Goal: Task Accomplishment & Management: Manage account settings

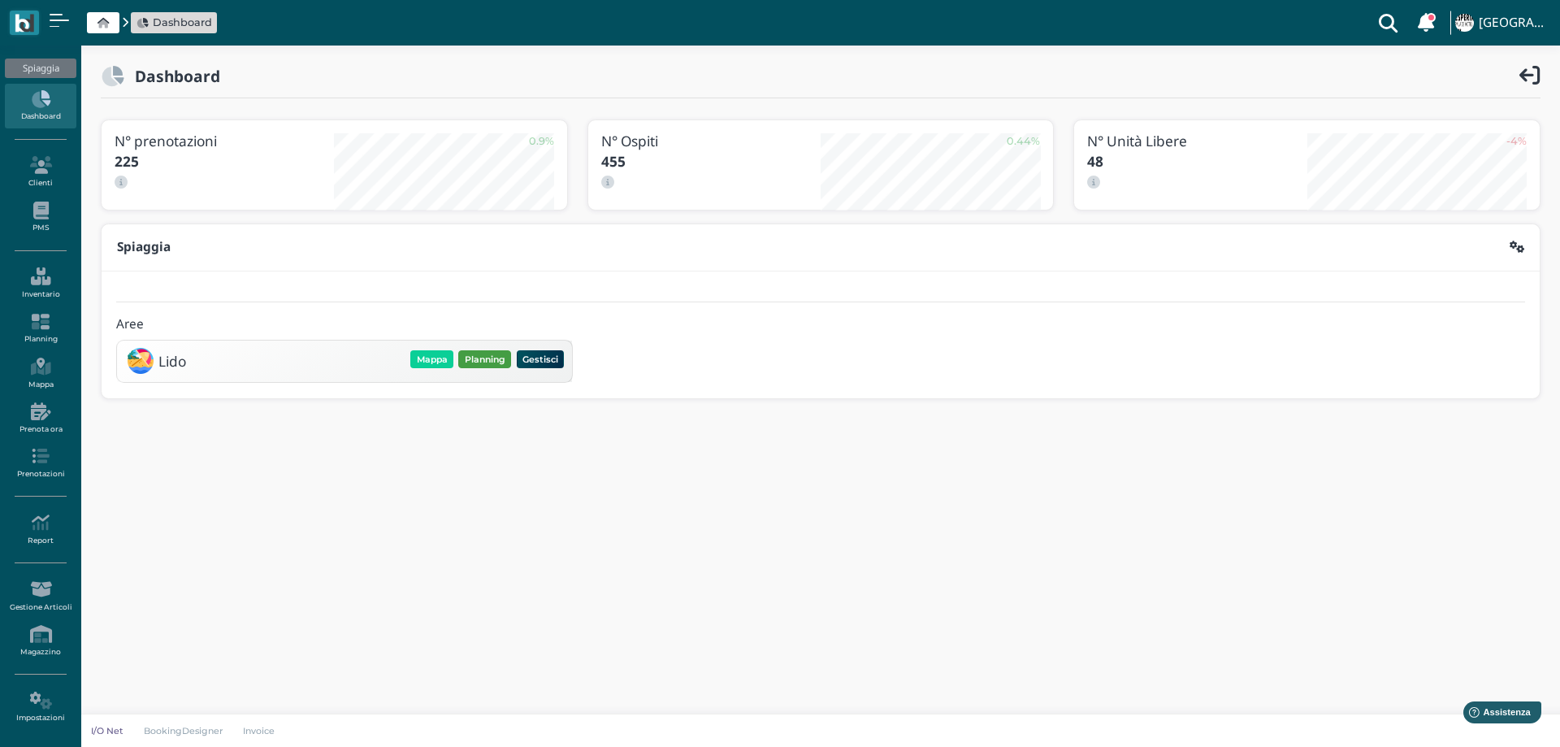
click at [486, 357] on button "Planning" at bounding box center [484, 359] width 53 height 18
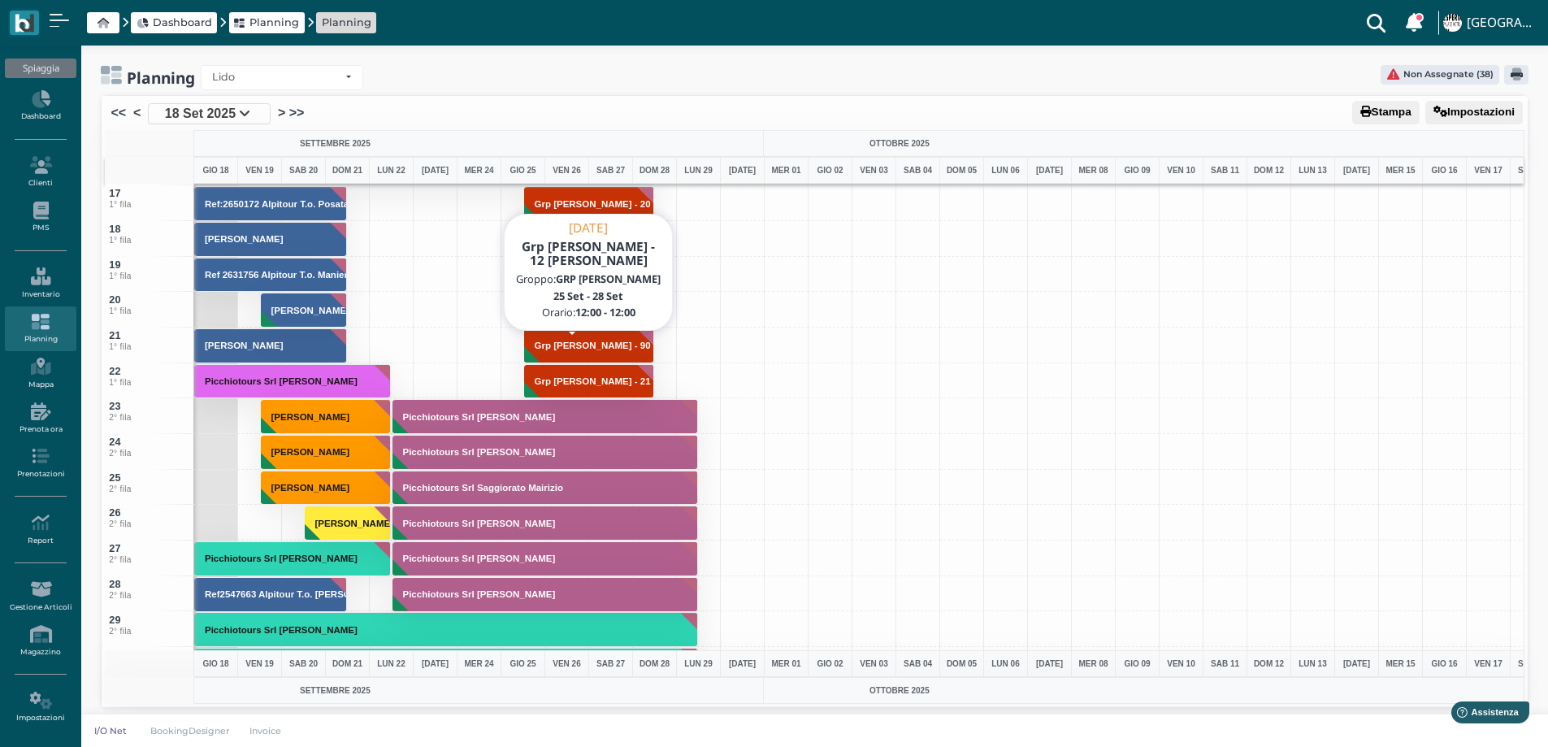
scroll to position [569, 0]
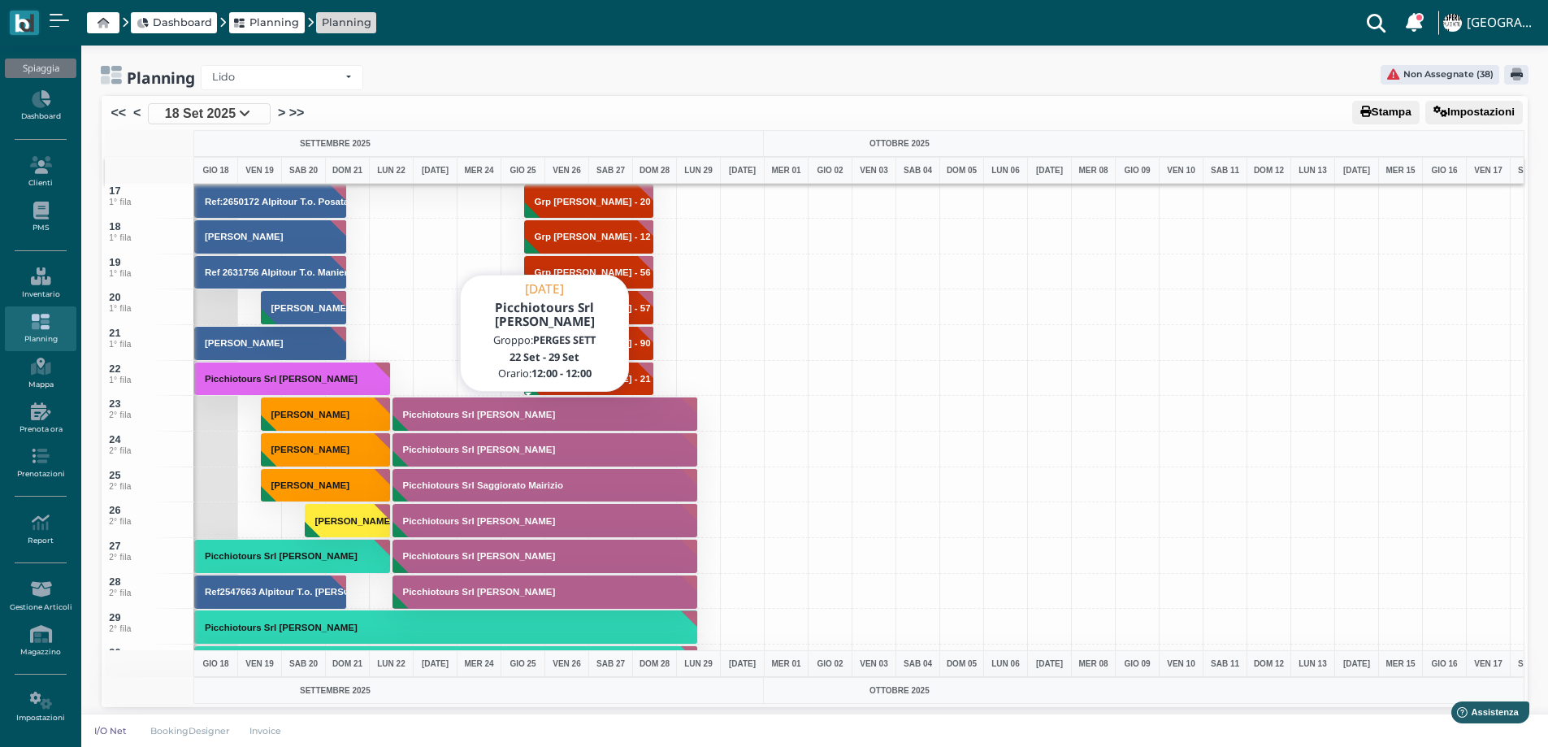
click at [425, 421] on button "Picchiotours Srl Pavan Anna" at bounding box center [545, 413] width 306 height 35
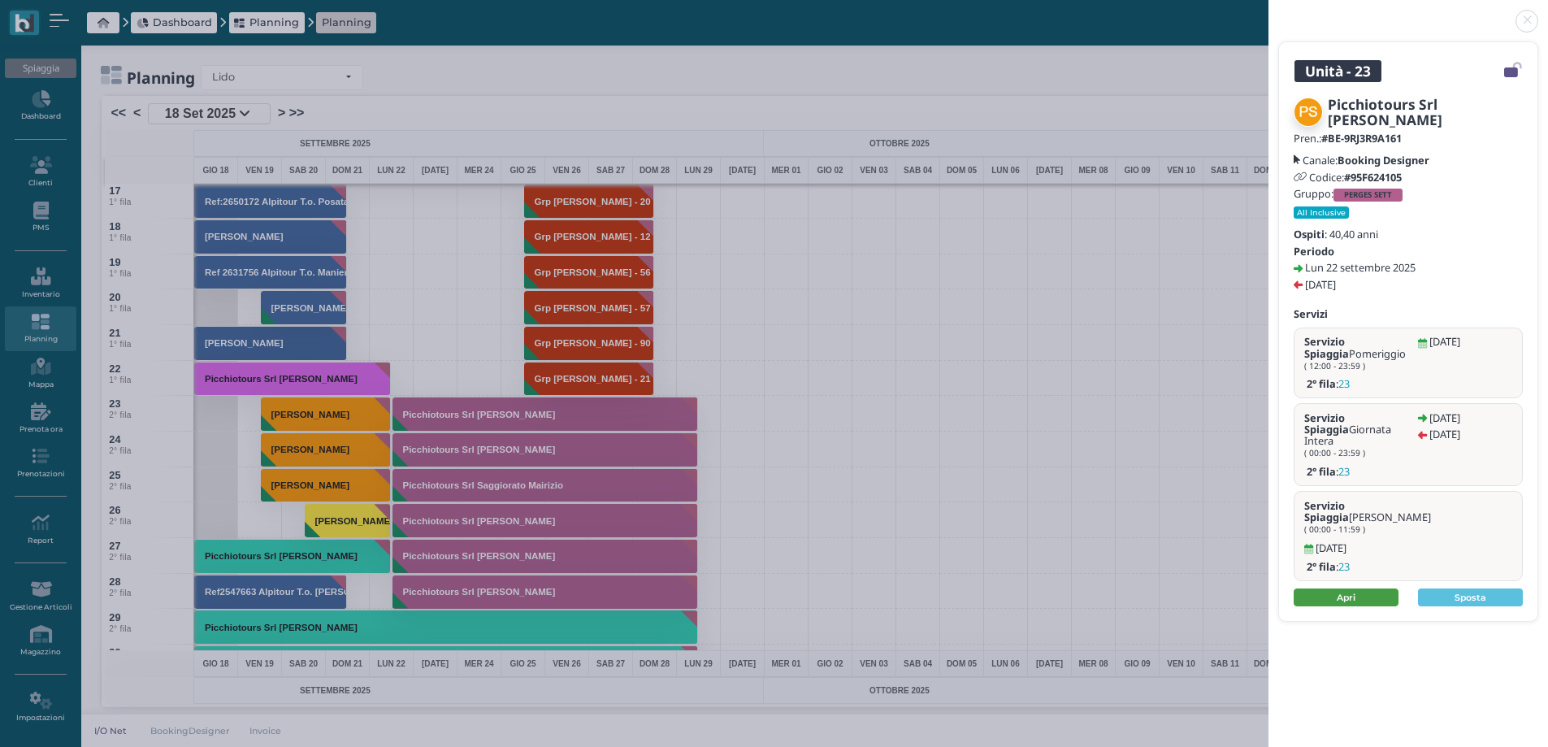
click at [1342, 588] on link "Apri" at bounding box center [1345, 597] width 105 height 18
click at [1268, 11] on link at bounding box center [1268, 11] width 0 height 0
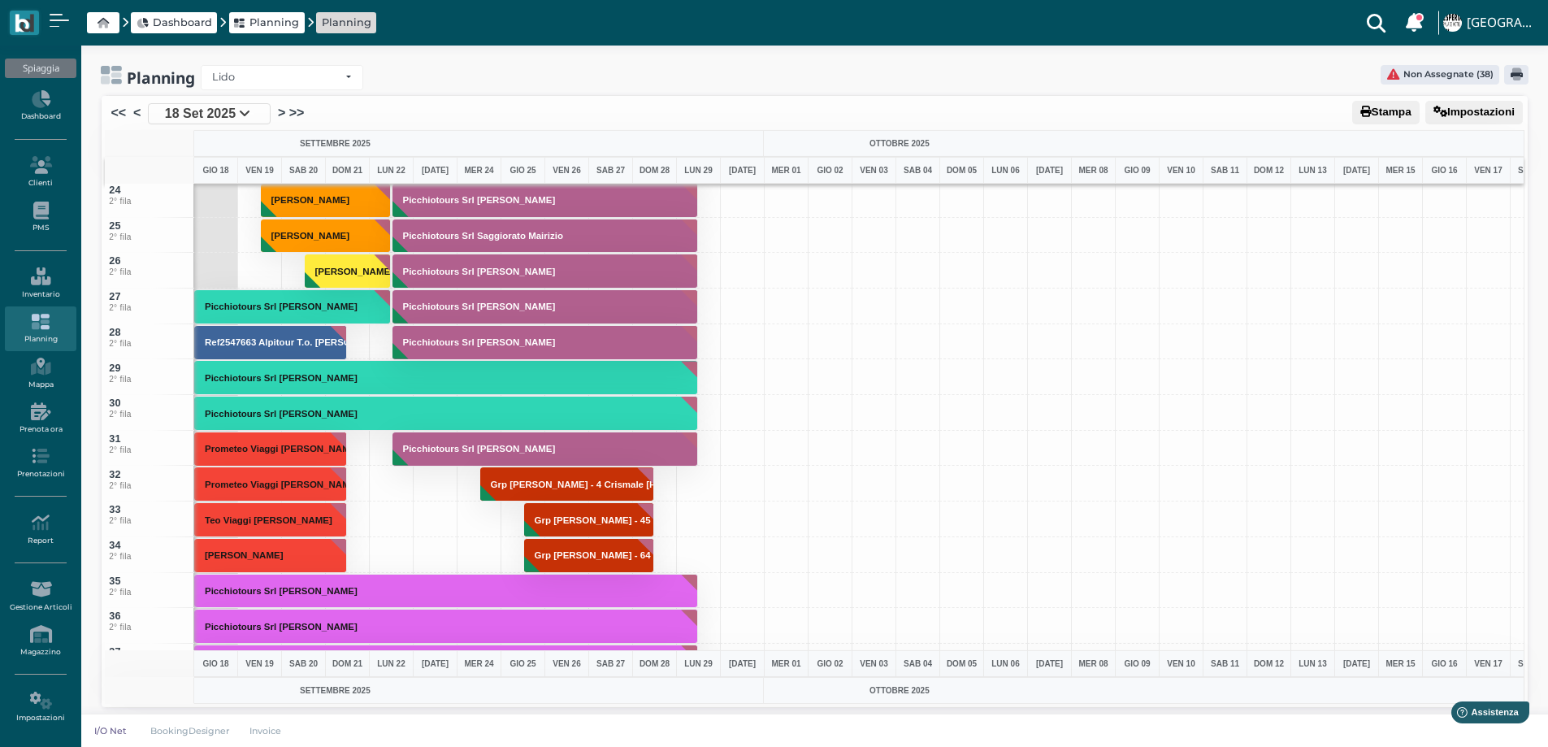
scroll to position [731, 0]
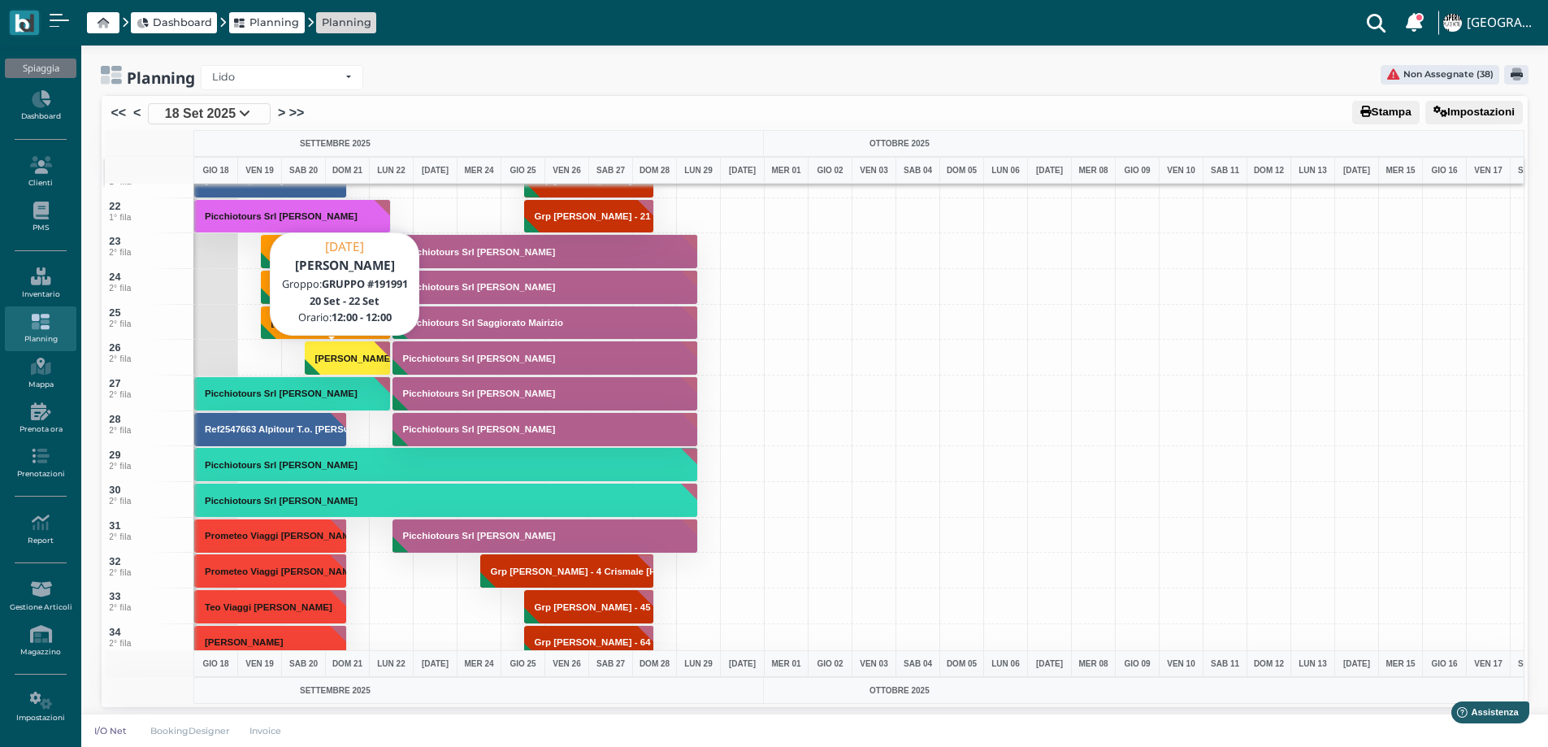
click at [360, 348] on button "[PERSON_NAME]" at bounding box center [348, 357] width 87 height 35
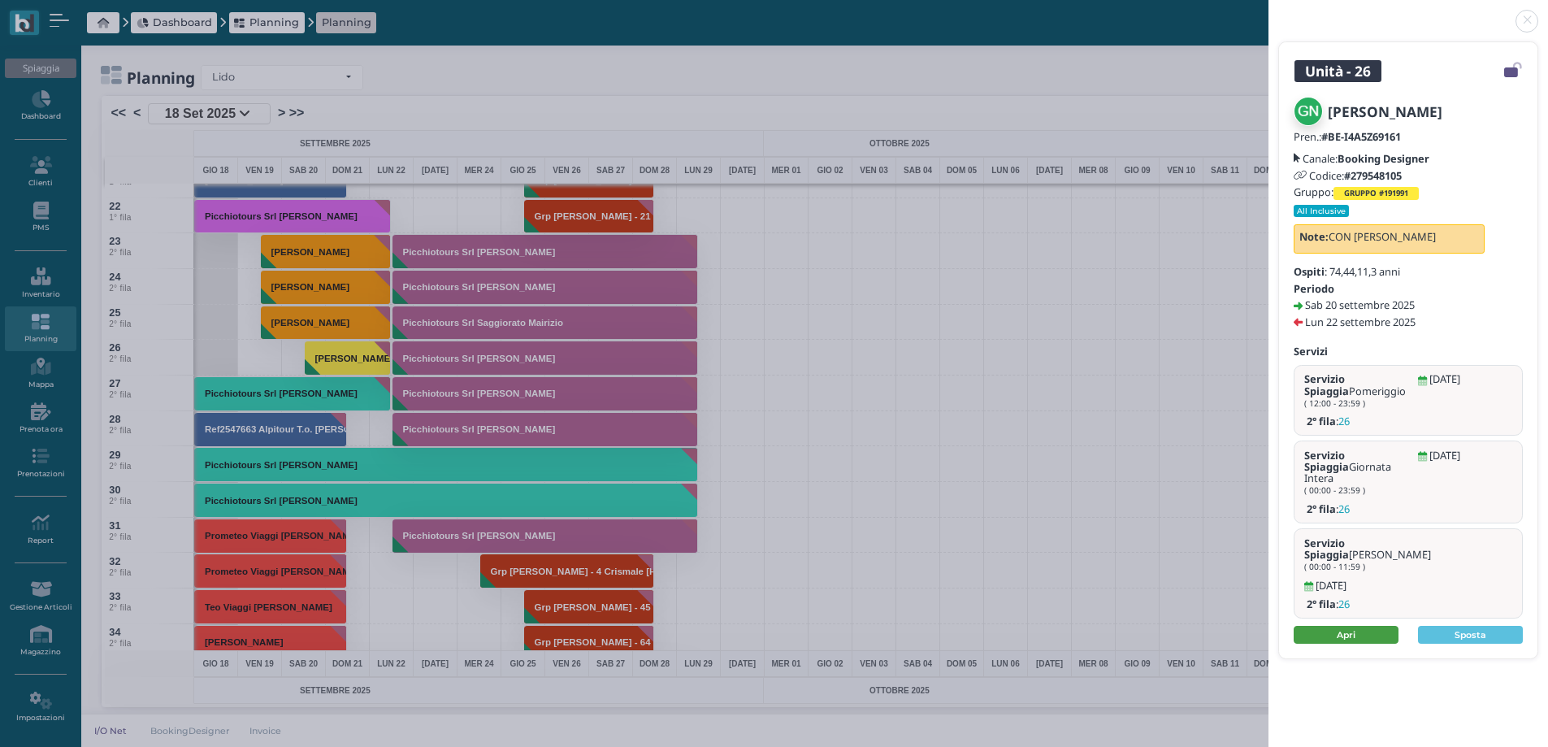
click at [1353, 626] on link "Apri" at bounding box center [1345, 635] width 105 height 18
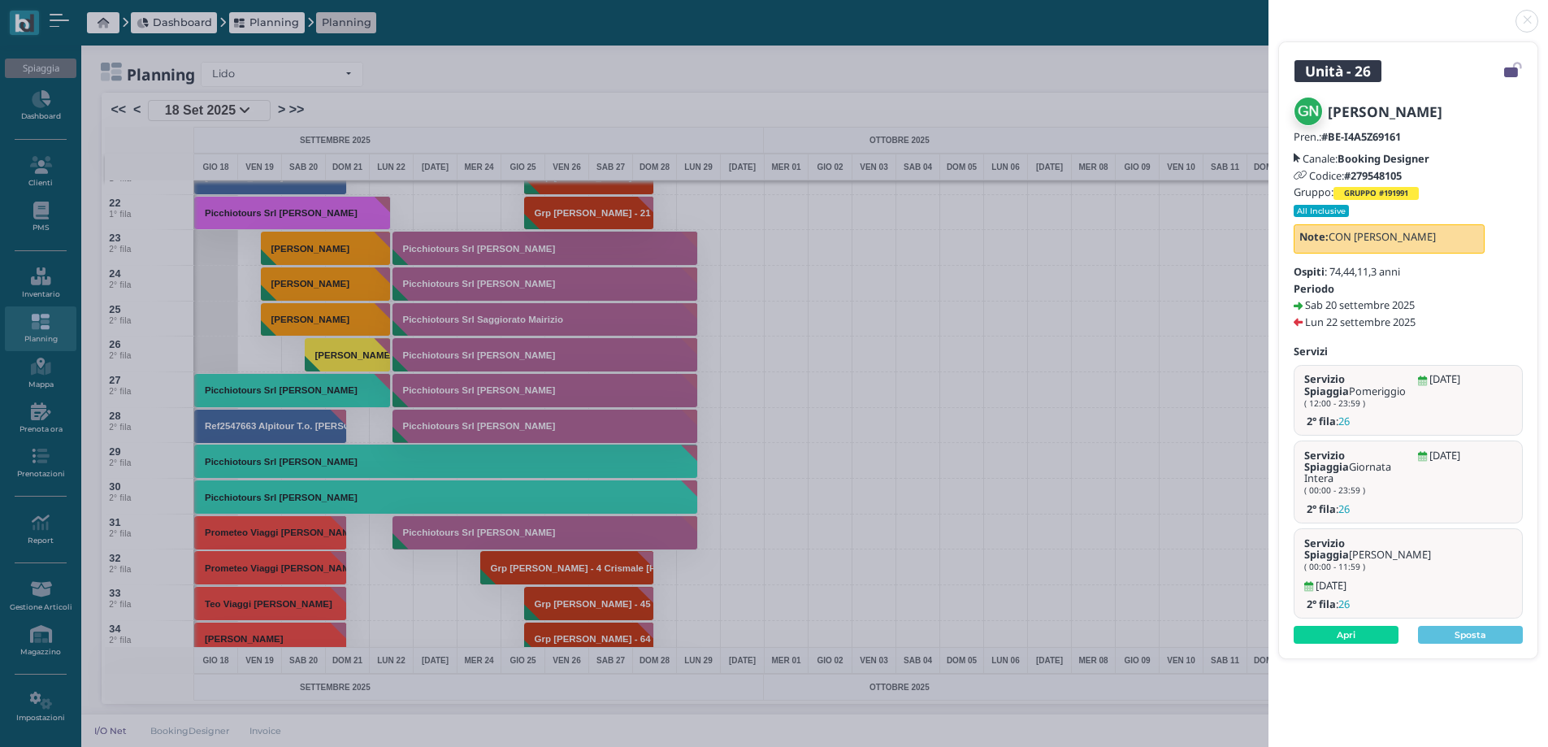
click at [1268, 11] on link at bounding box center [1268, 11] width 0 height 0
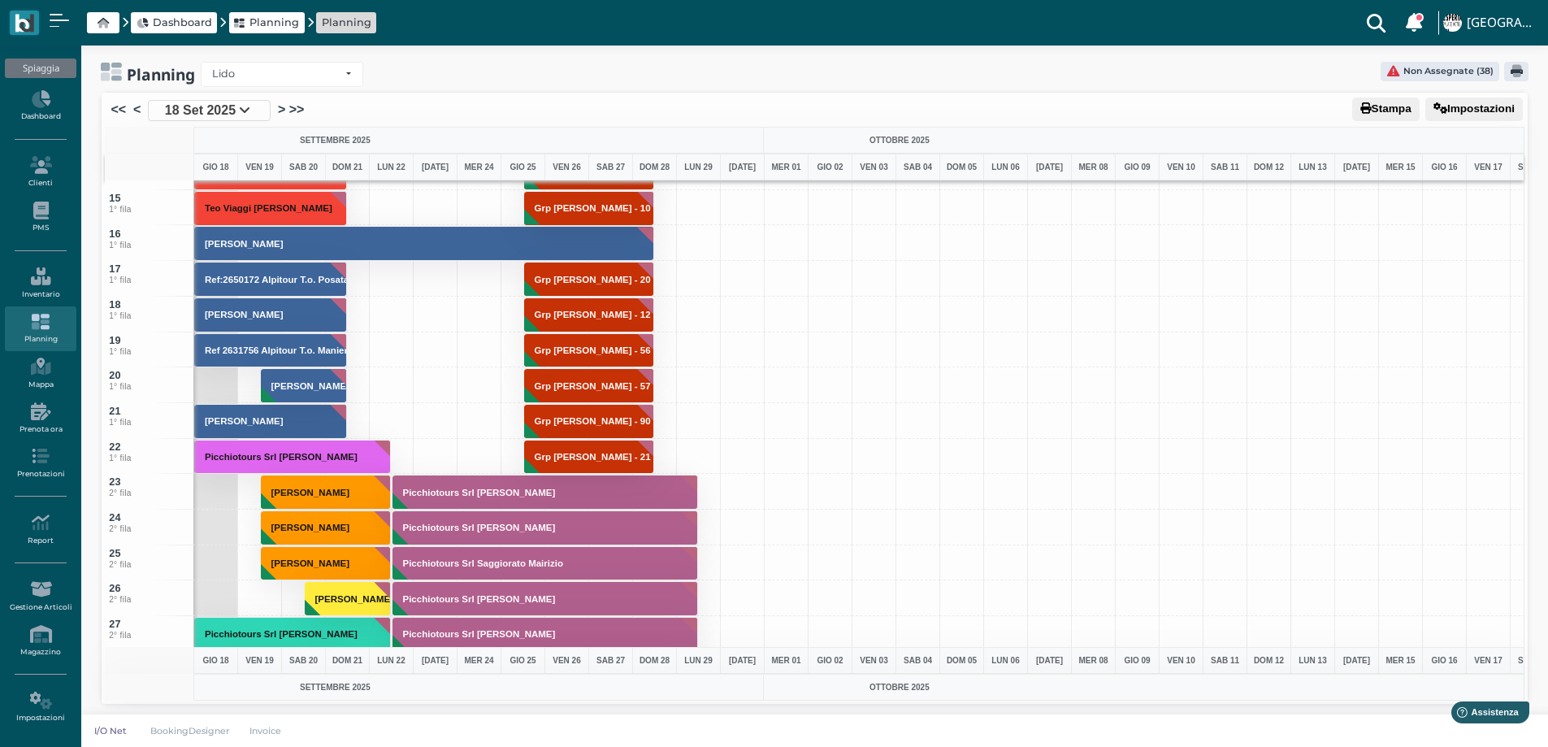
scroll to position [569, 0]
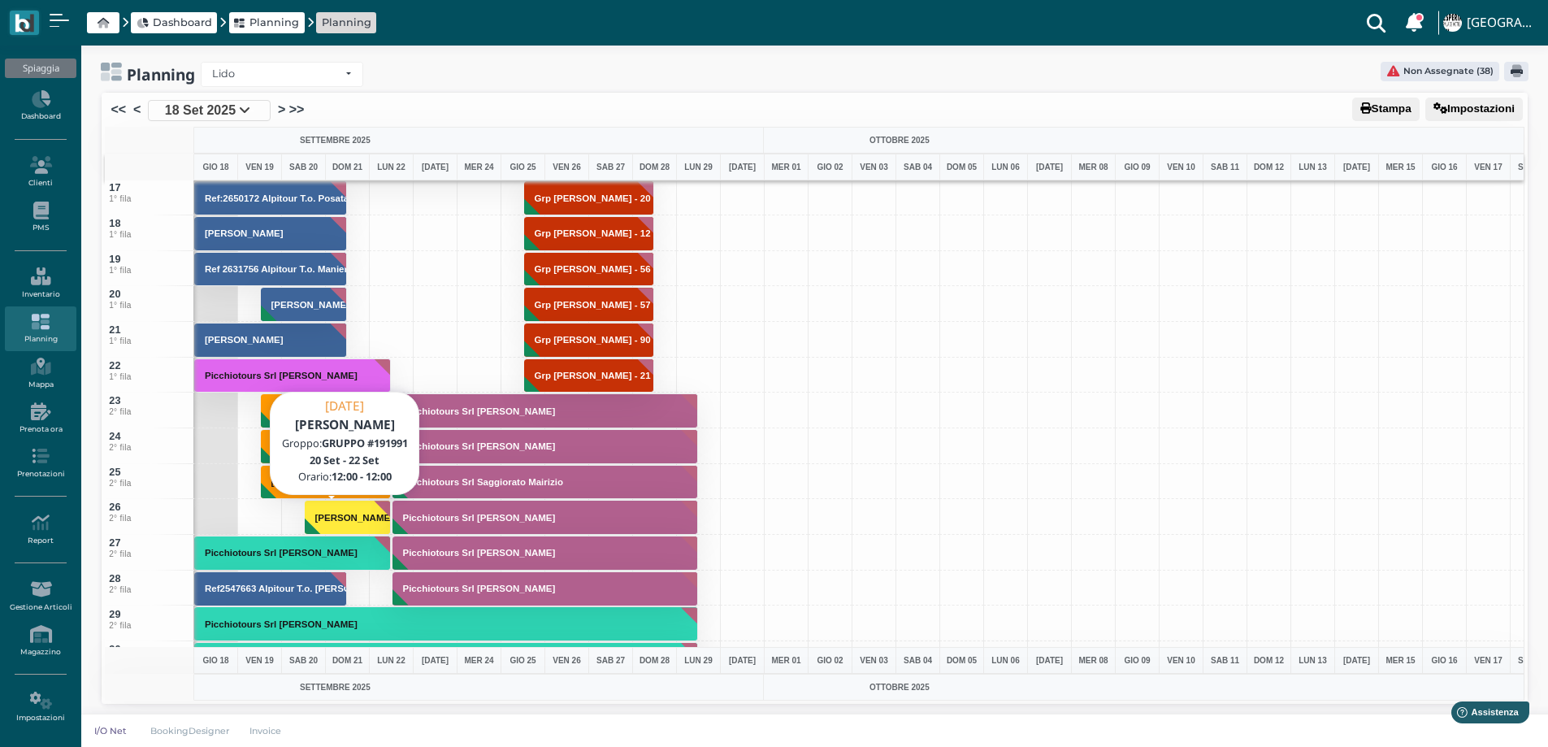
click at [351, 522] on button "Guerra Nando" at bounding box center [348, 517] width 87 height 35
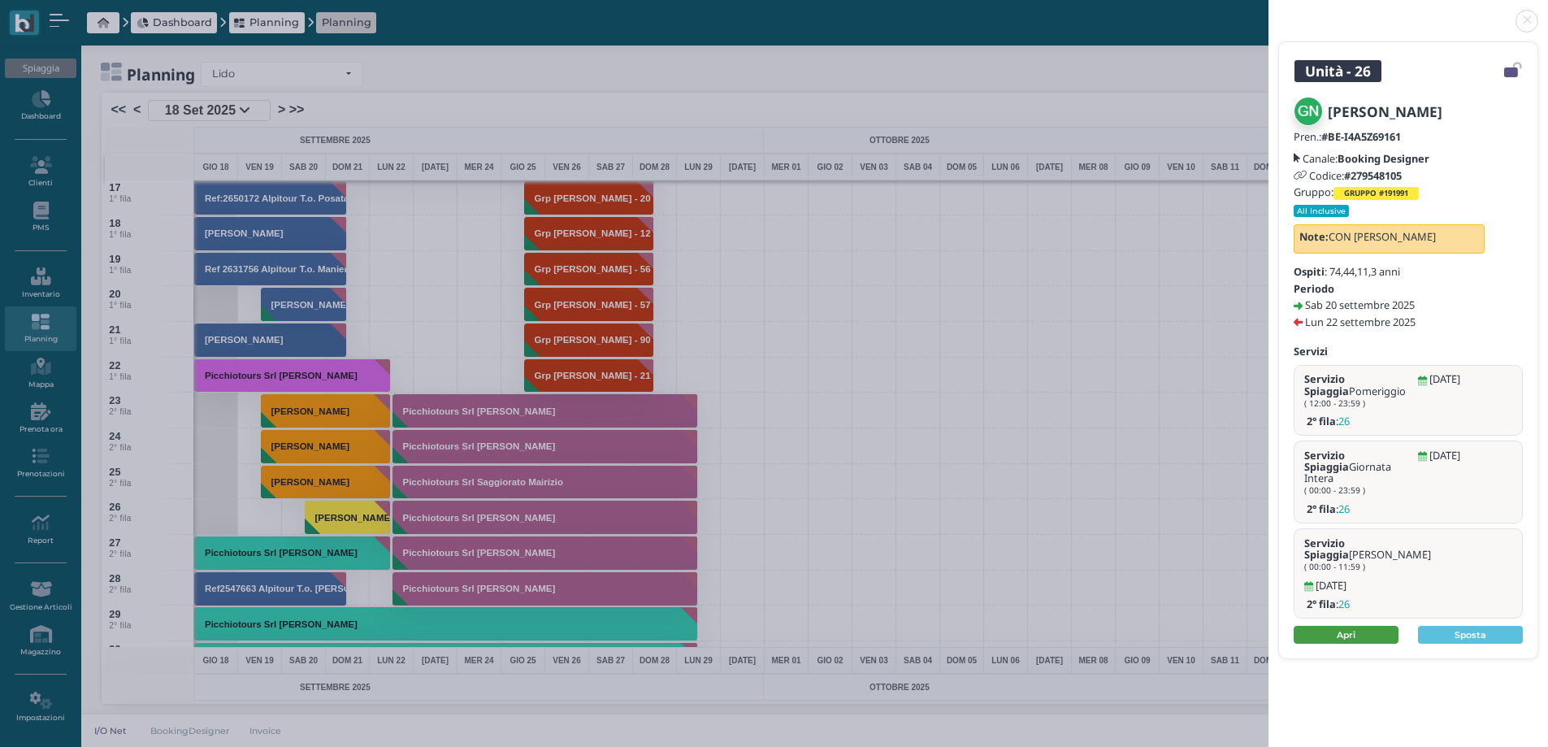
click at [1331, 626] on link "Apri" at bounding box center [1345, 635] width 105 height 18
click at [1509, 70] on icon at bounding box center [1513, 70] width 18 height 1
click at [1510, 71] on icon at bounding box center [1513, 70] width 18 height 1
click at [1268, 11] on link at bounding box center [1268, 11] width 0 height 0
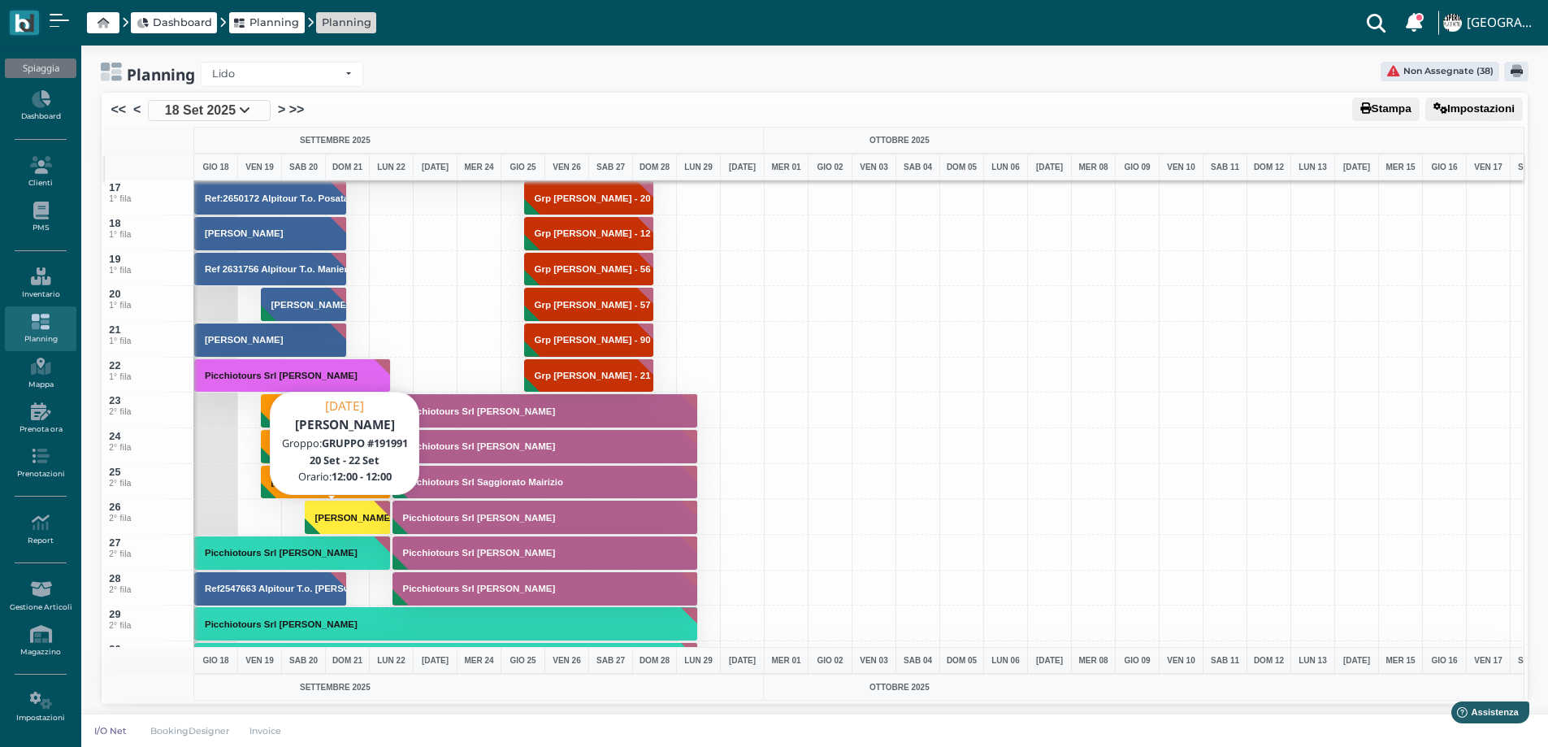
click at [345, 510] on button "[PERSON_NAME]" at bounding box center [348, 517] width 87 height 35
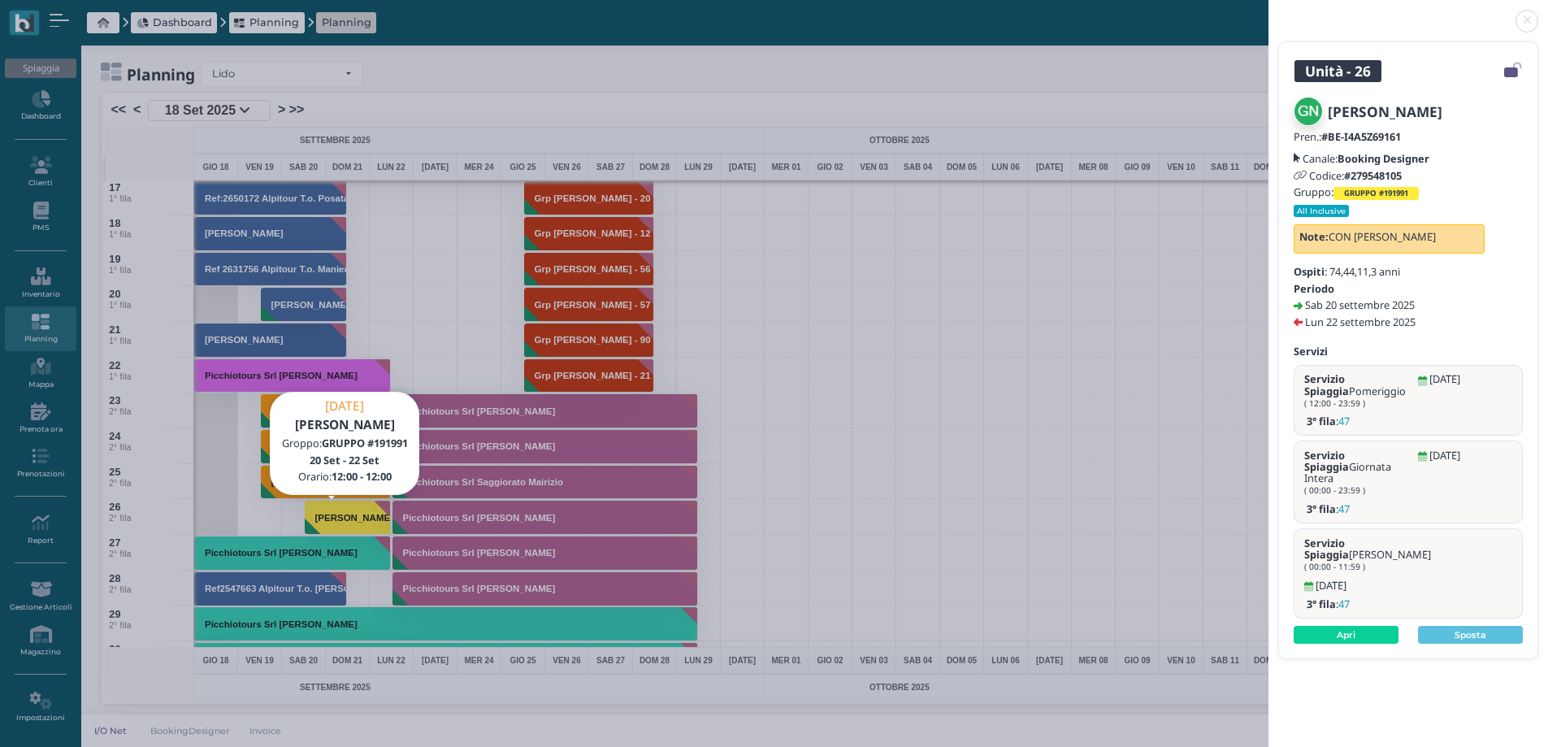
click at [1268, 11] on link at bounding box center [1268, 11] width 0 height 0
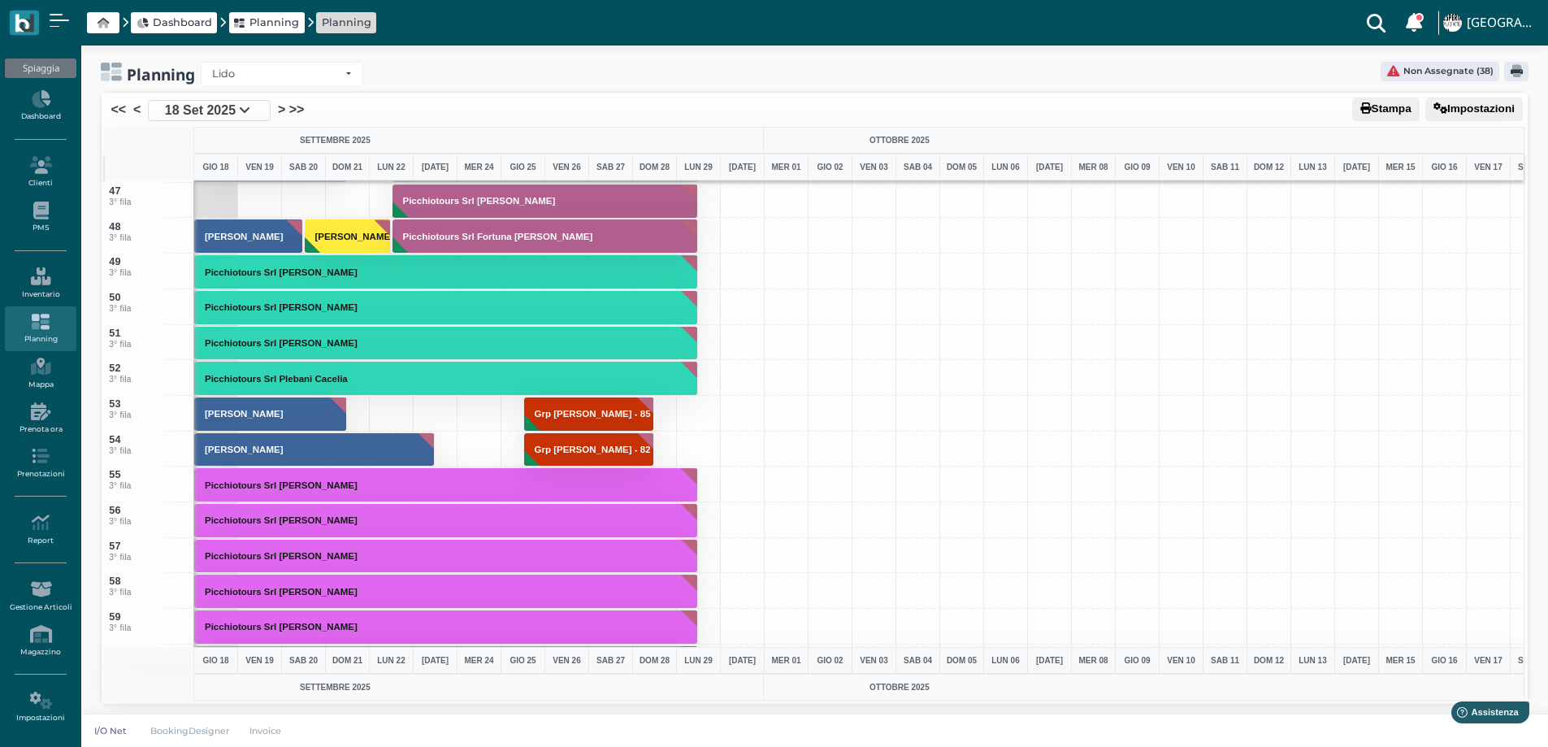
scroll to position [1462, 0]
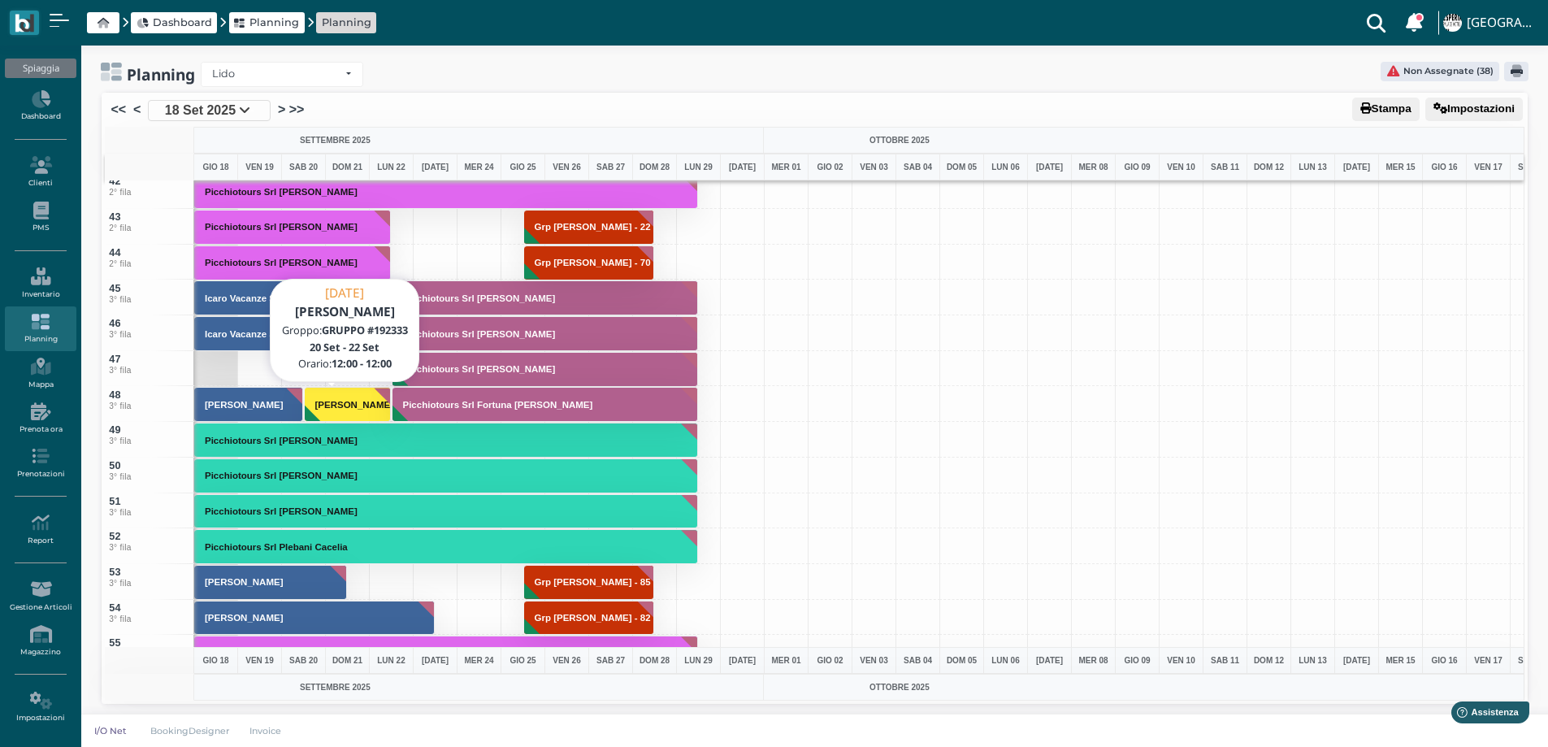
click at [354, 403] on h3 "[PERSON_NAME]" at bounding box center [354, 405] width 91 height 10
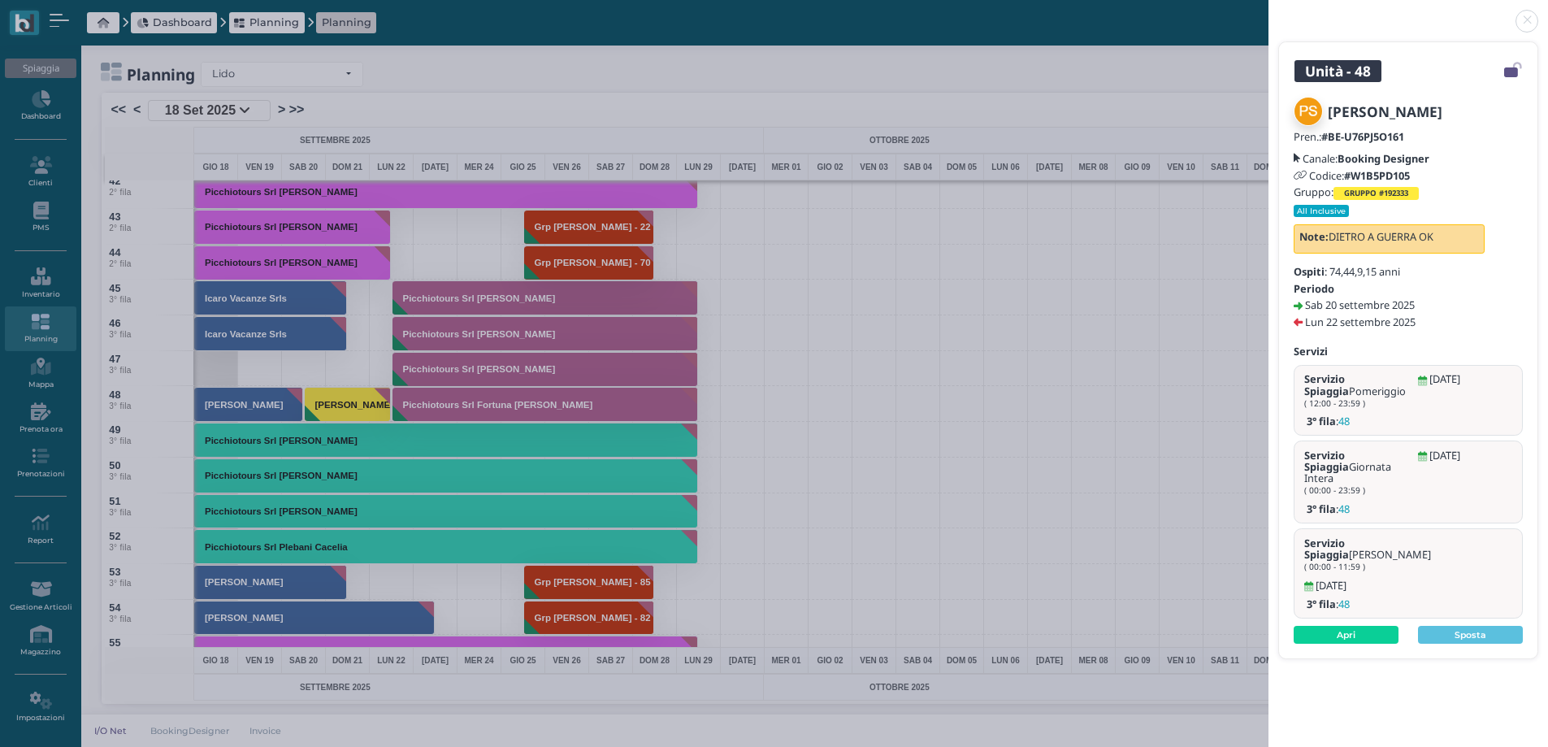
click at [1509, 70] on icon at bounding box center [1513, 70] width 18 height 1
click at [1508, 70] on icon at bounding box center [1513, 70] width 18 height 1
click at [1512, 70] on icon at bounding box center [1513, 70] width 18 height 1
click at [1360, 626] on link "Apri" at bounding box center [1345, 635] width 105 height 18
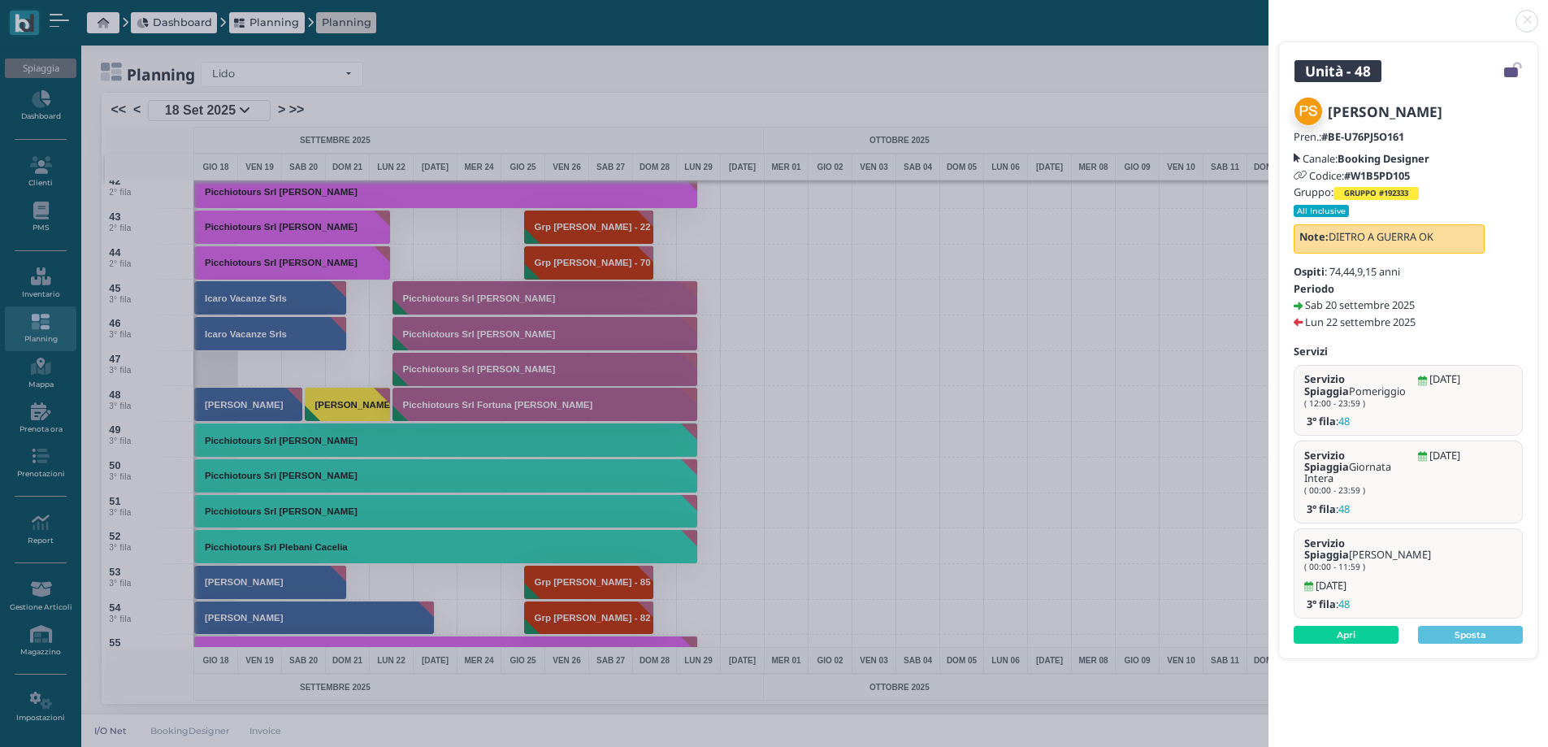
click at [1268, 11] on link at bounding box center [1268, 11] width 0 height 0
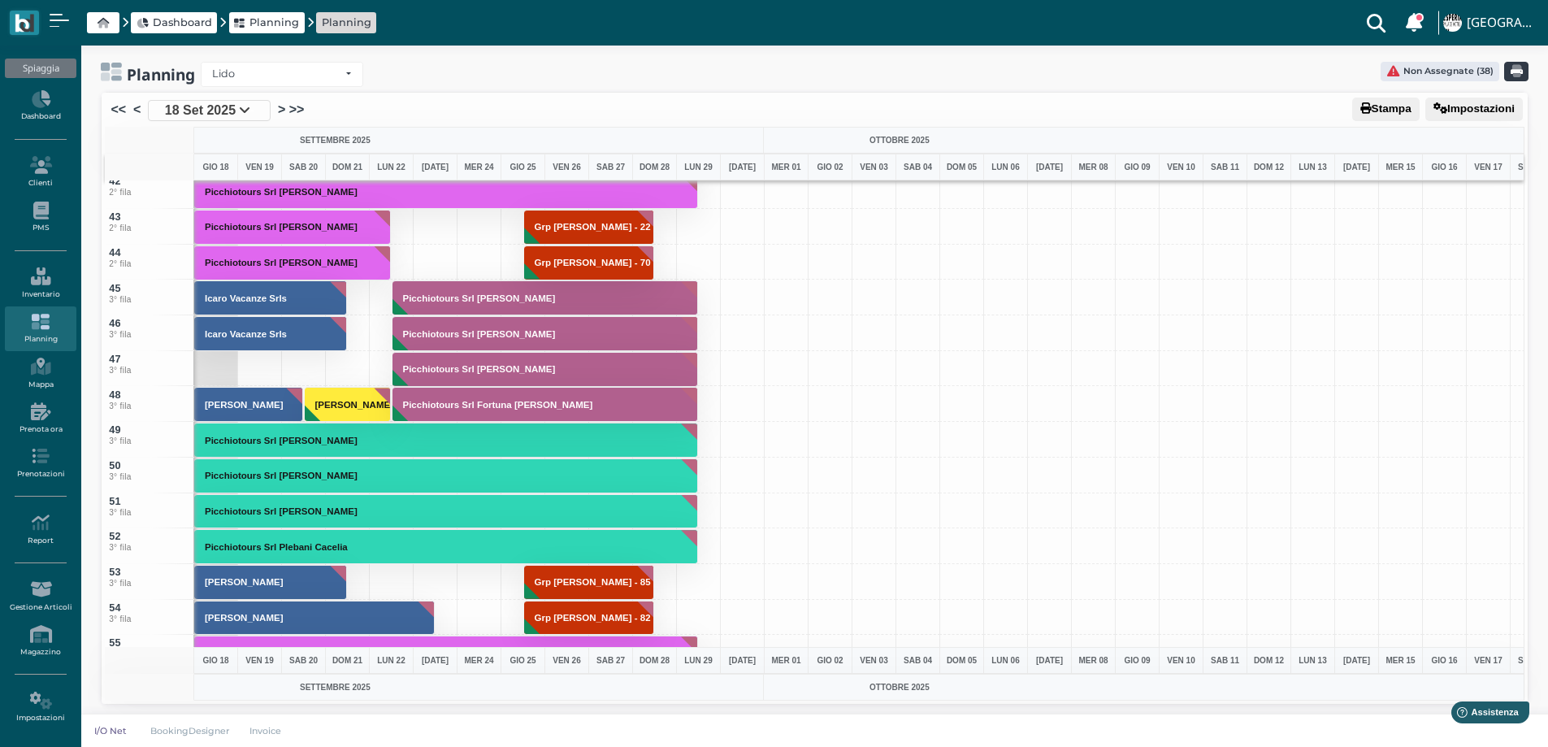
click at [1516, 67] on body "Dashboard Planning Planning Clienti con sospeso Vi sono 7 clienti che hanno un …" at bounding box center [774, 370] width 1548 height 747
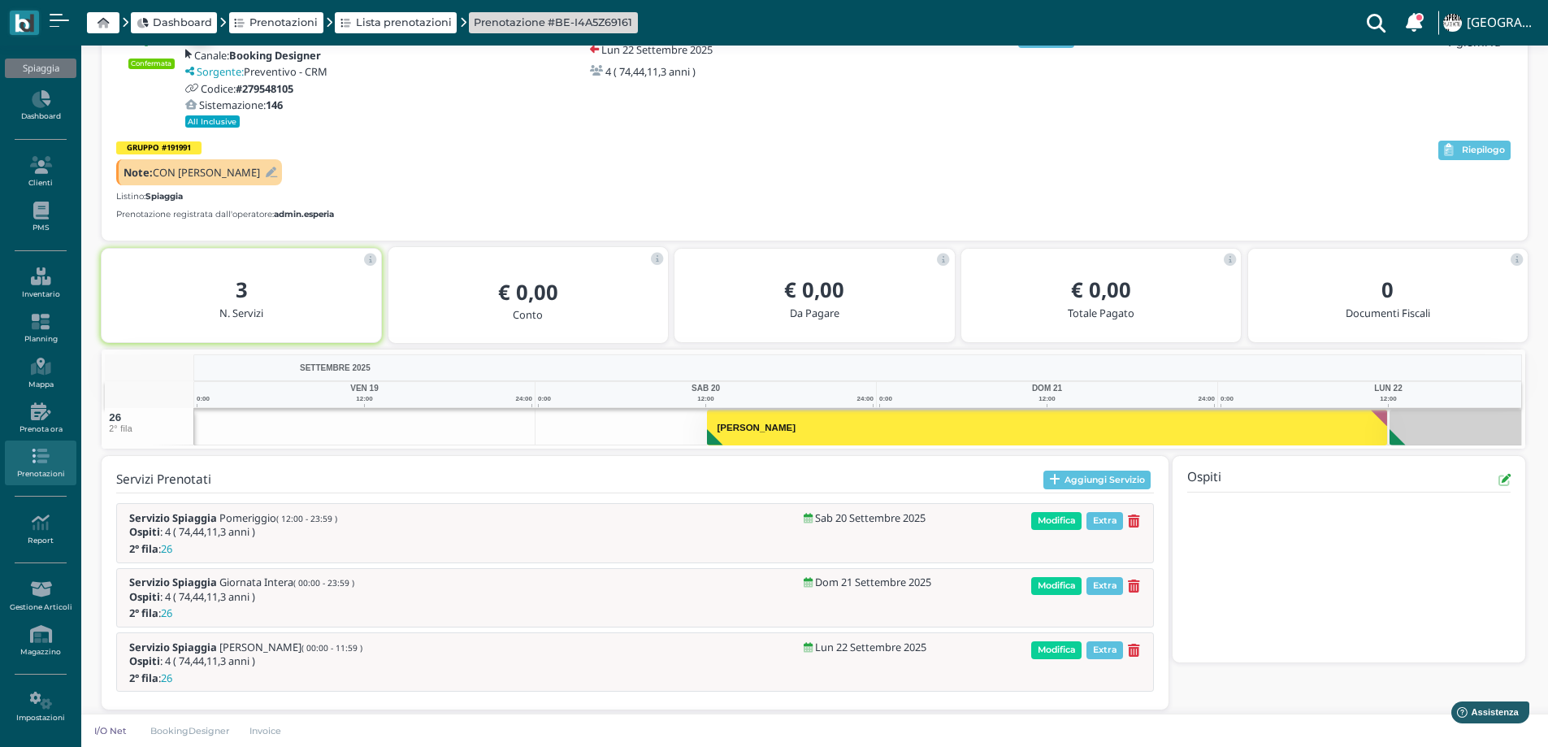
scroll to position [123, 0]
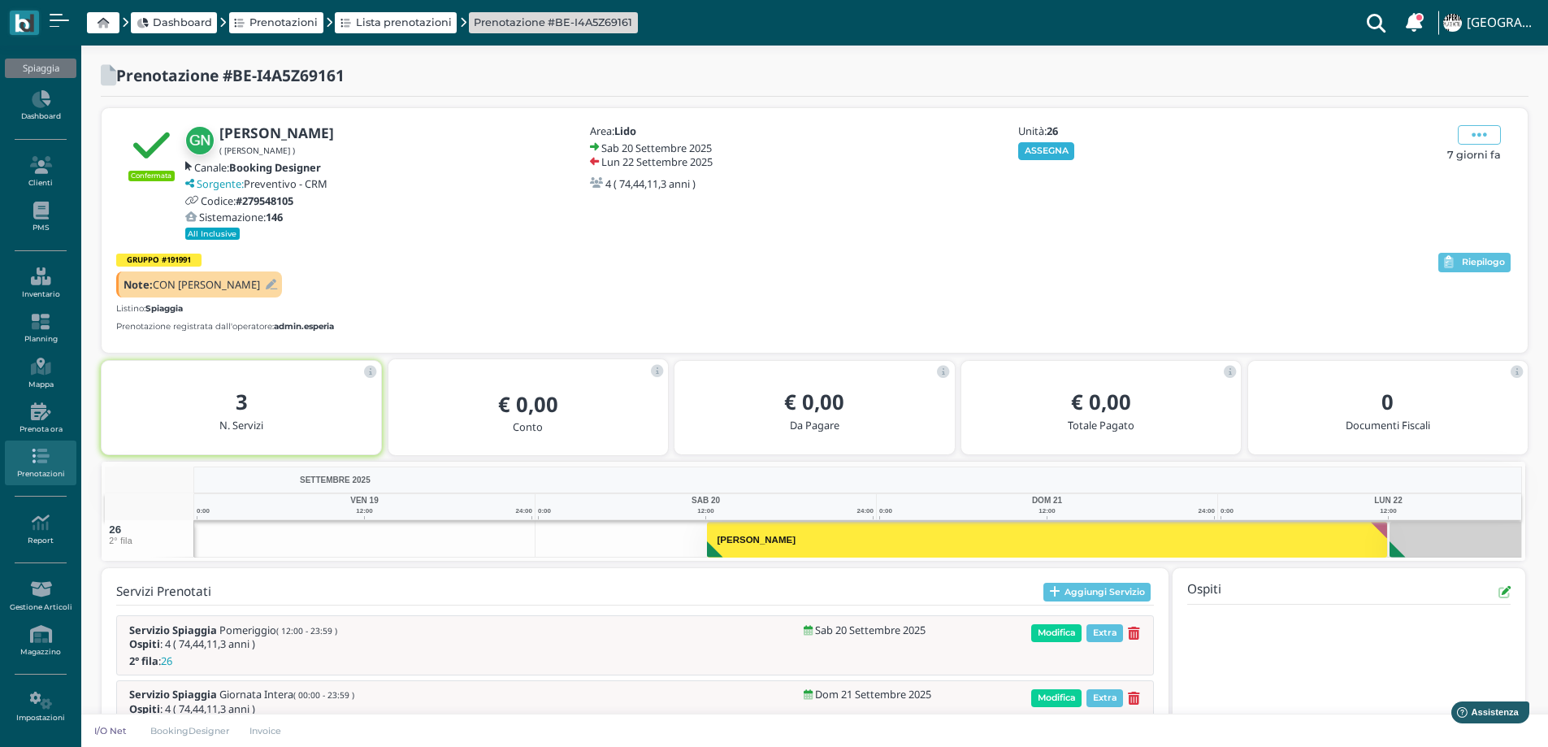
click at [1043, 146] on button "ASSEGNA" at bounding box center [1046, 151] width 56 height 18
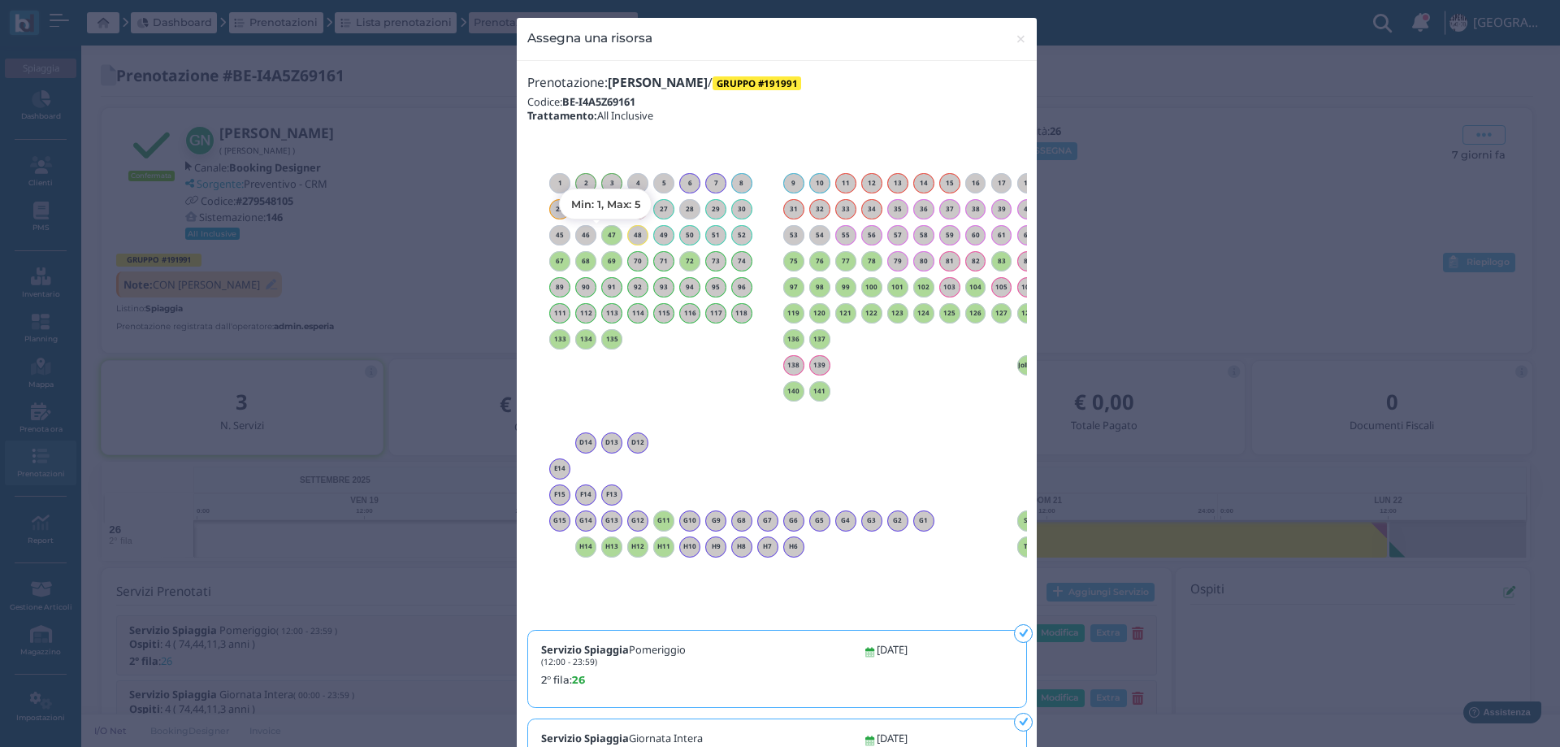
click at [601, 236] on h6 "47" at bounding box center [611, 235] width 21 height 7
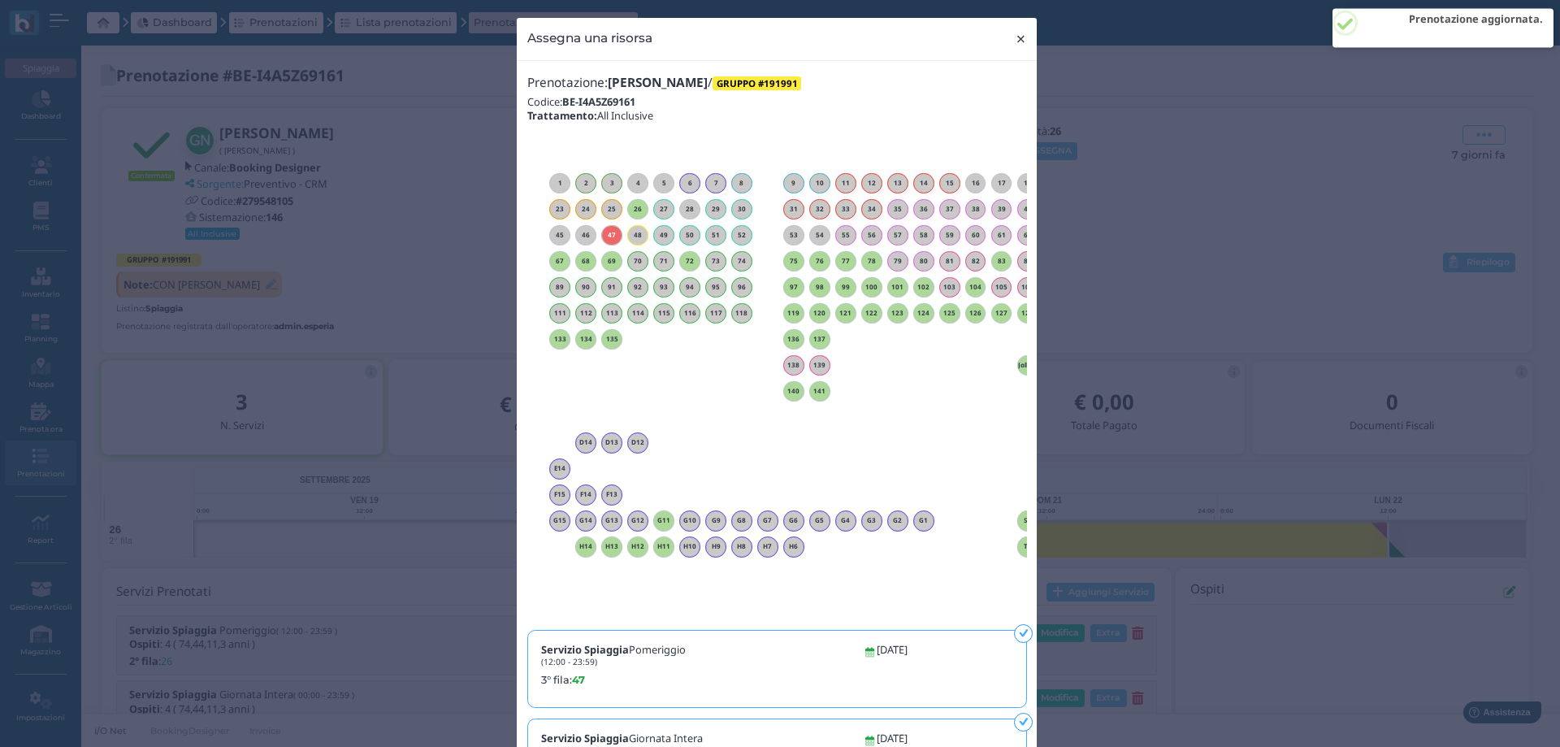
click at [1015, 41] on span "×" at bounding box center [1021, 38] width 12 height 21
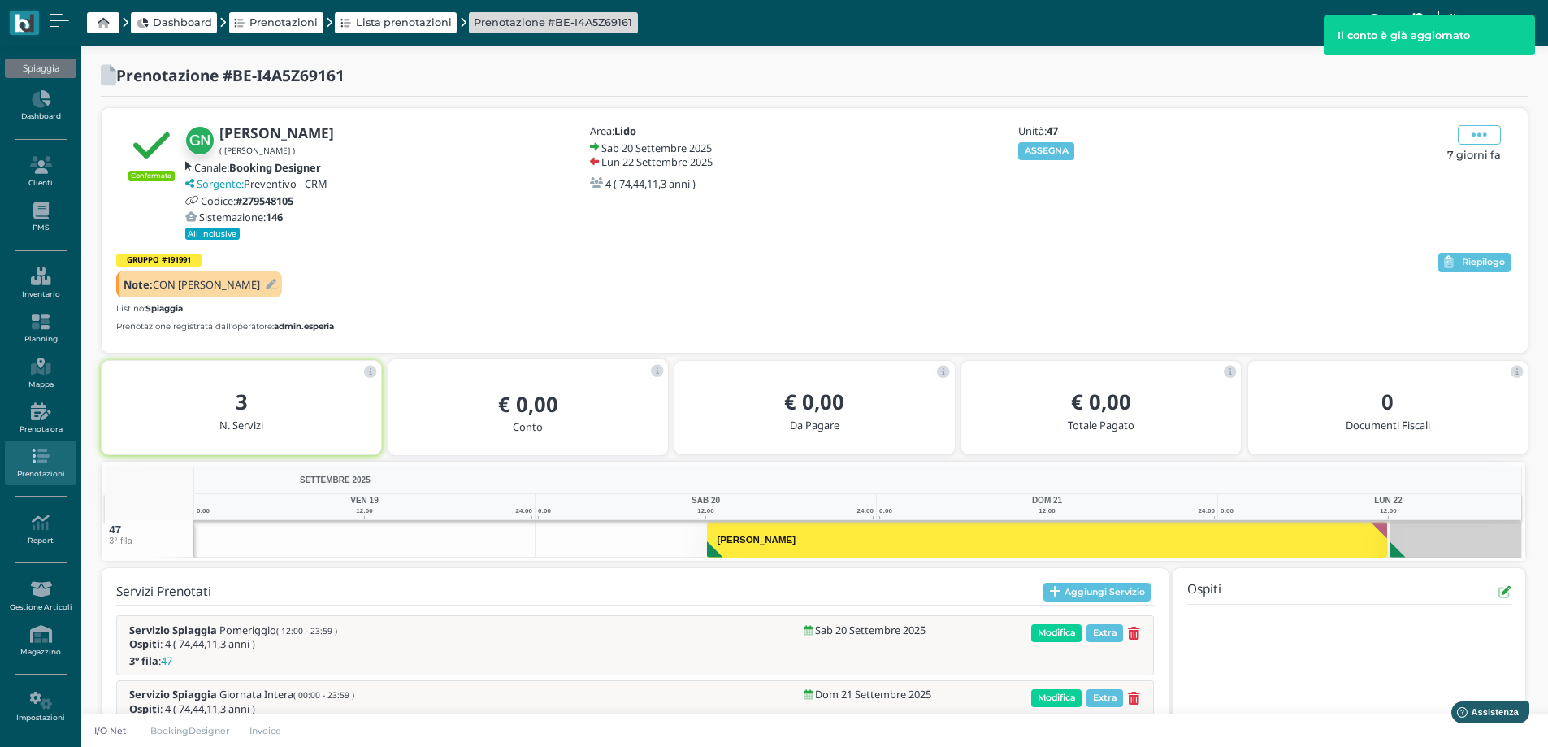
click at [1489, 124] on div "Confermata Guerra Nando ( Nando Guerra ) Canale: Booking Designer Sorgente: Pre…" at bounding box center [814, 182] width 1396 height 119
click at [1490, 127] on span at bounding box center [1478, 134] width 43 height 19
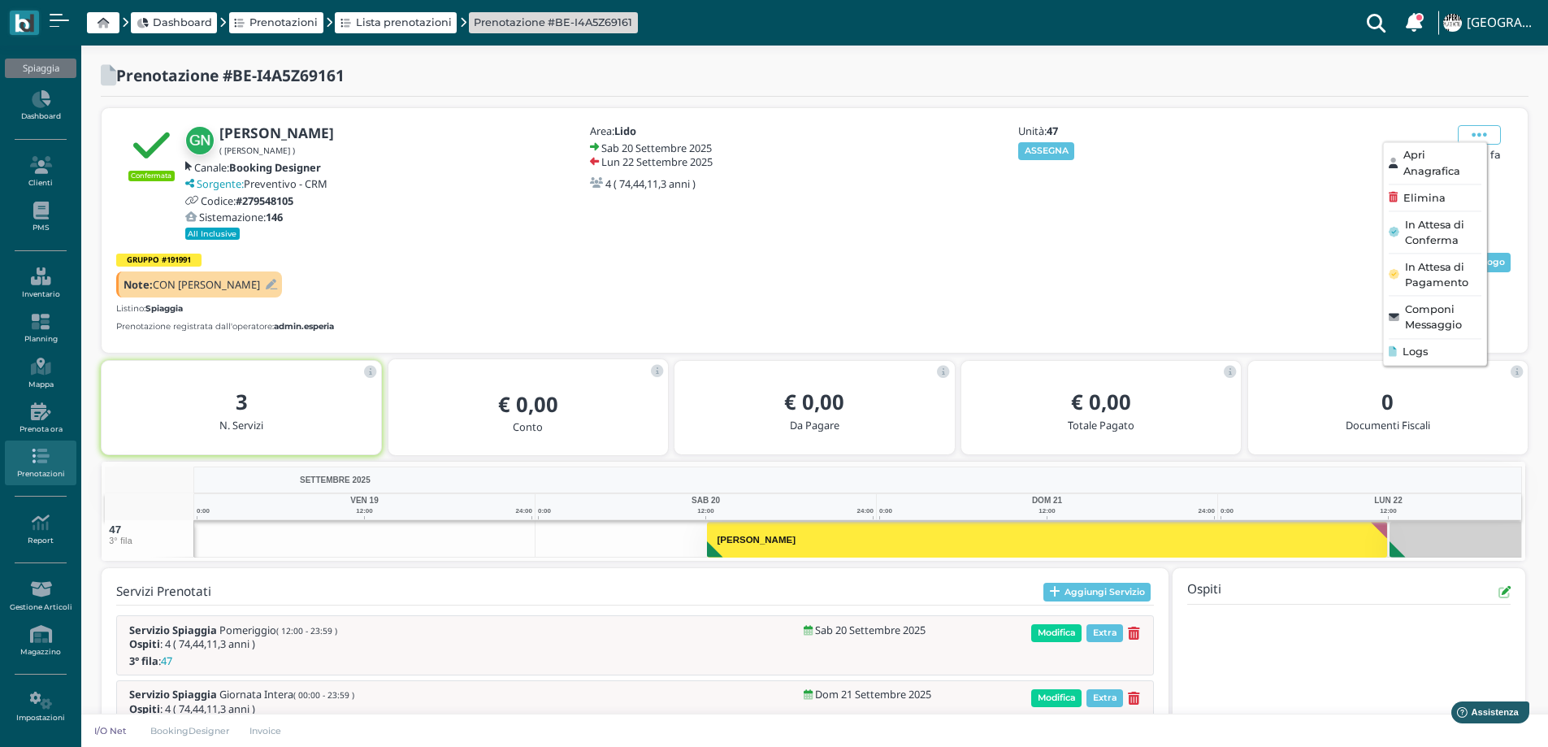
click at [1200, 201] on div "Unità: 47 ASSEGNA" at bounding box center [1103, 182] width 195 height 115
click at [1483, 263] on span "Riepilogo" at bounding box center [1482, 262] width 43 height 11
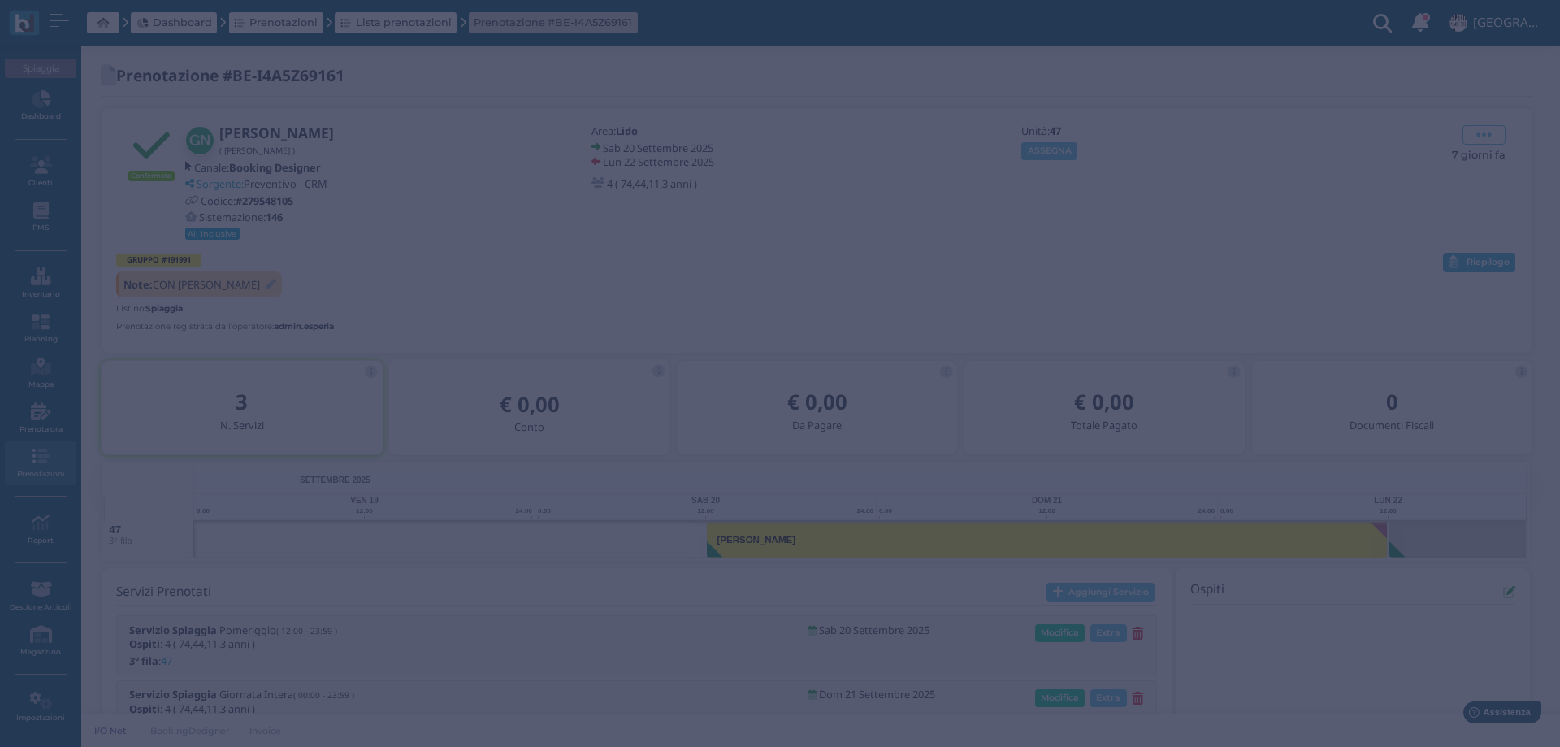
click at [1483, 263] on body "Dashboard Prenotazioni Lista prenotazioni Prenotazione #BE-I4A5Z69161 Clienti c…" at bounding box center [780, 373] width 1560 height 747
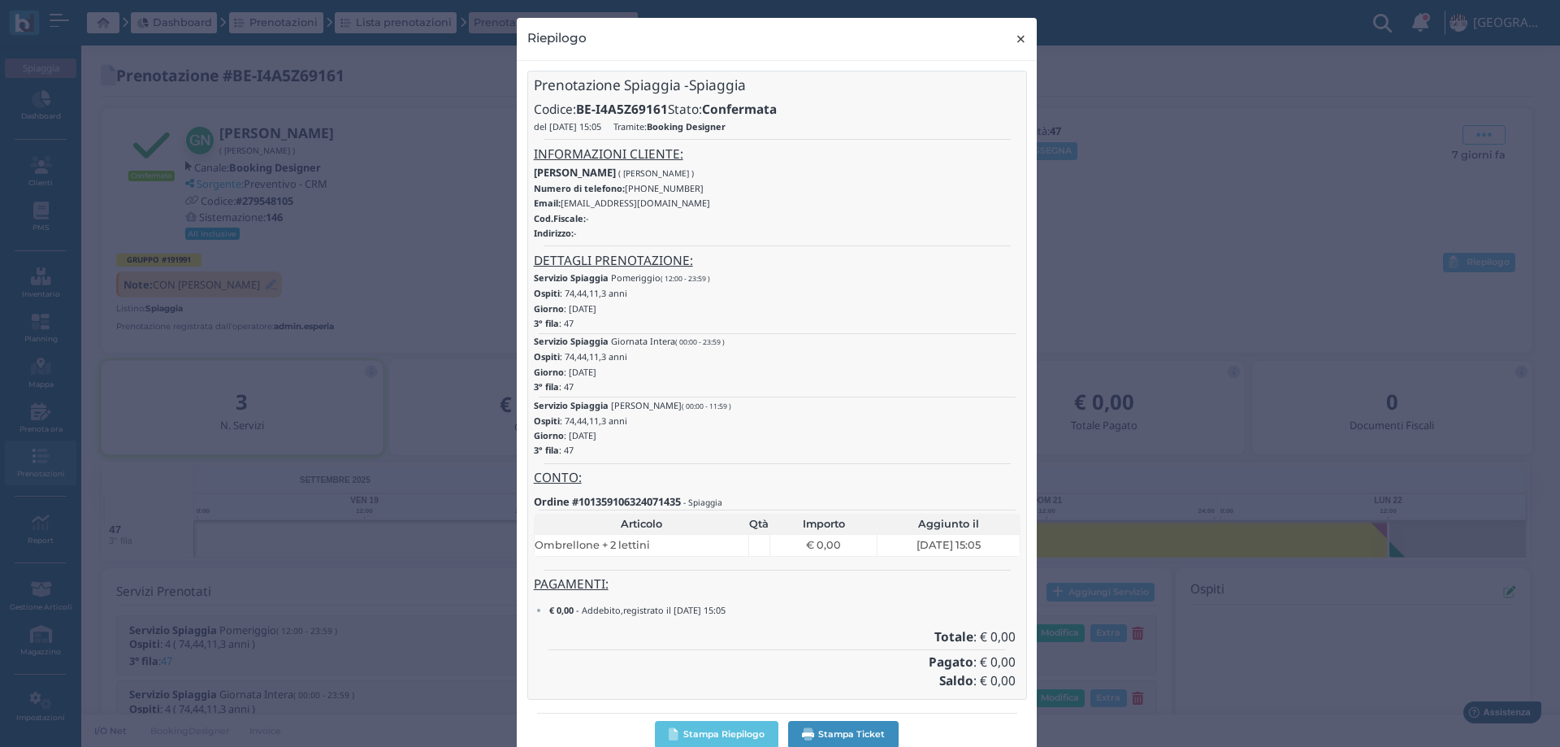
click at [1015, 37] on span "×" at bounding box center [1021, 38] width 12 height 21
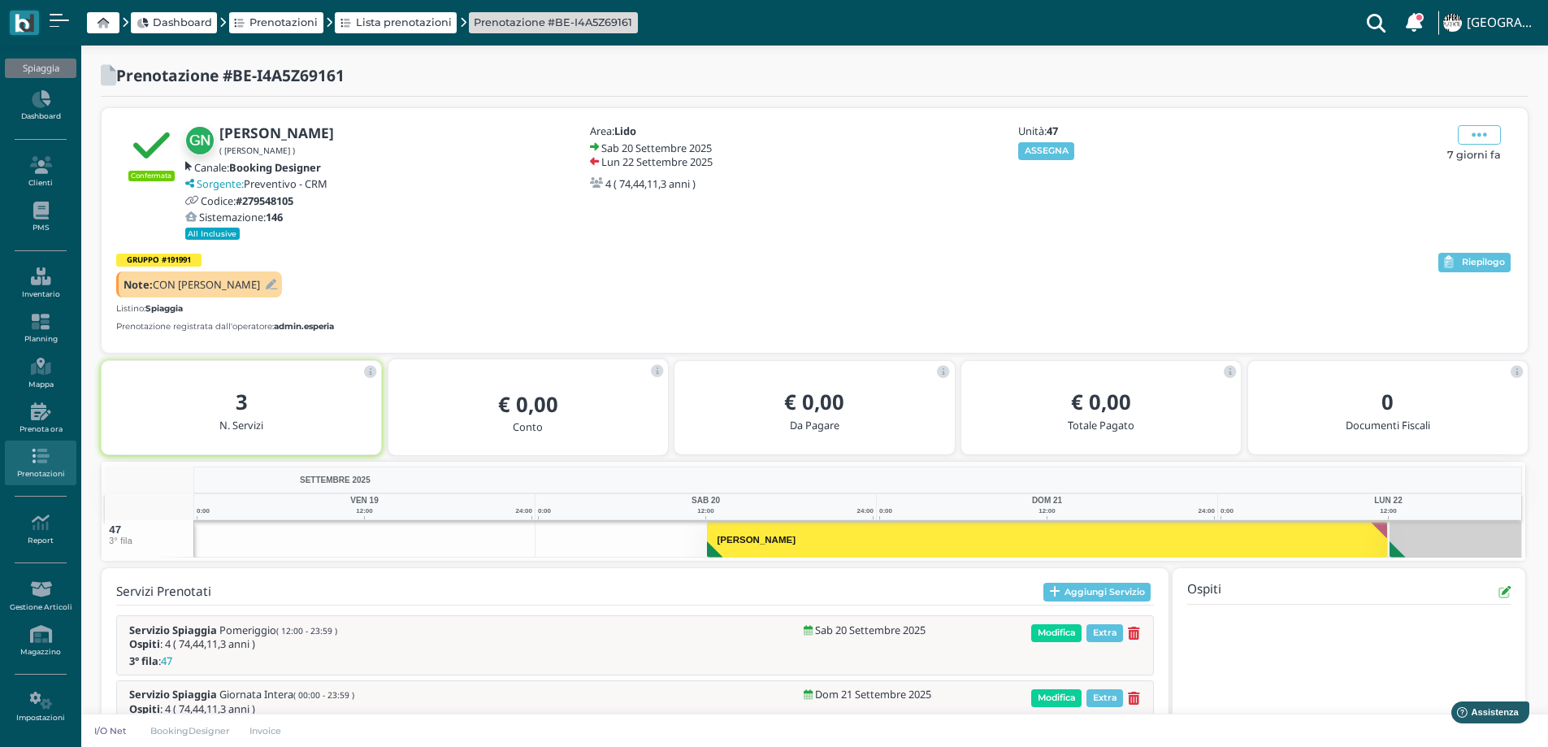
click at [266, 284] on icon at bounding box center [271, 284] width 11 height 11
click at [257, 284] on div "Note: CON PIETRANGELO" at bounding box center [775, 284] width 1319 height 26
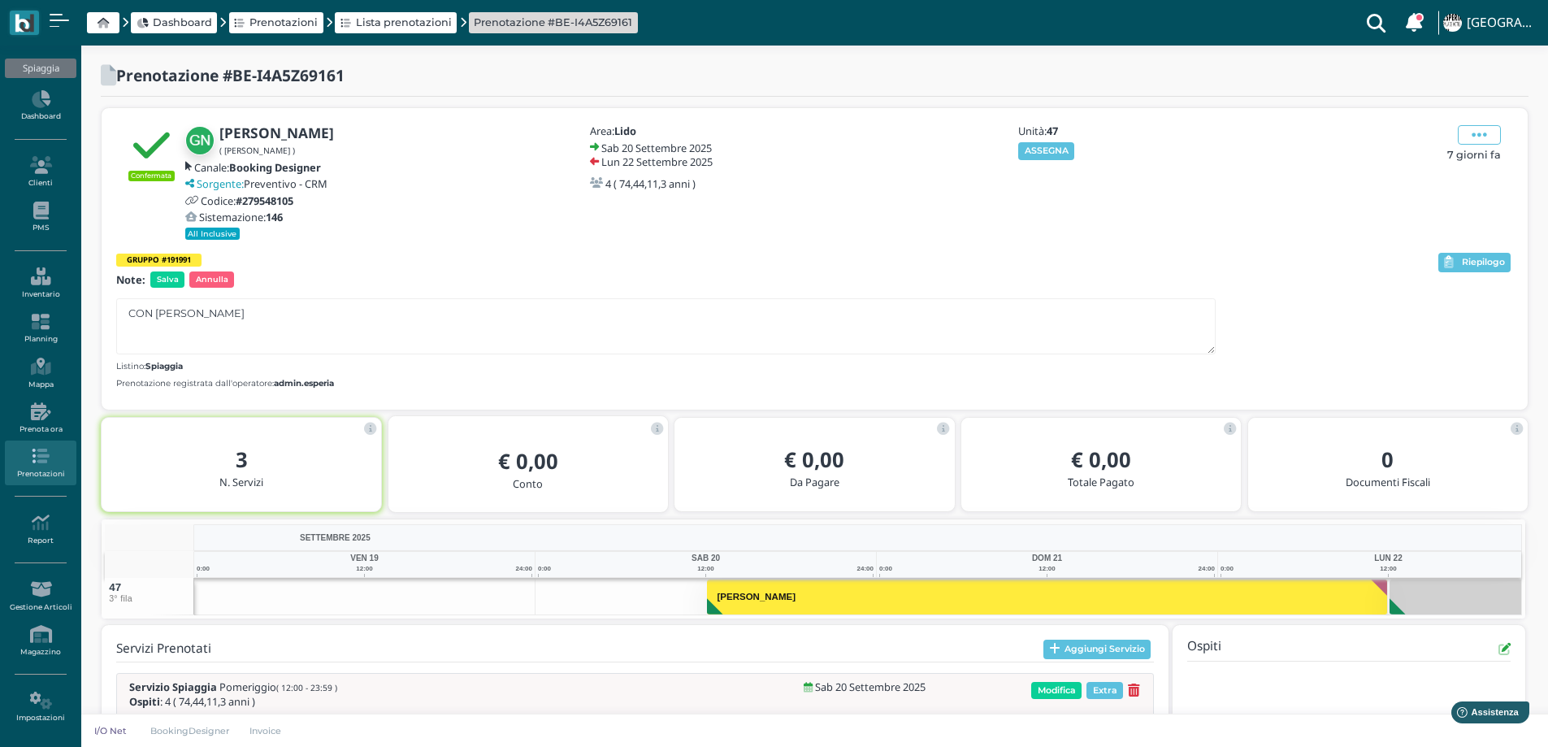
click at [313, 262] on div "GRUPPO #191991" at bounding box center [775, 260] width 1319 height 14
click at [168, 280] on span "Salva" at bounding box center [167, 279] width 34 height 16
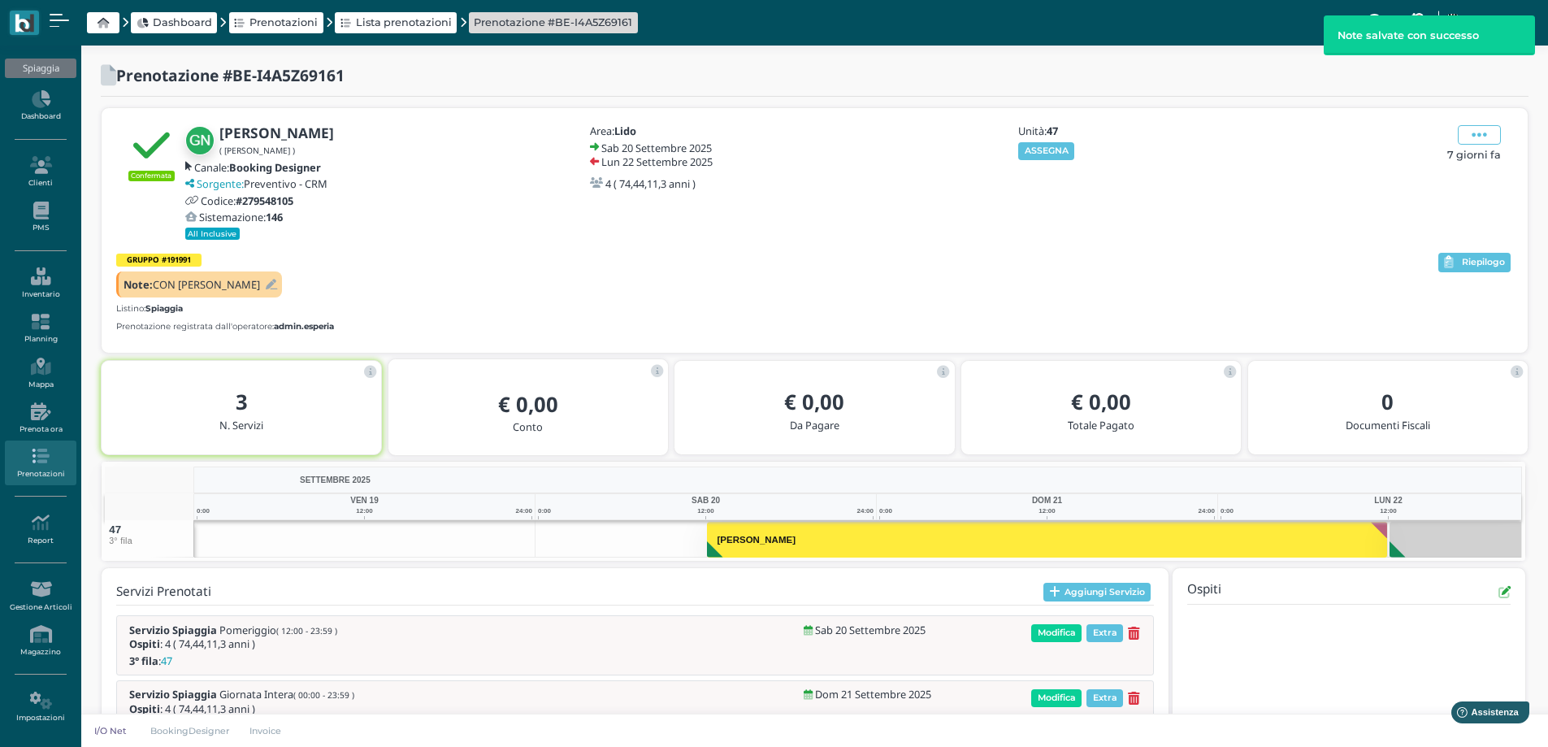
scroll to position [123, 0]
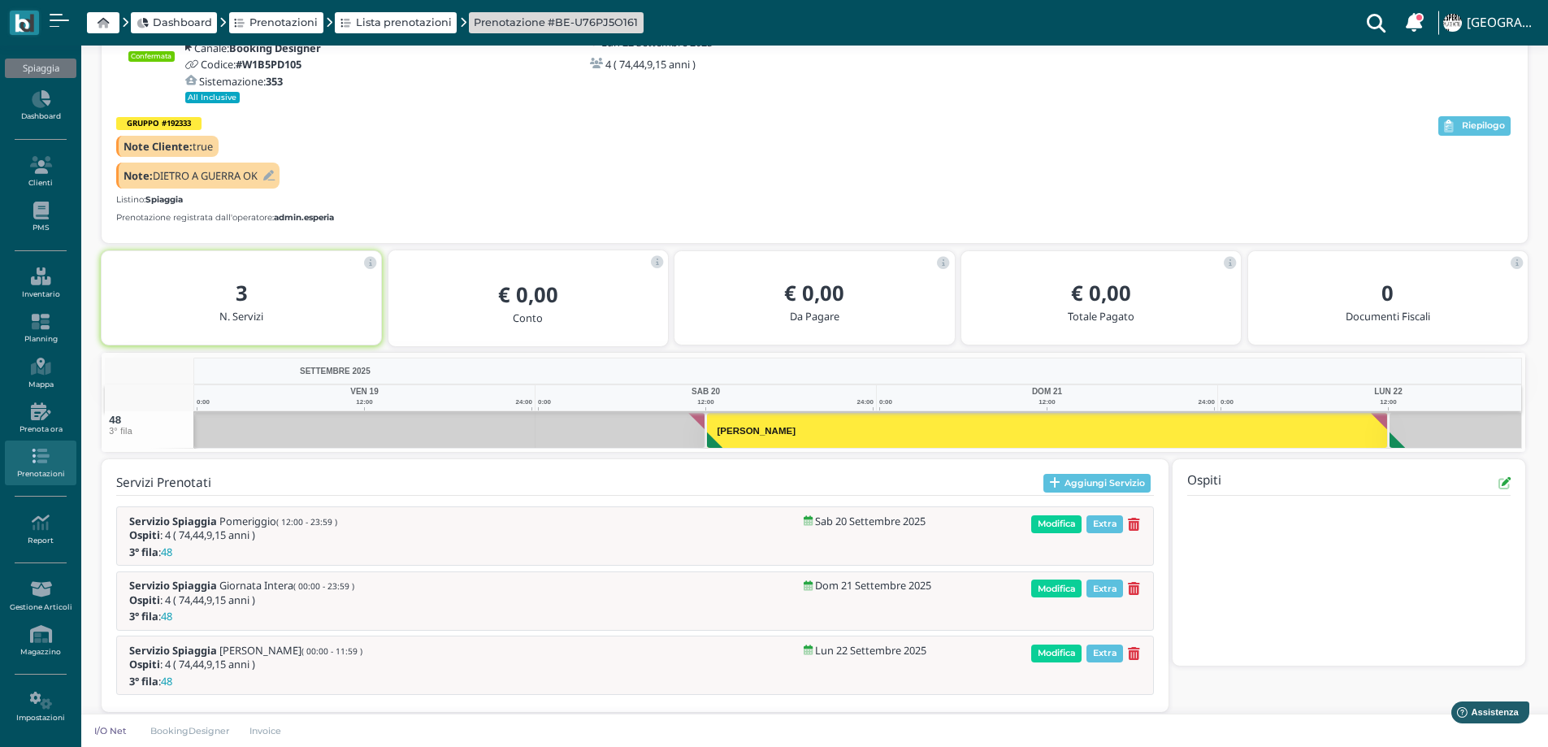
scroll to position [134, 0]
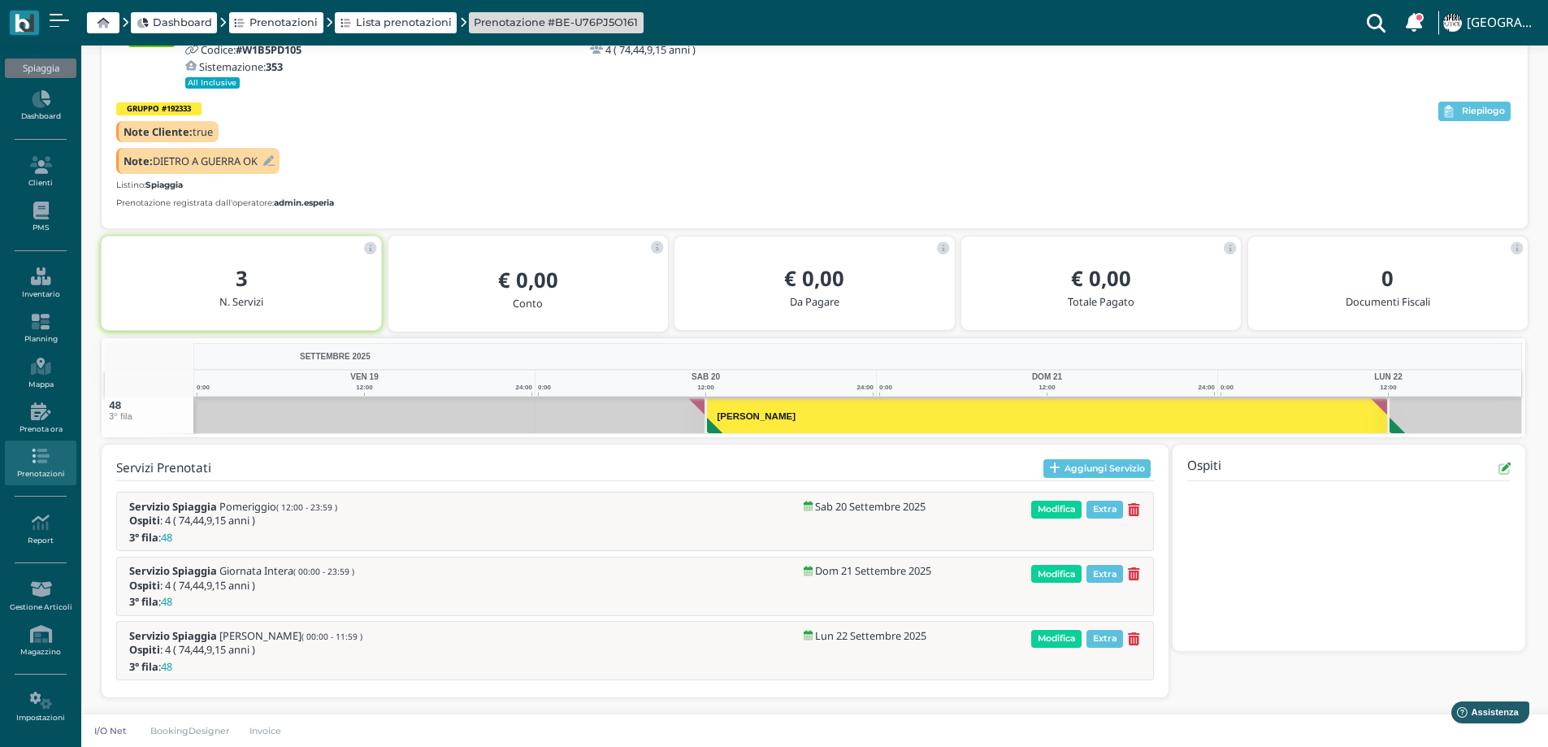
click at [275, 169] on div "Note: DIETRO A GUERRA OK" at bounding box center [197, 161] width 163 height 26
click at [271, 163] on icon at bounding box center [268, 161] width 11 height 11
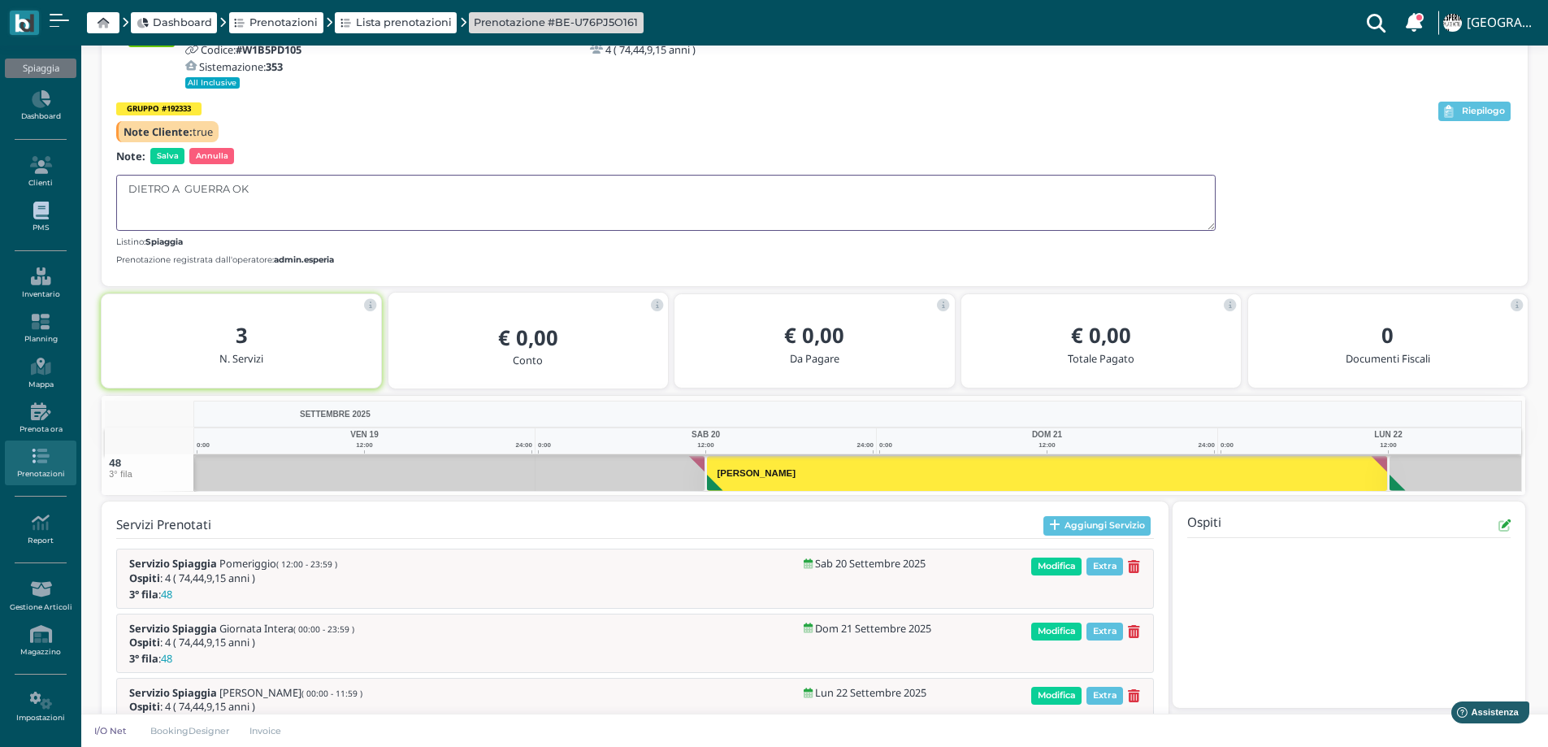
drag, startPoint x: 119, startPoint y: 201, endPoint x: 56, endPoint y: 204, distance: 63.4
click at [56, 204] on div "Spiaggia Dashboard Clienti PMS Inventario Planning [GEOGRAPHIC_DATA] Prenota or…" at bounding box center [774, 357] width 1548 height 892
type textarea "CON GUERRA"
click at [158, 162] on span "Salva" at bounding box center [167, 156] width 34 height 16
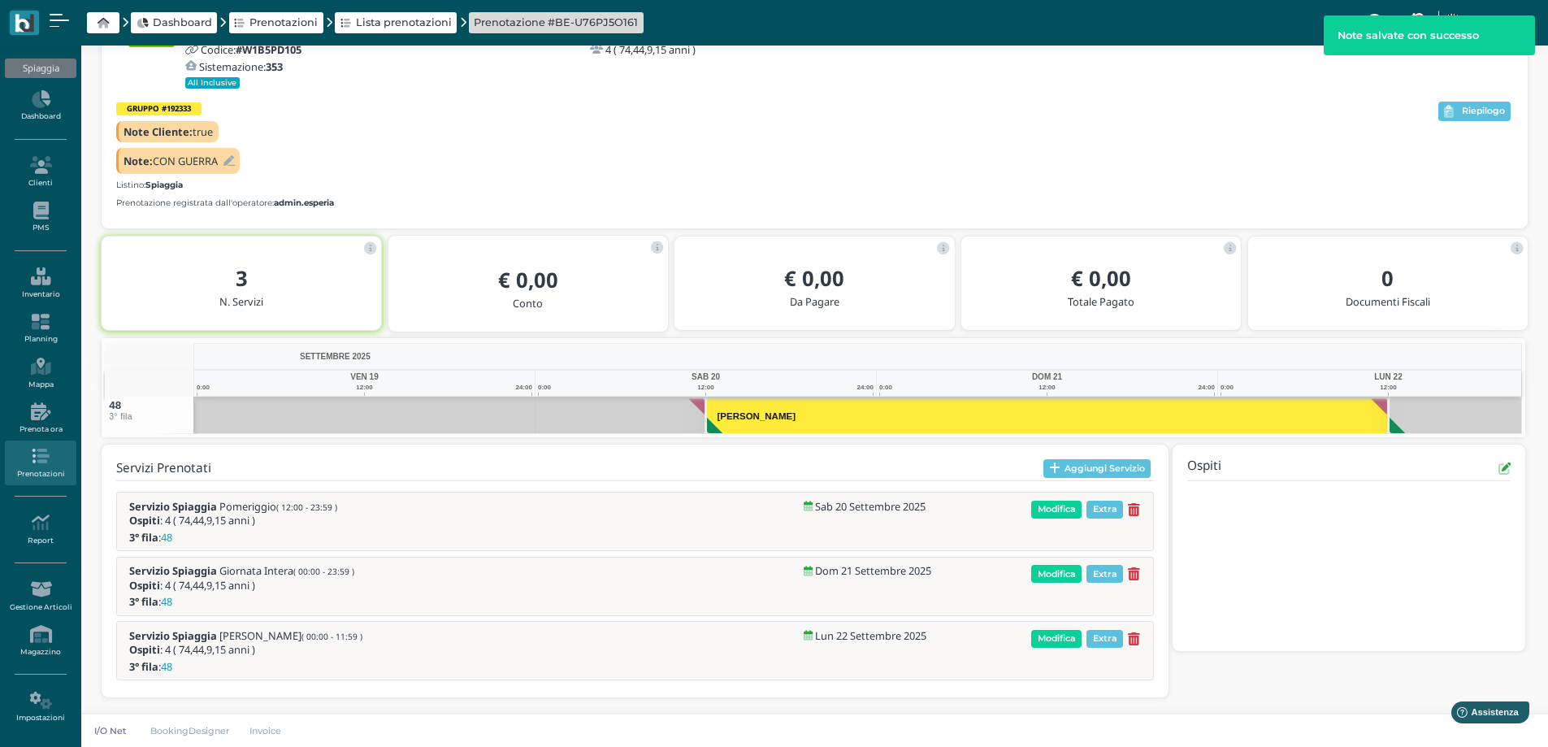
scroll to position [0, 0]
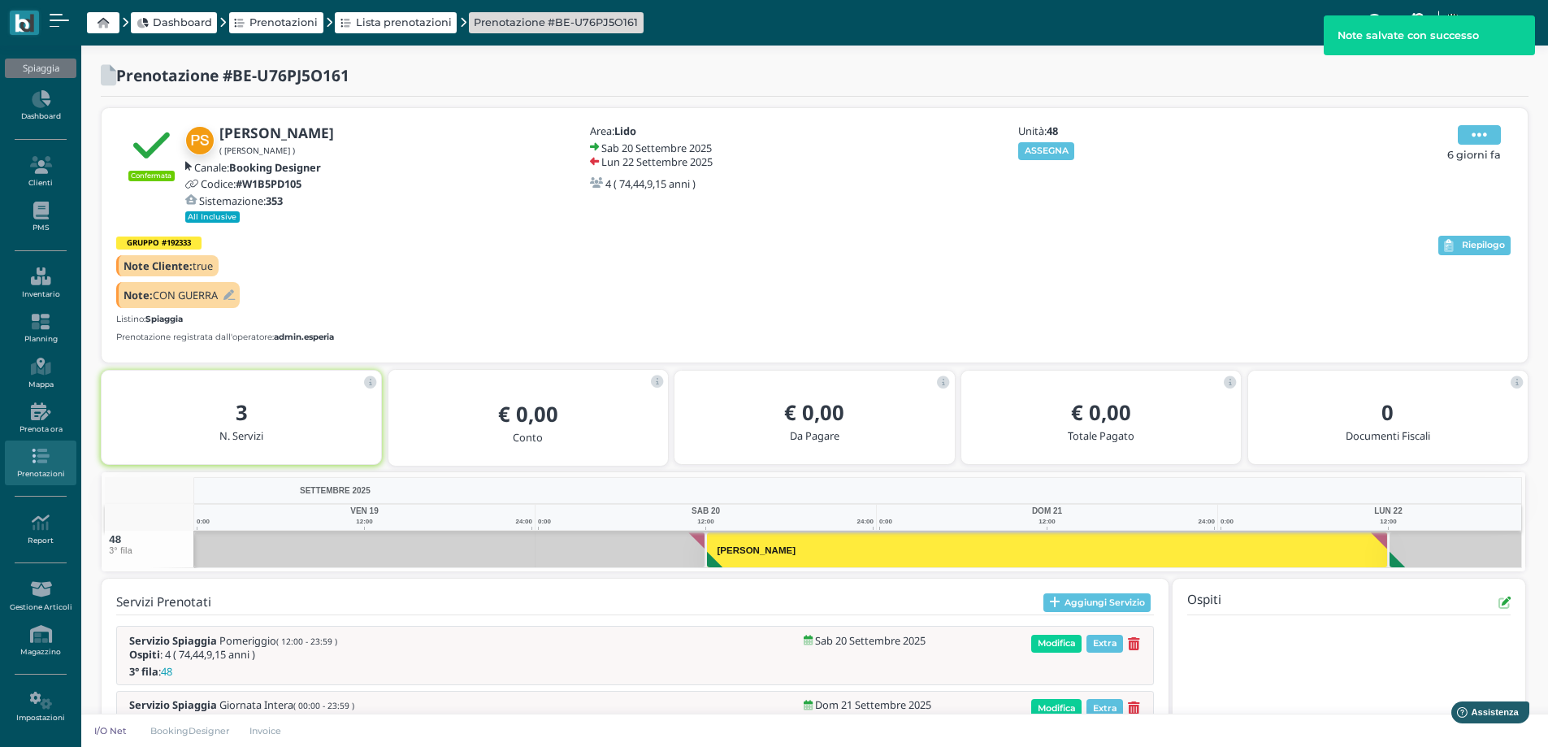
click at [1479, 132] on icon at bounding box center [1478, 135] width 15 height 18
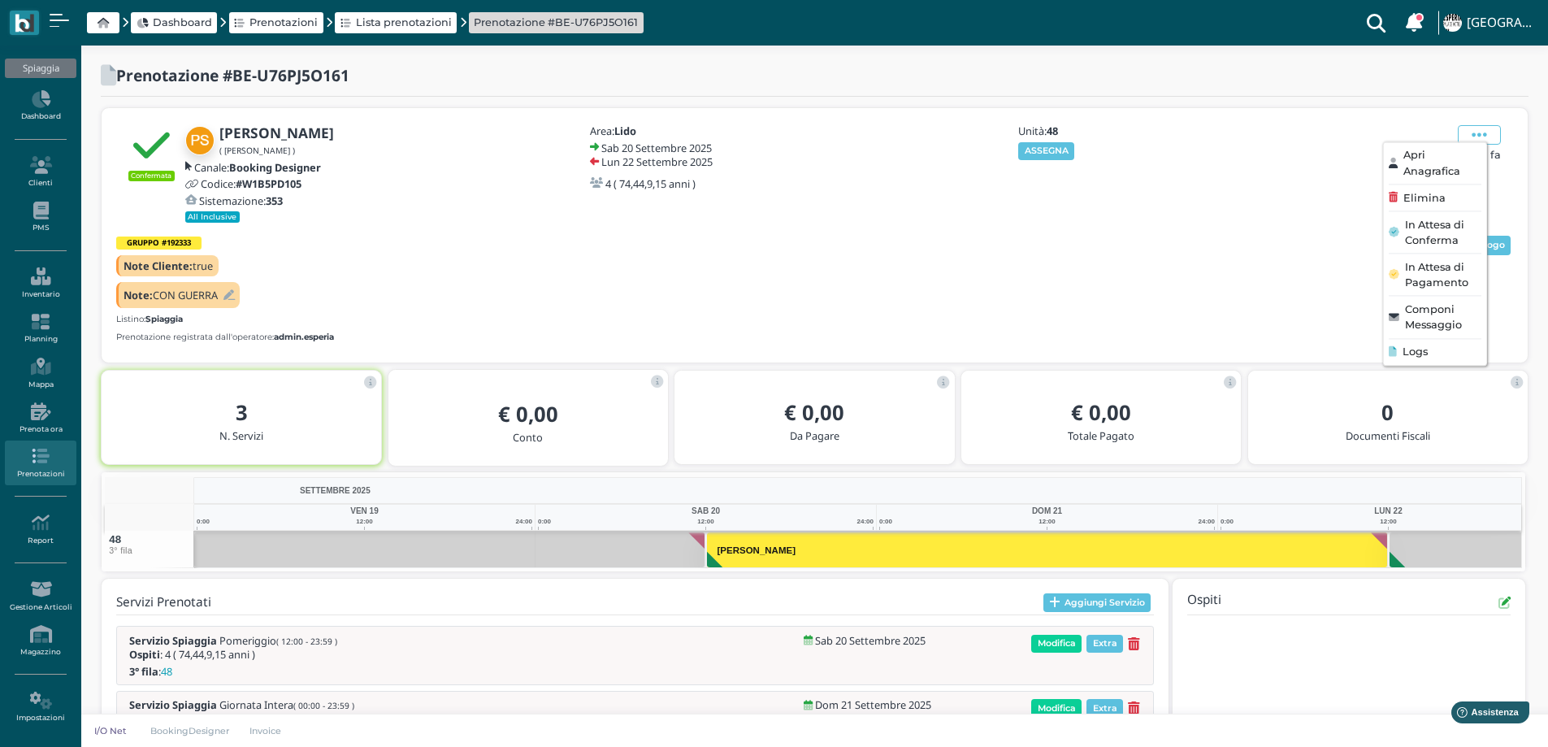
click at [1429, 166] on span "Apri Anagrafica" at bounding box center [1441, 163] width 78 height 31
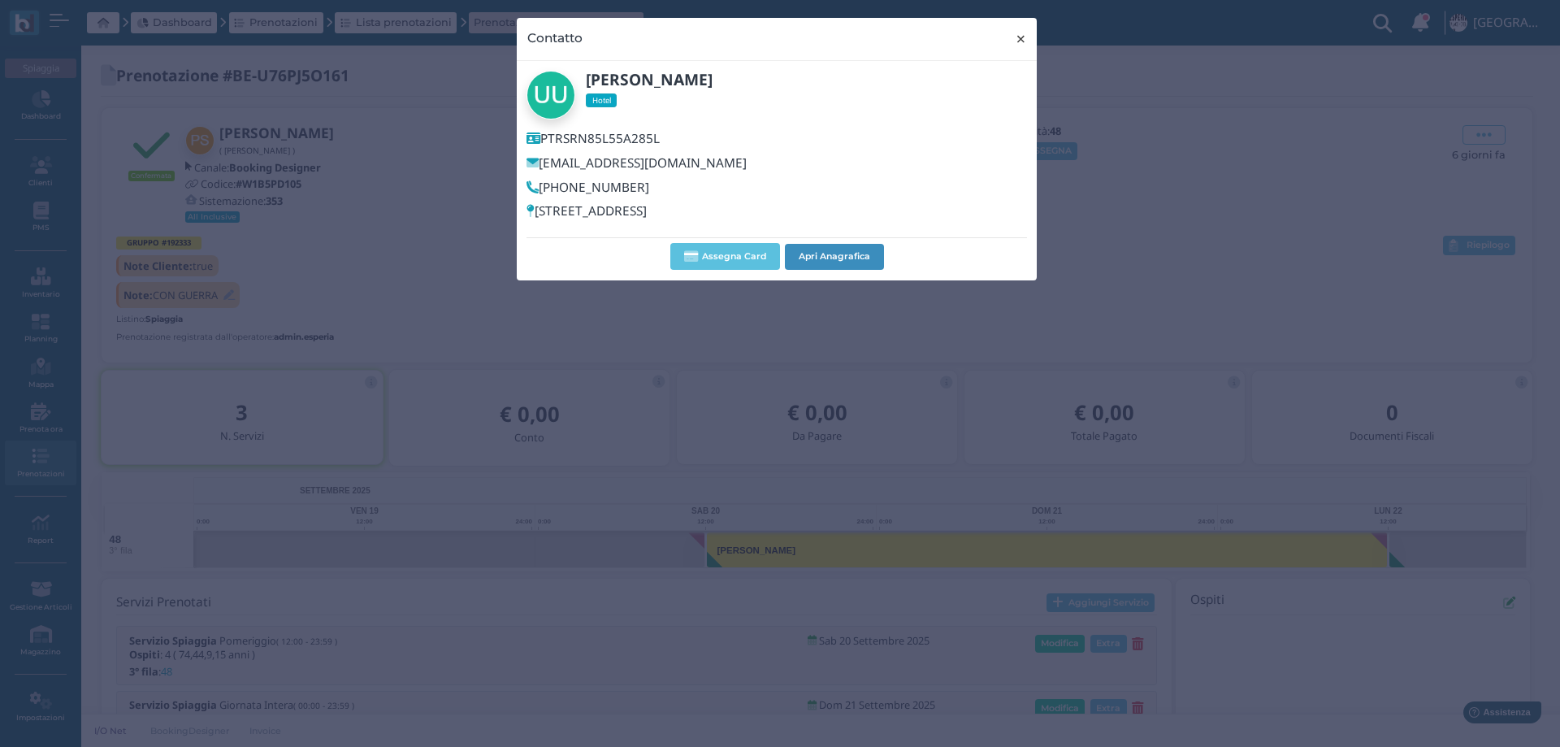
click at [1020, 36] on span "×" at bounding box center [1021, 38] width 12 height 21
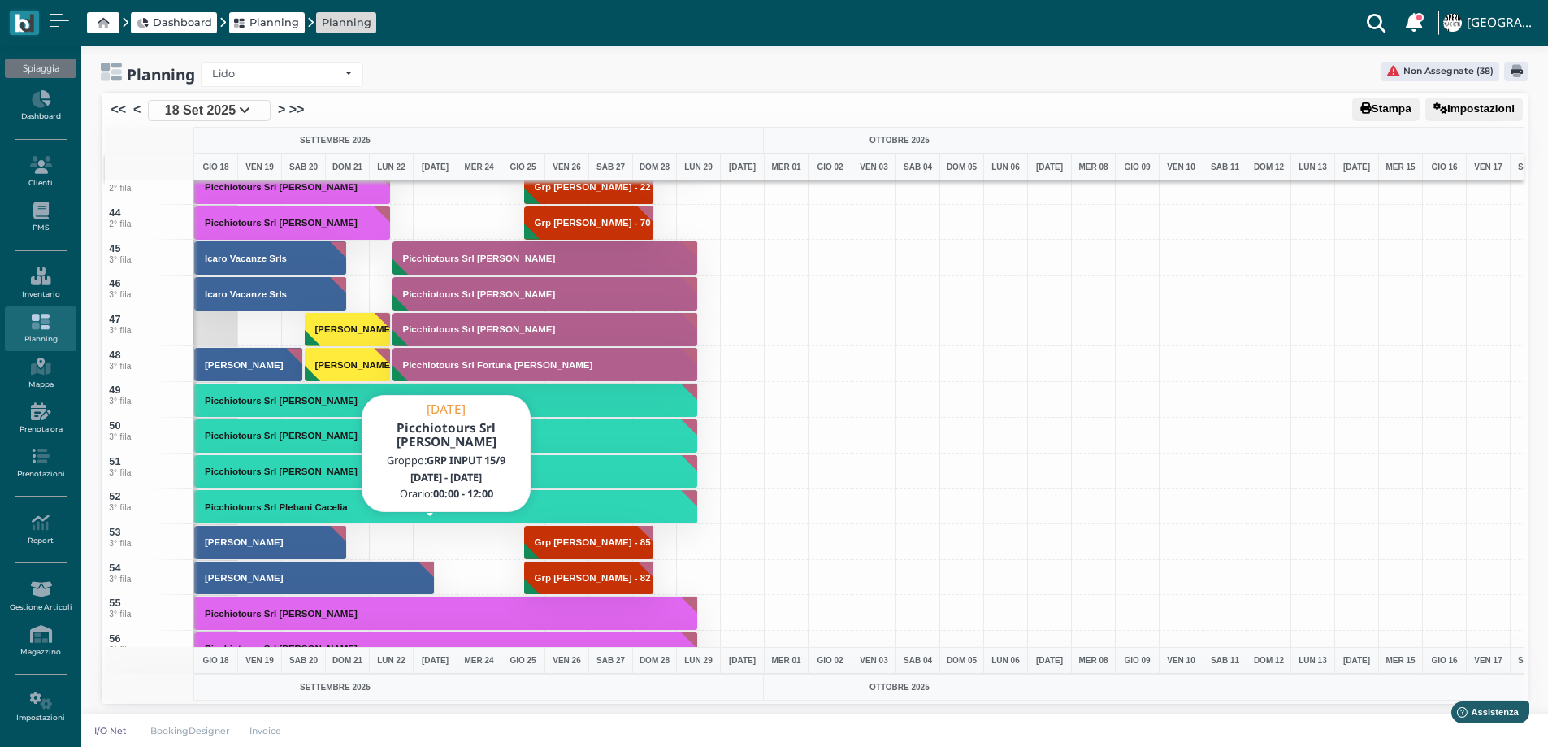
scroll to position [1300, 0]
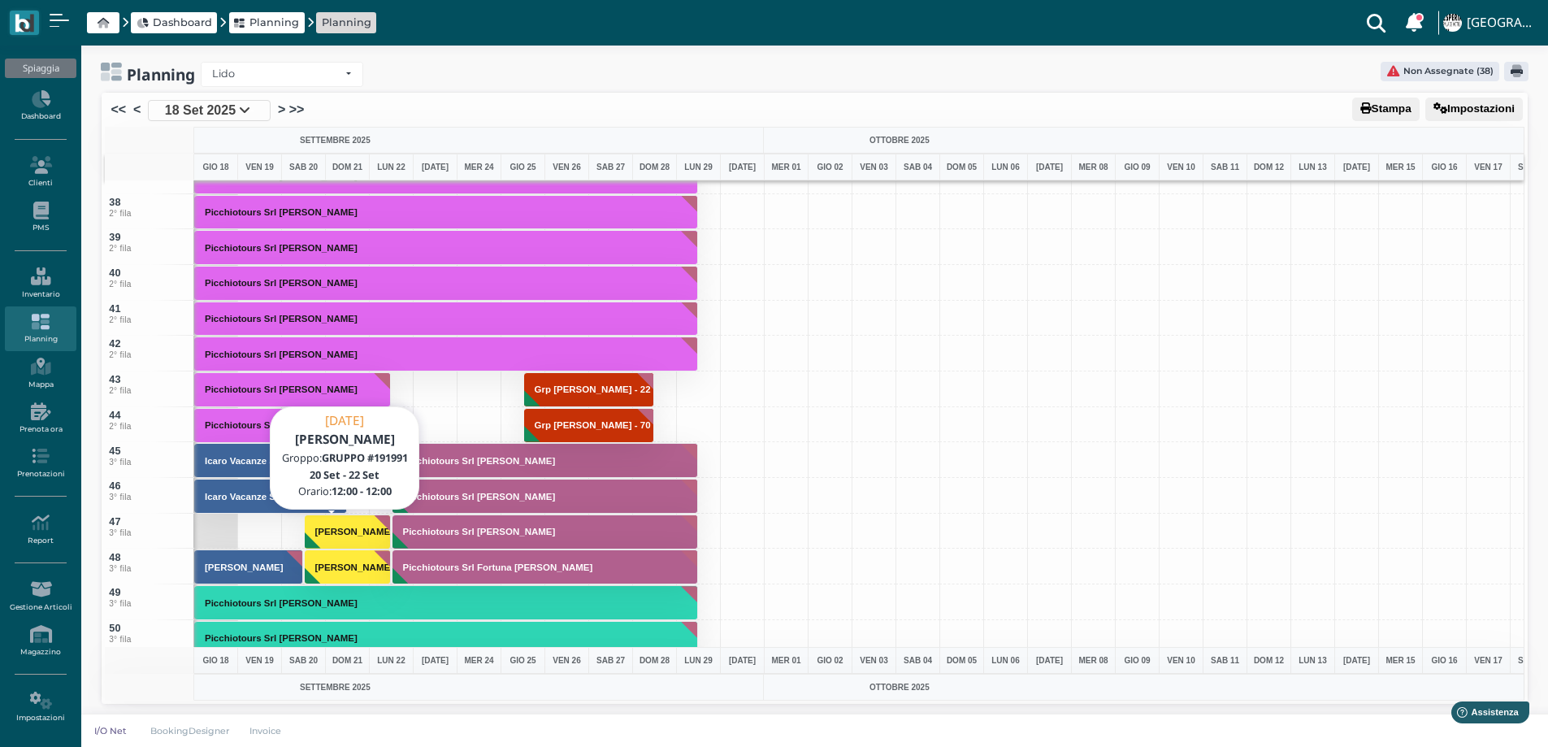
drag, startPoint x: 335, startPoint y: 533, endPoint x: 448, endPoint y: 530, distance: 113.8
click at [327, 540] on button "[PERSON_NAME]" at bounding box center [348, 531] width 87 height 35
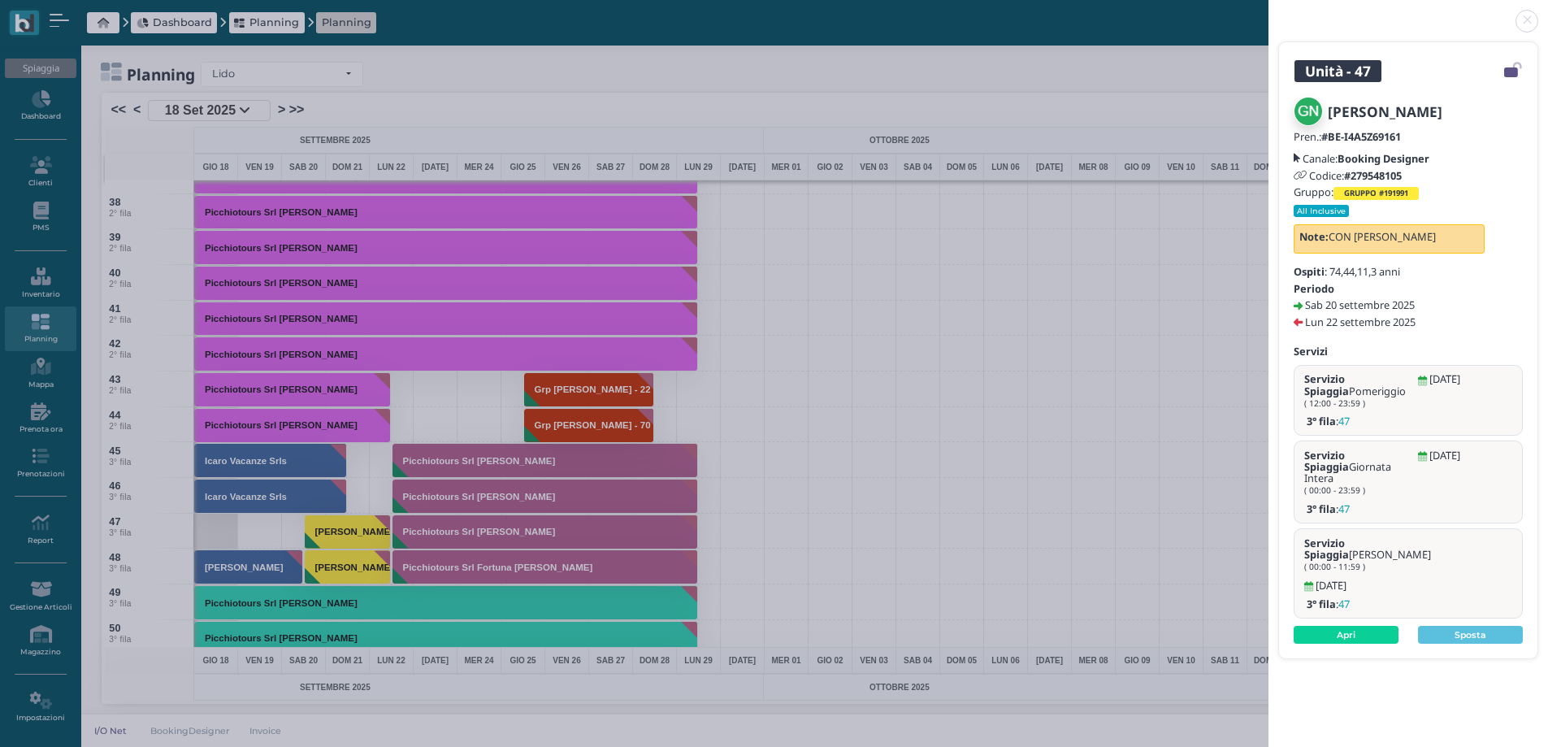
click at [1515, 71] on icon at bounding box center [1513, 70] width 18 height 1
click at [1512, 70] on icon at bounding box center [1513, 70] width 18 height 1
click at [1358, 73] on span "Unità - 47" at bounding box center [1337, 71] width 87 height 22
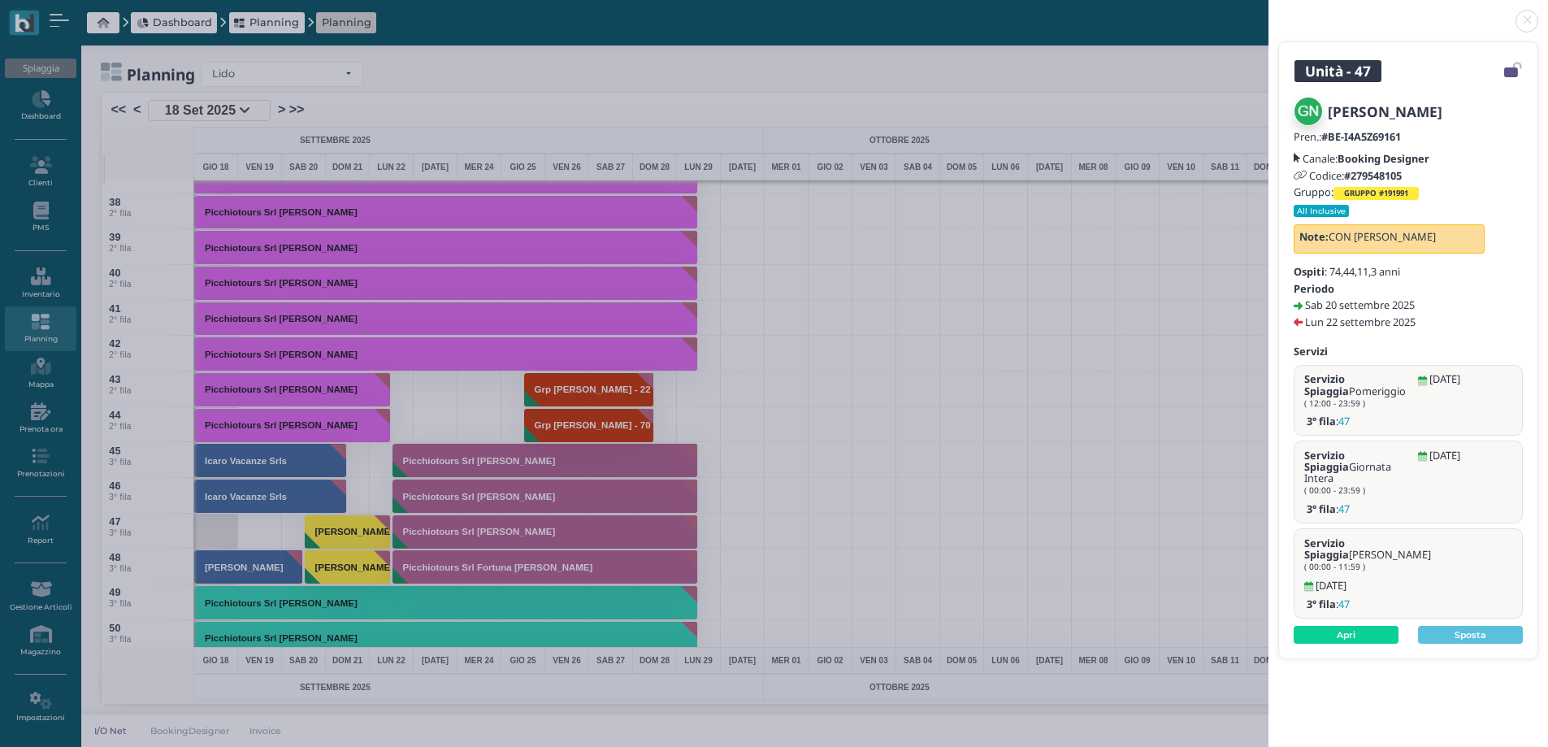
click at [1514, 70] on icon at bounding box center [1513, 70] width 18 height 1
click at [1365, 626] on link "Apri" at bounding box center [1345, 635] width 105 height 18
click at [1268, 11] on link at bounding box center [1268, 11] width 0 height 0
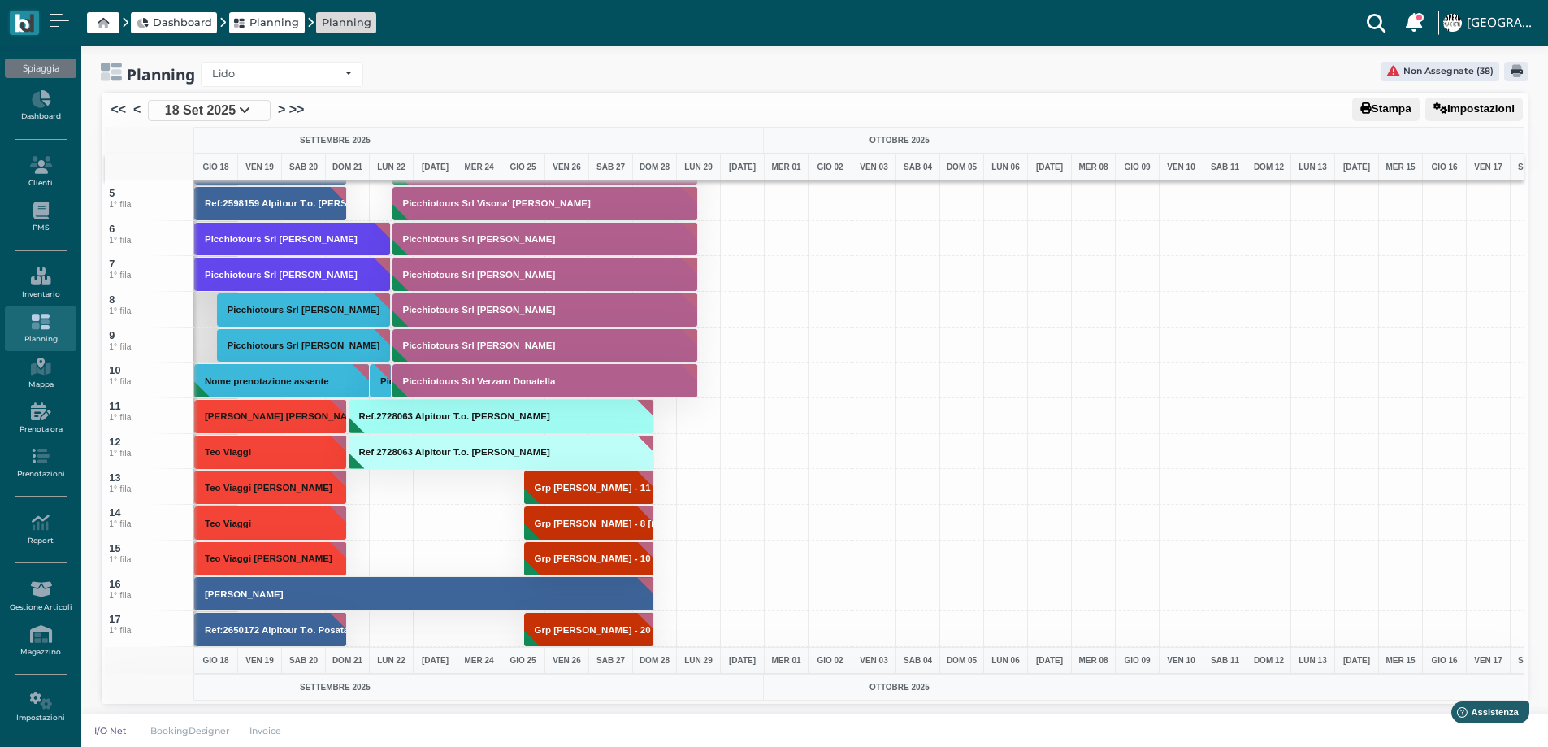
scroll to position [0, 0]
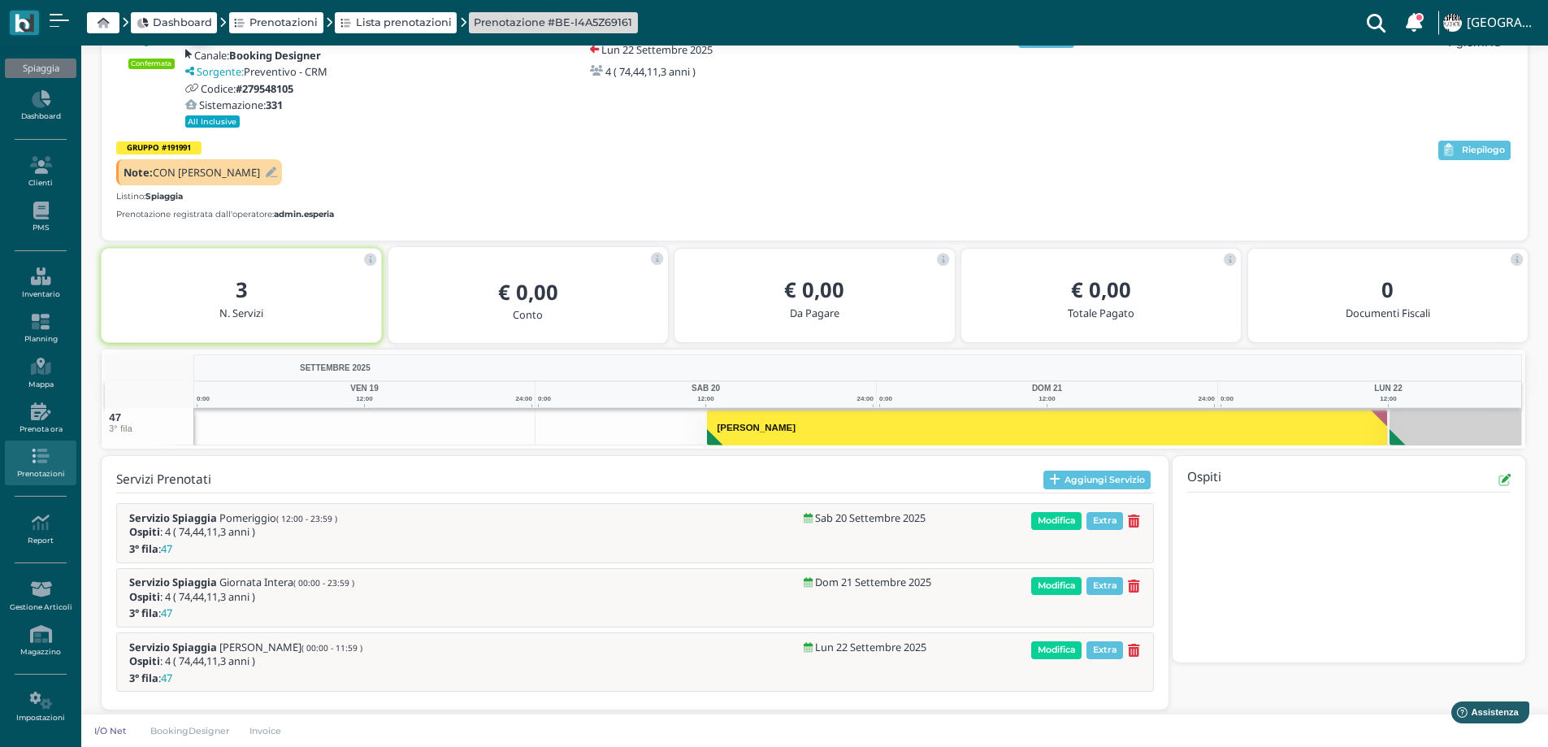
scroll to position [123, 0]
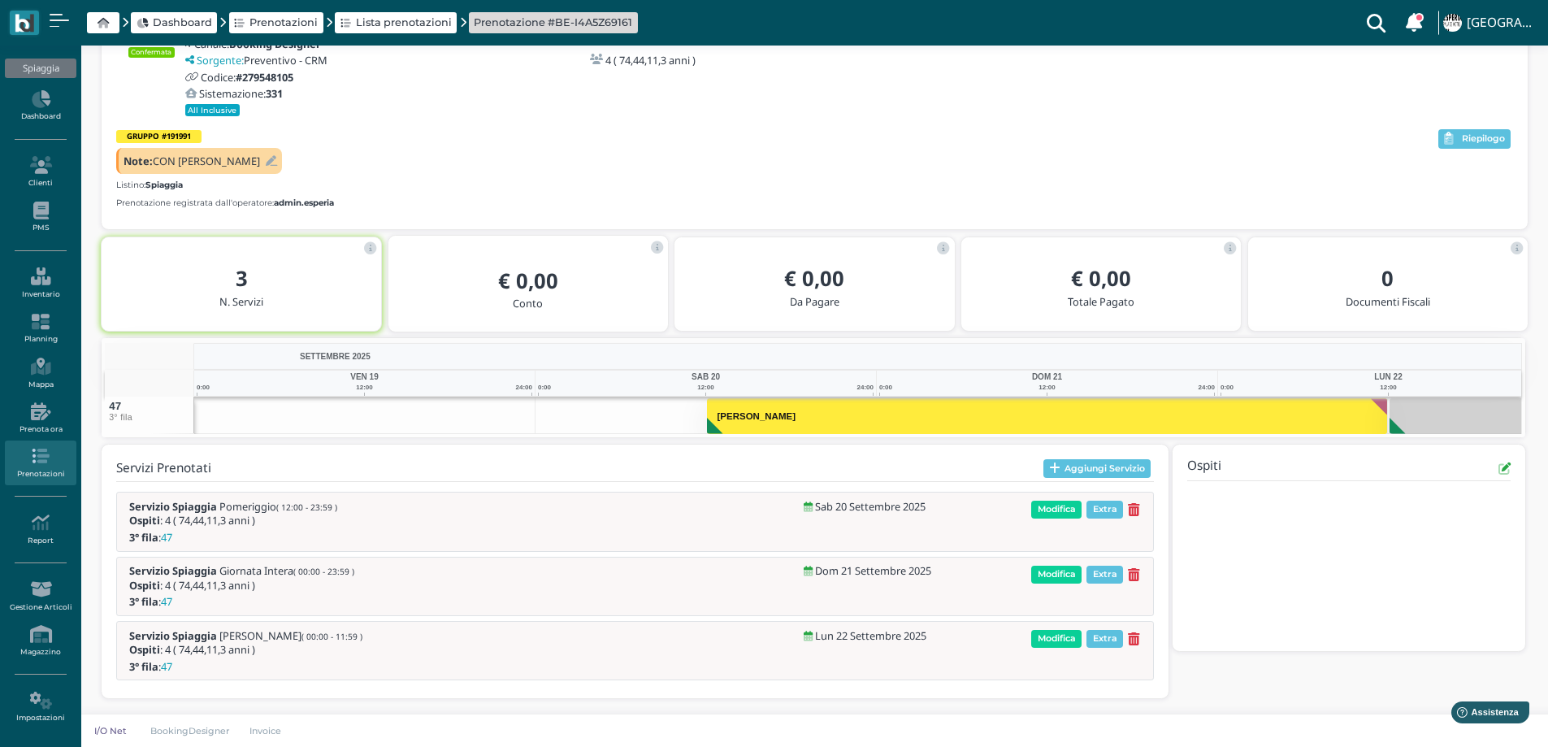
click at [799, 421] on button "[PERSON_NAME]" at bounding box center [1047, 415] width 681 height 37
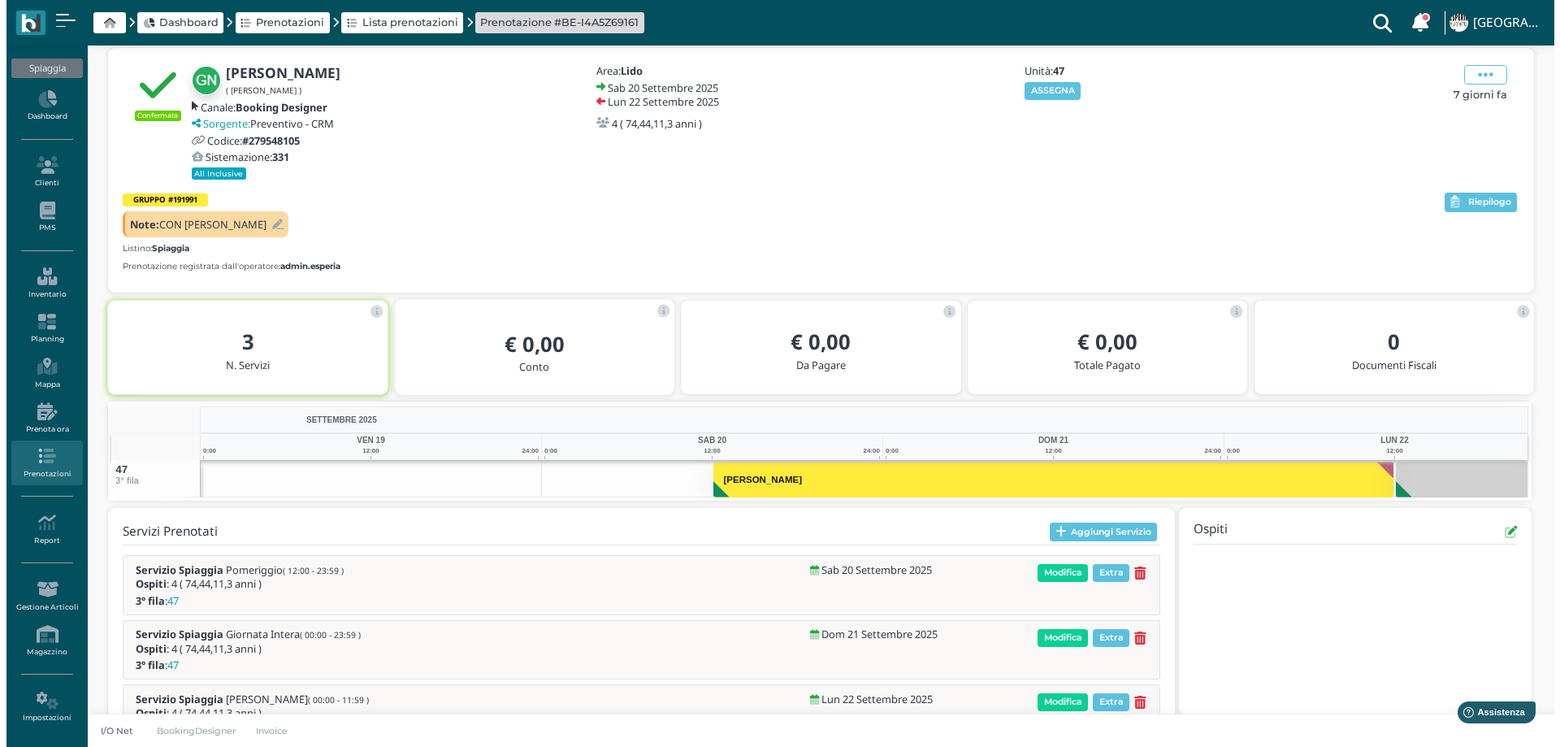
scroll to position [0, 0]
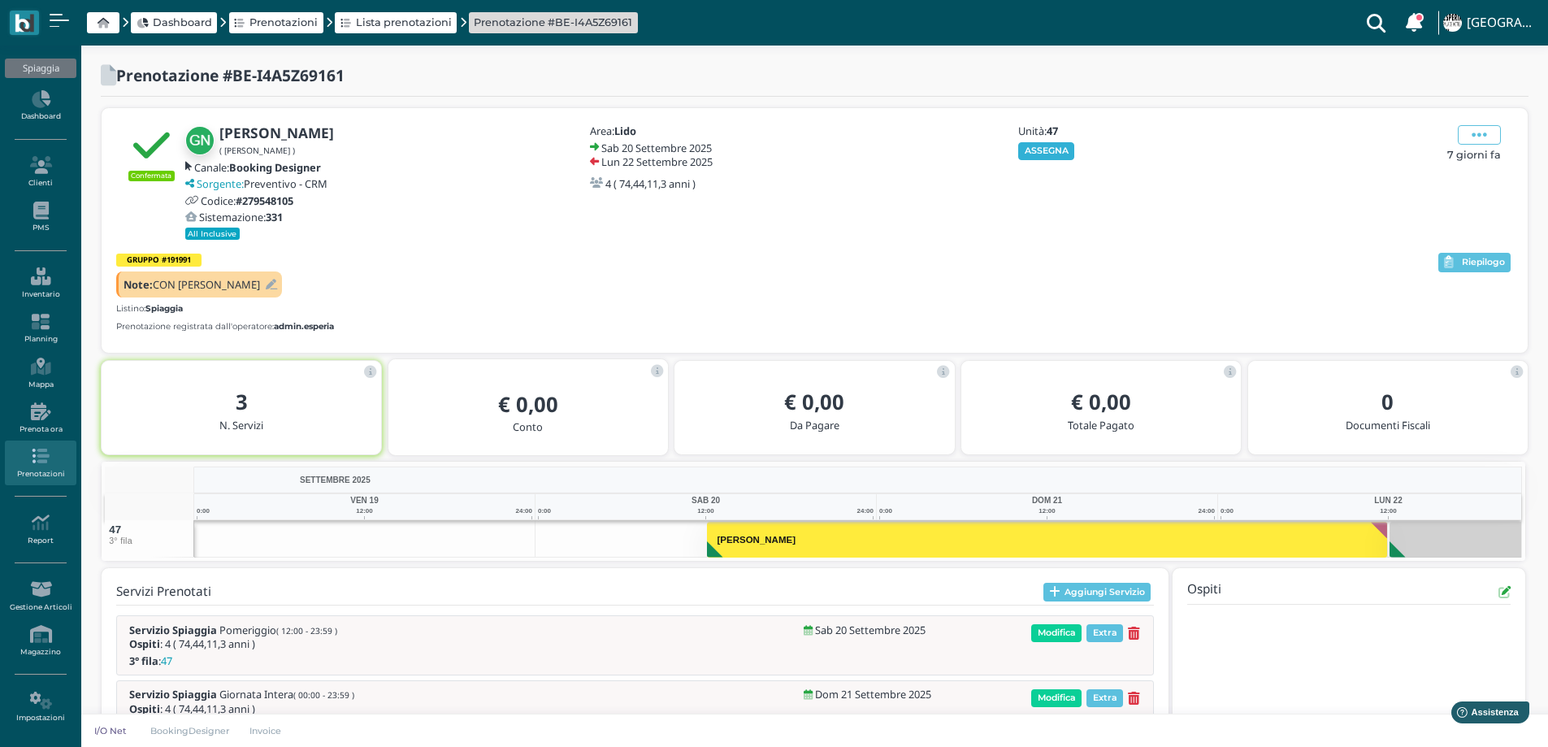
click at [1054, 154] on button "ASSEGNA" at bounding box center [1046, 151] width 56 height 18
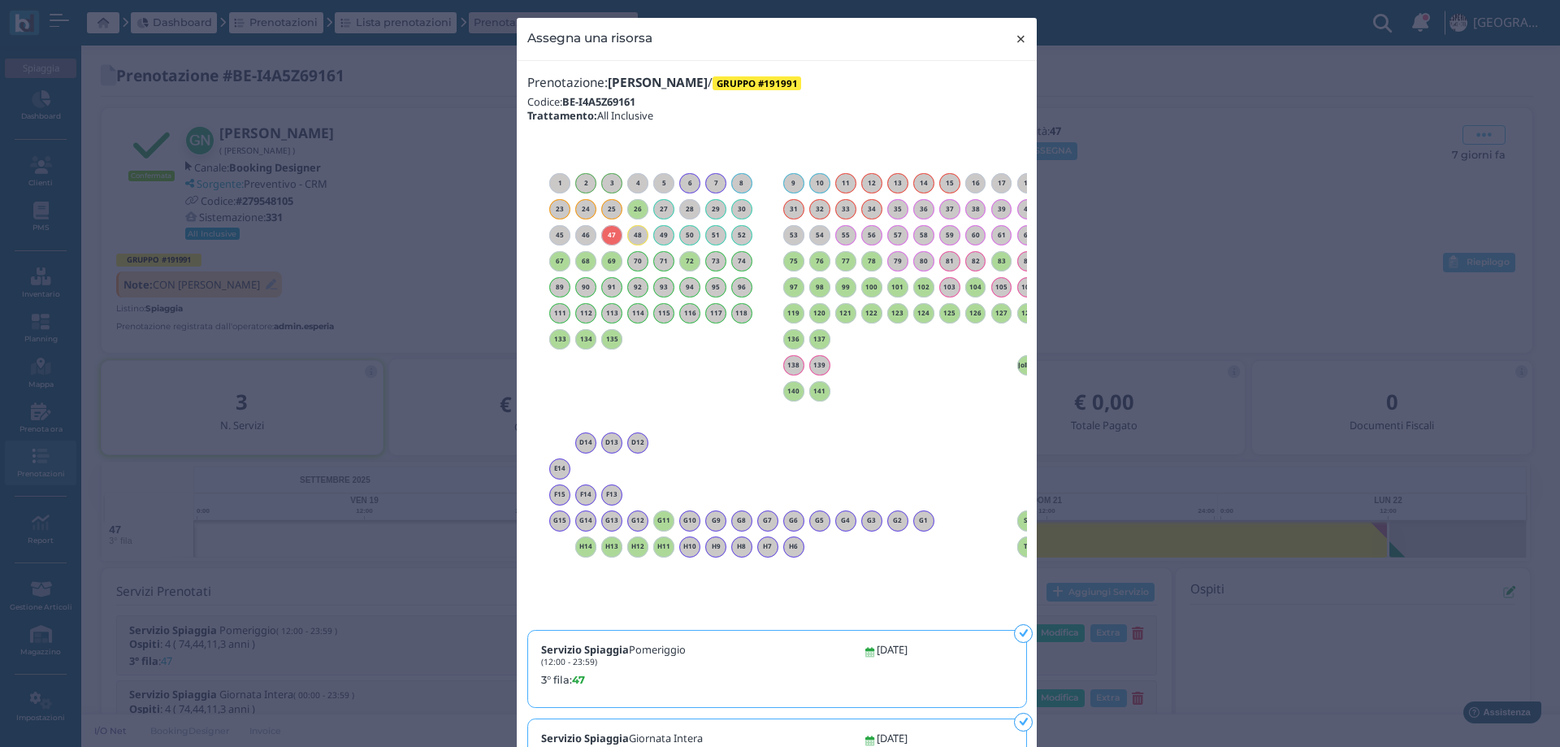
click at [1015, 38] on span "×" at bounding box center [1021, 38] width 12 height 21
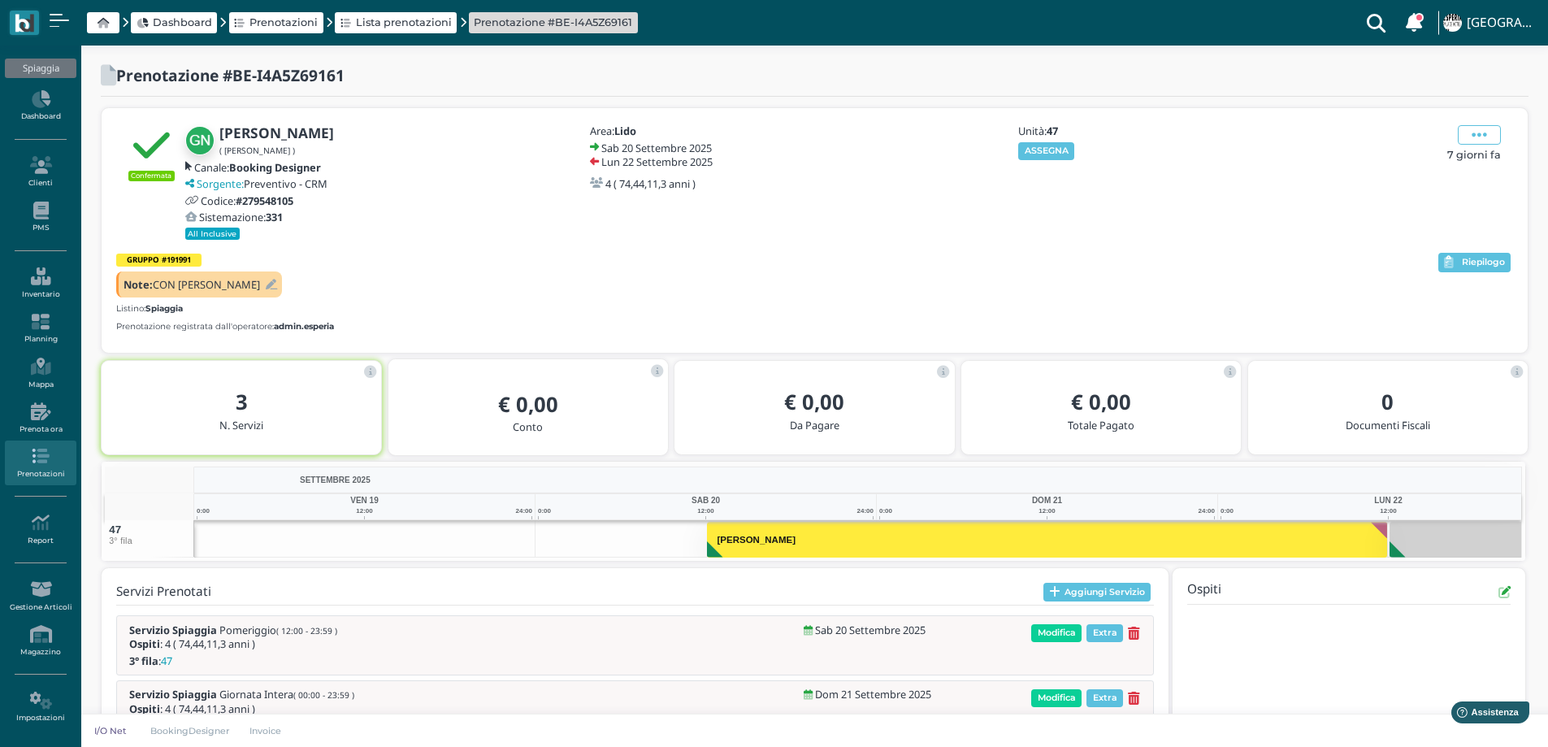
click at [1500, 596] on icon at bounding box center [1504, 592] width 12 height 12
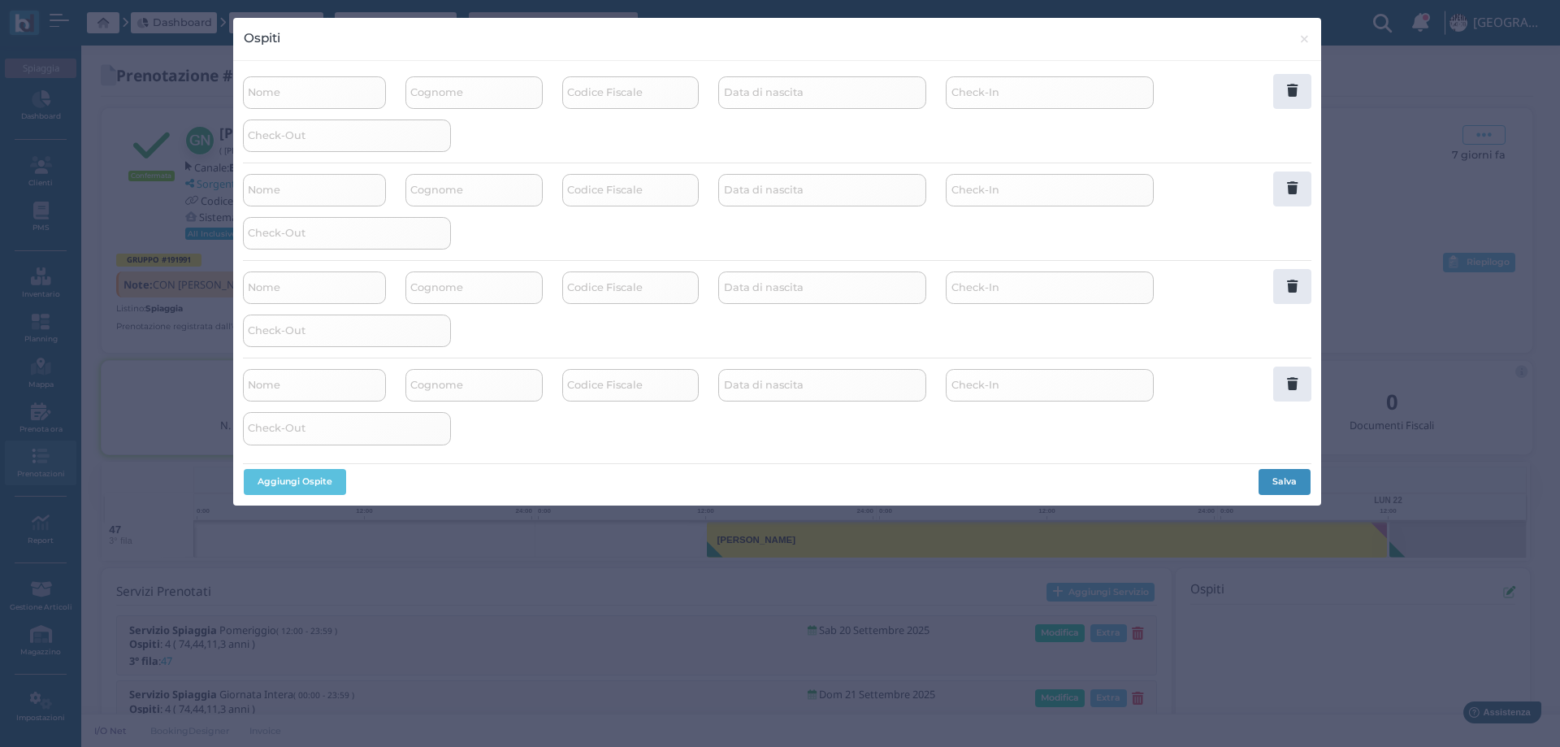
select select
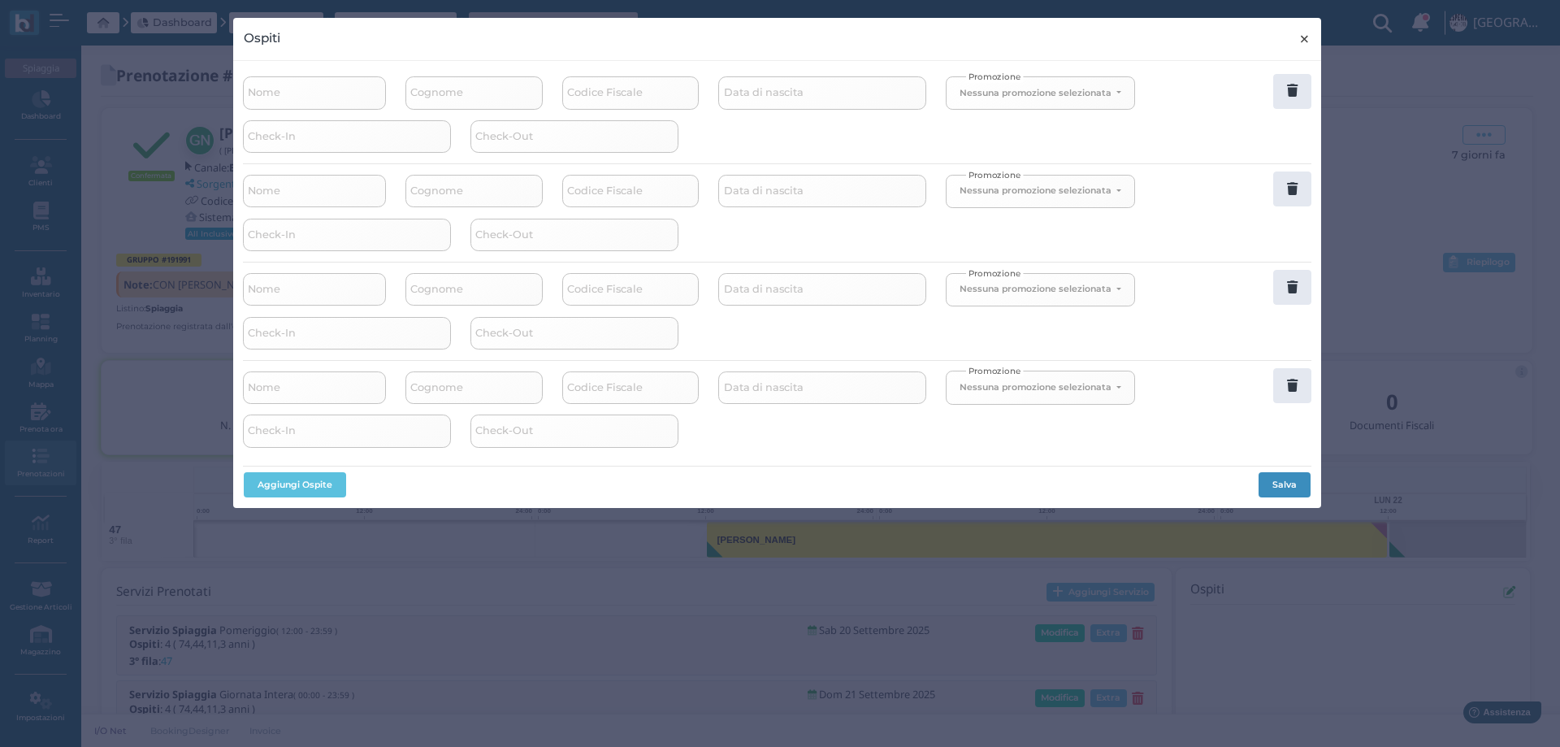
click at [1305, 37] on span "×" at bounding box center [1304, 38] width 12 height 21
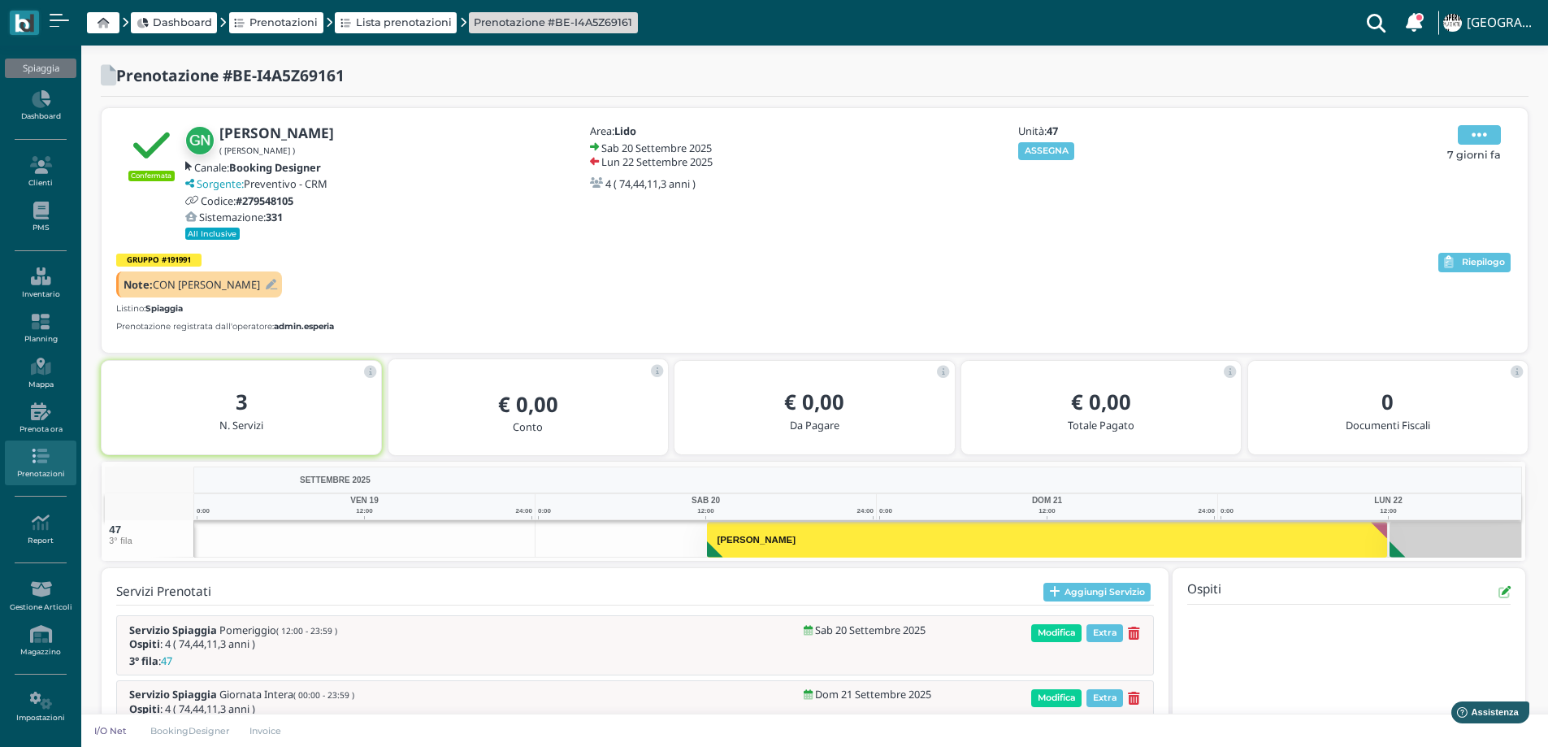
click at [1495, 141] on span at bounding box center [1478, 134] width 43 height 19
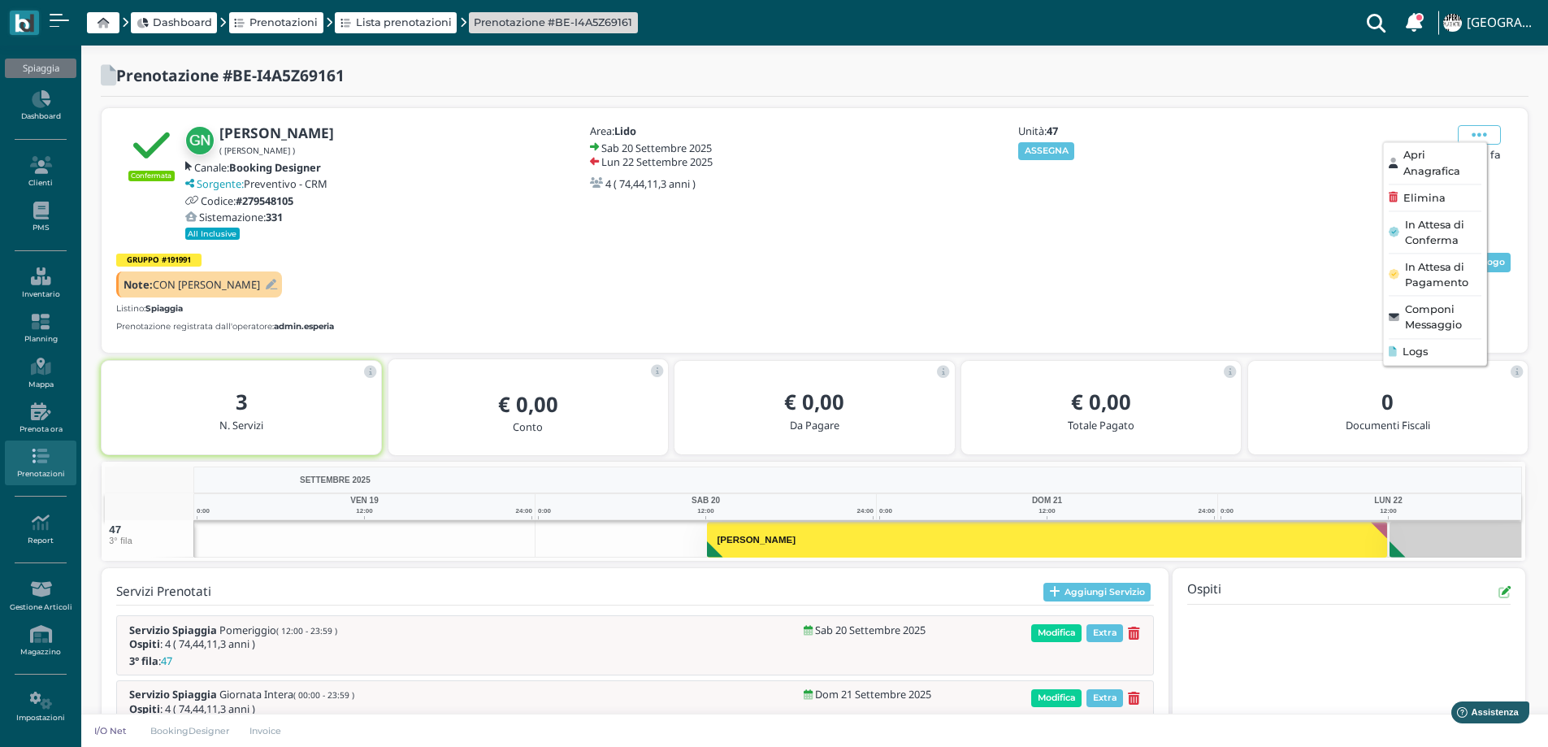
click at [1438, 164] on span "Apri Anagrafica" at bounding box center [1441, 163] width 78 height 31
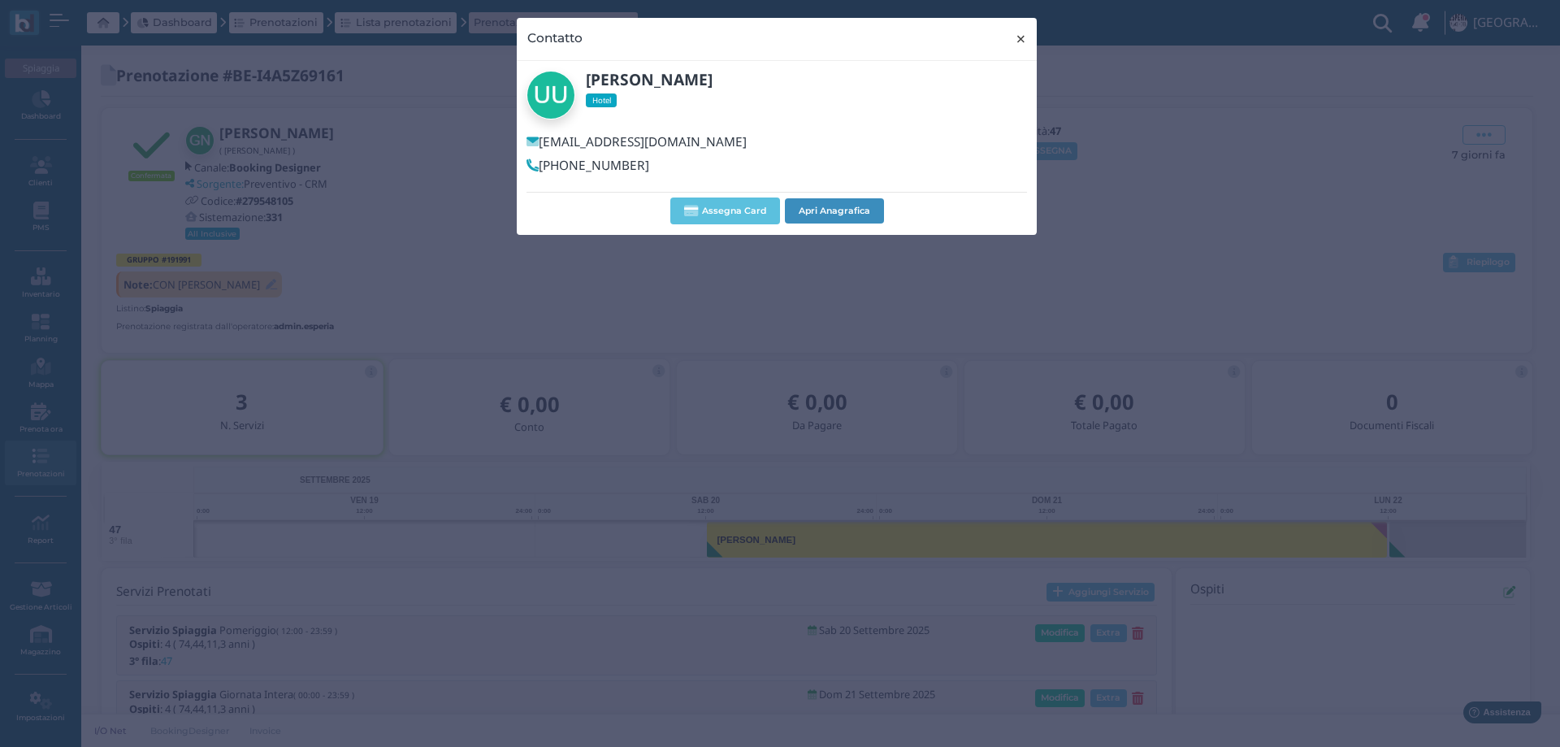
click at [1016, 42] on span "×" at bounding box center [1021, 38] width 12 height 21
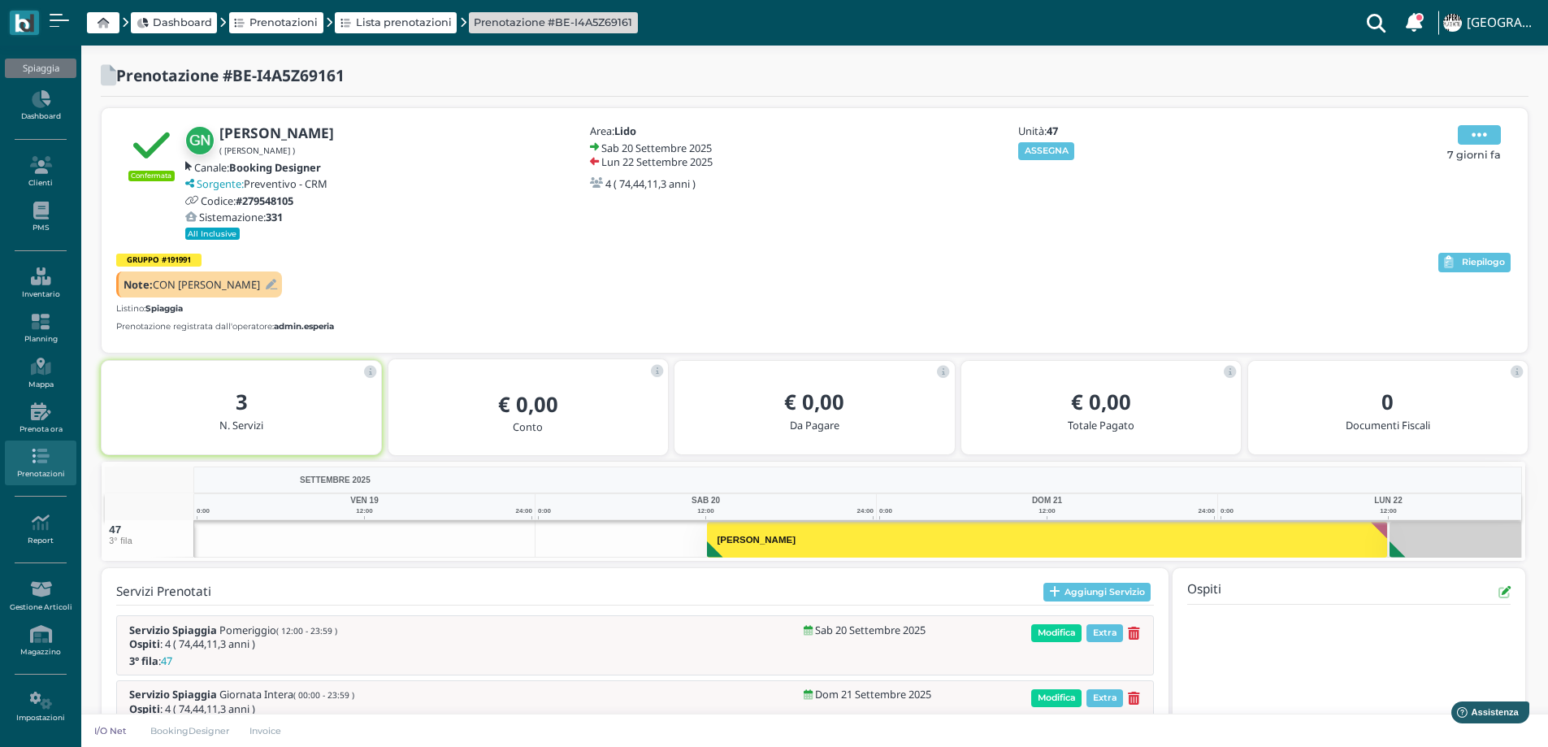
click at [1472, 136] on icon at bounding box center [1478, 135] width 15 height 18
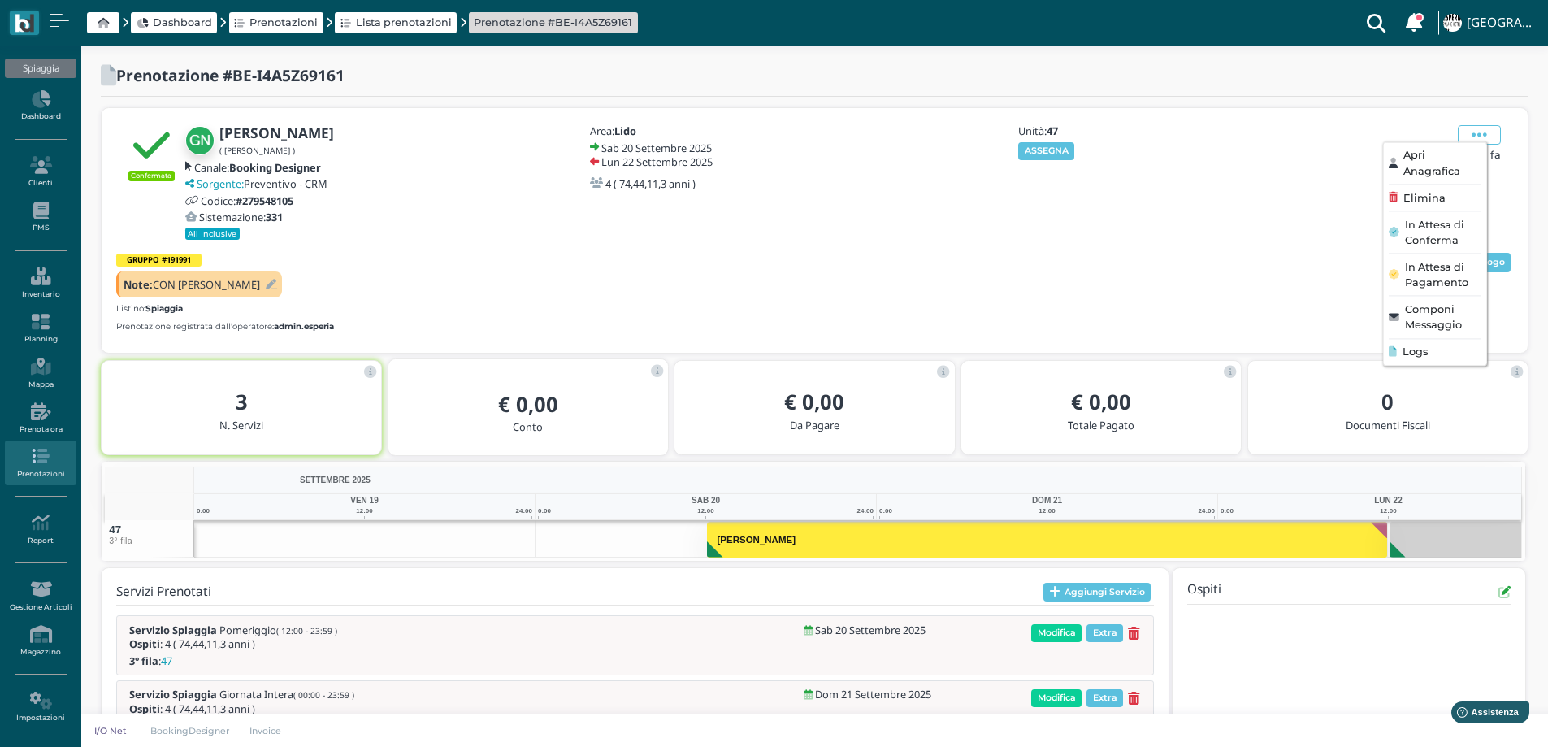
click at [1427, 360] on ul "Apri Anagrafica Elimina In Attesa di Conferma In Attesa di Pagamento Componi Me…" at bounding box center [1435, 253] width 104 height 224
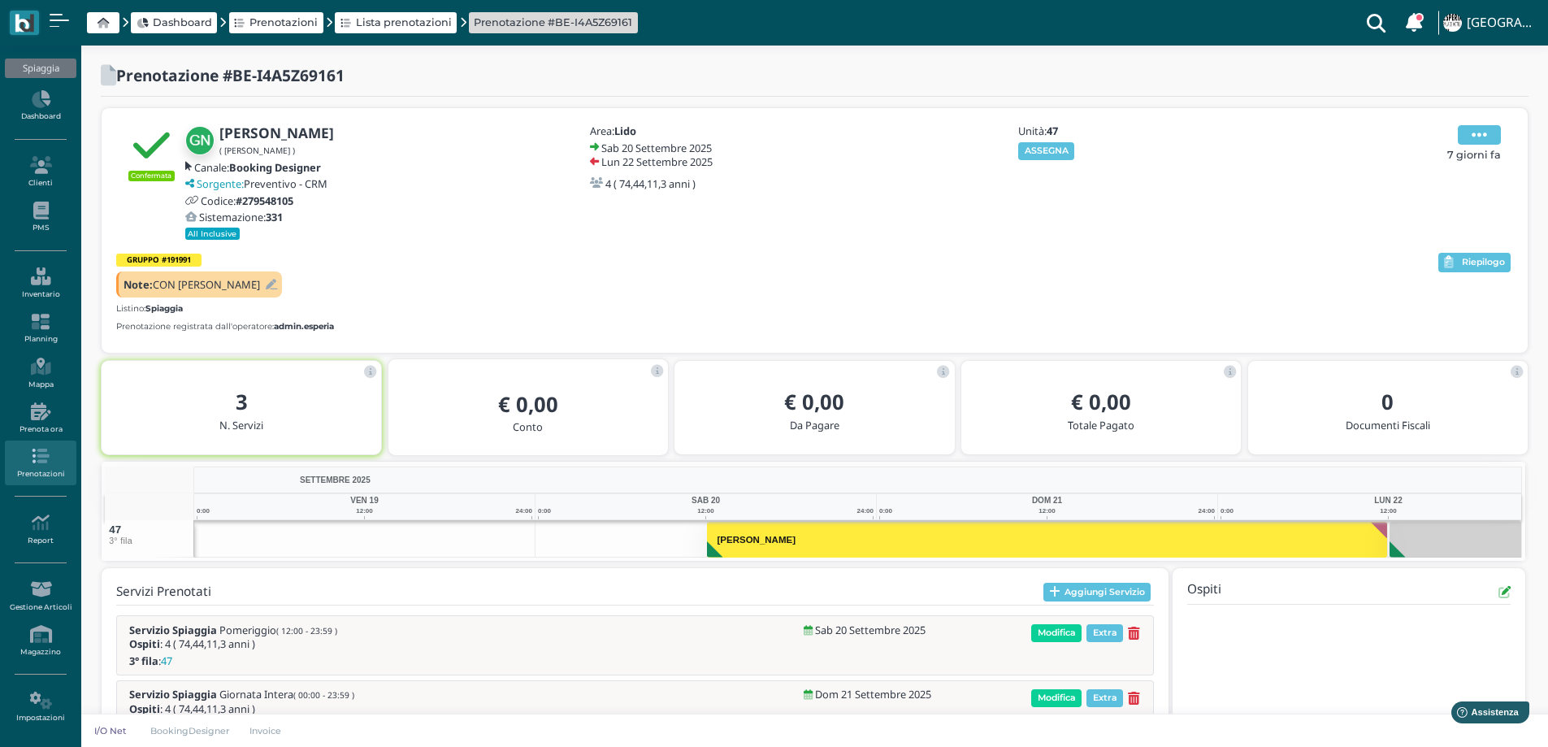
click at [1479, 131] on icon at bounding box center [1478, 135] width 15 height 18
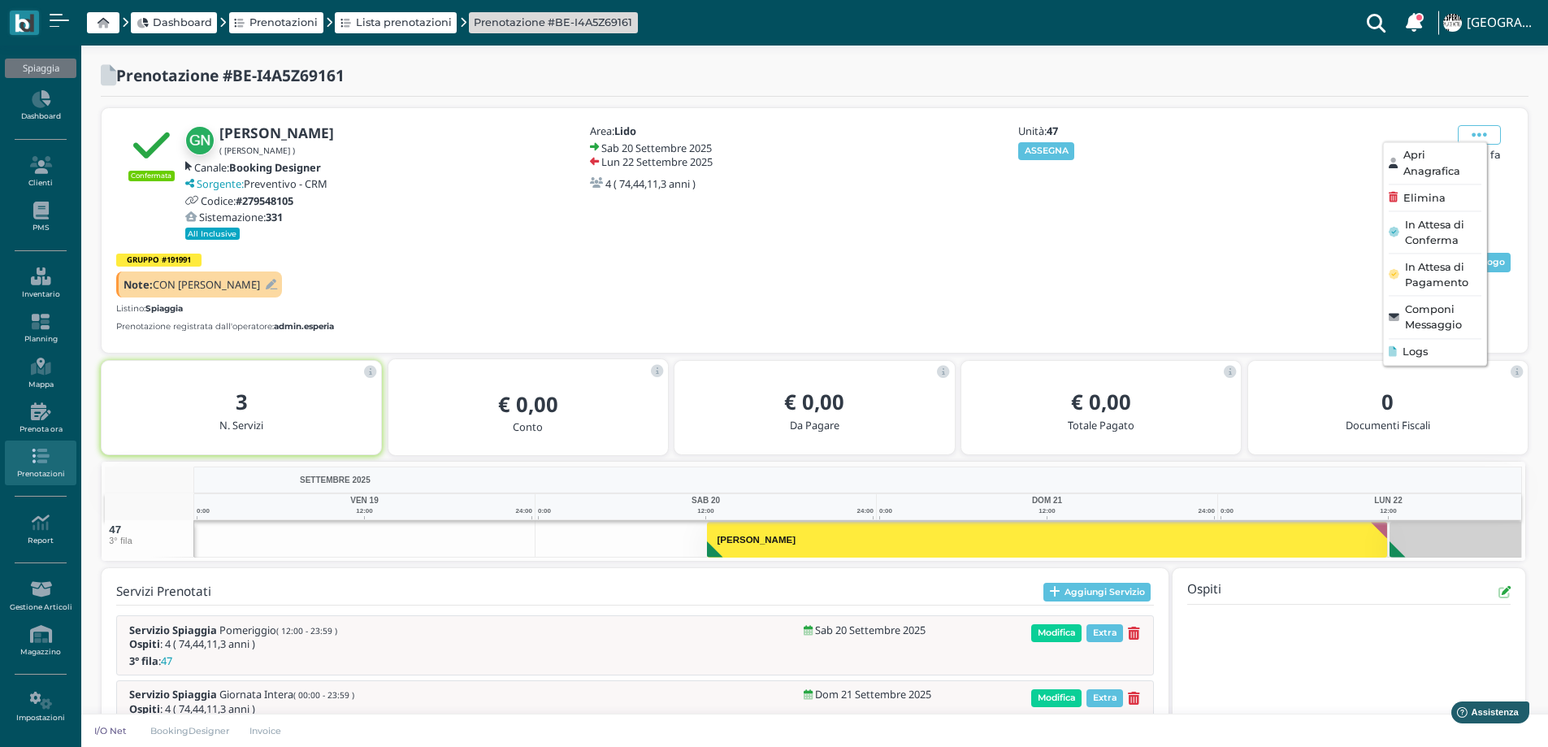
click at [1401, 357] on div "Logs" at bounding box center [1434, 351] width 92 height 15
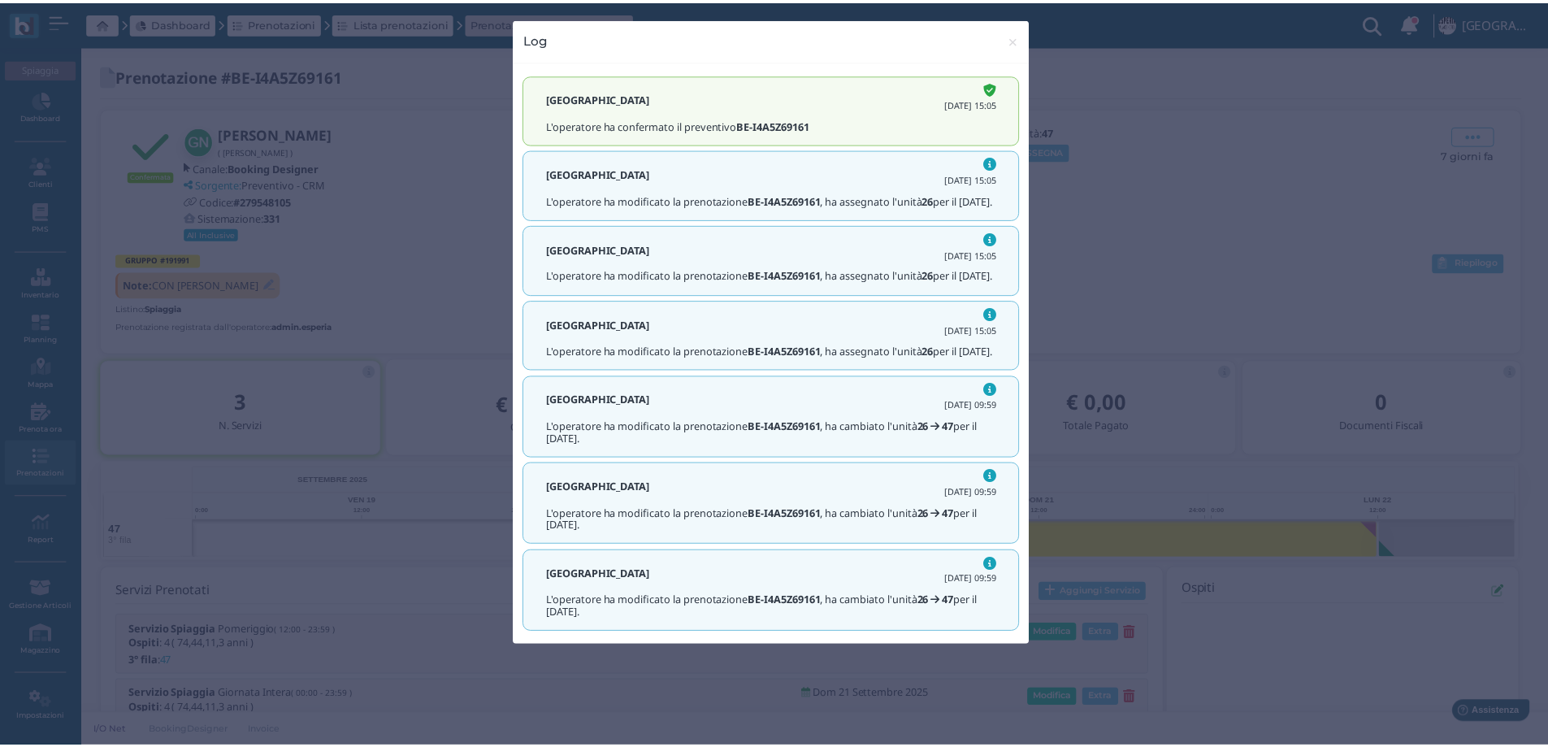
scroll to position [26, 0]
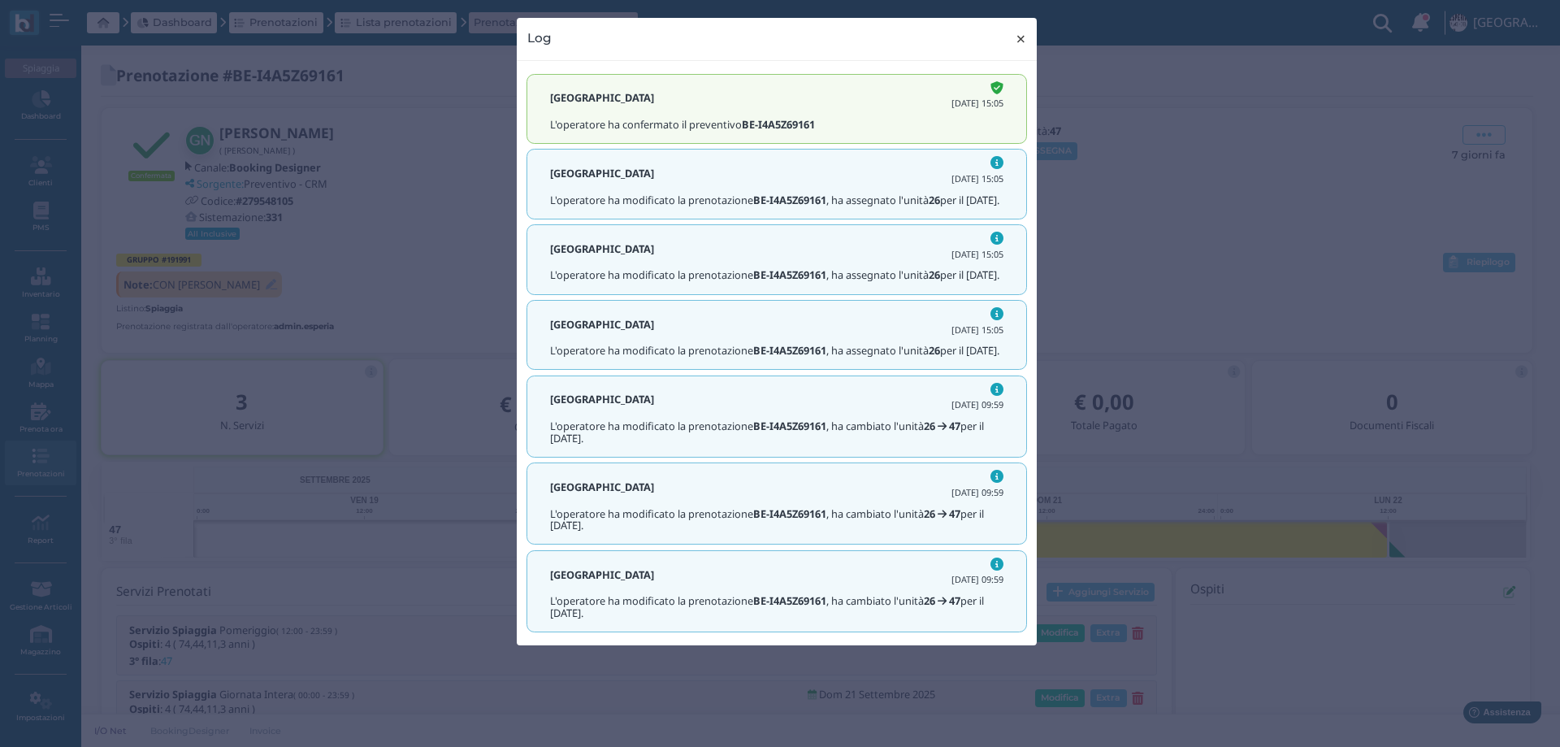
click at [1016, 41] on span "×" at bounding box center [1021, 38] width 12 height 21
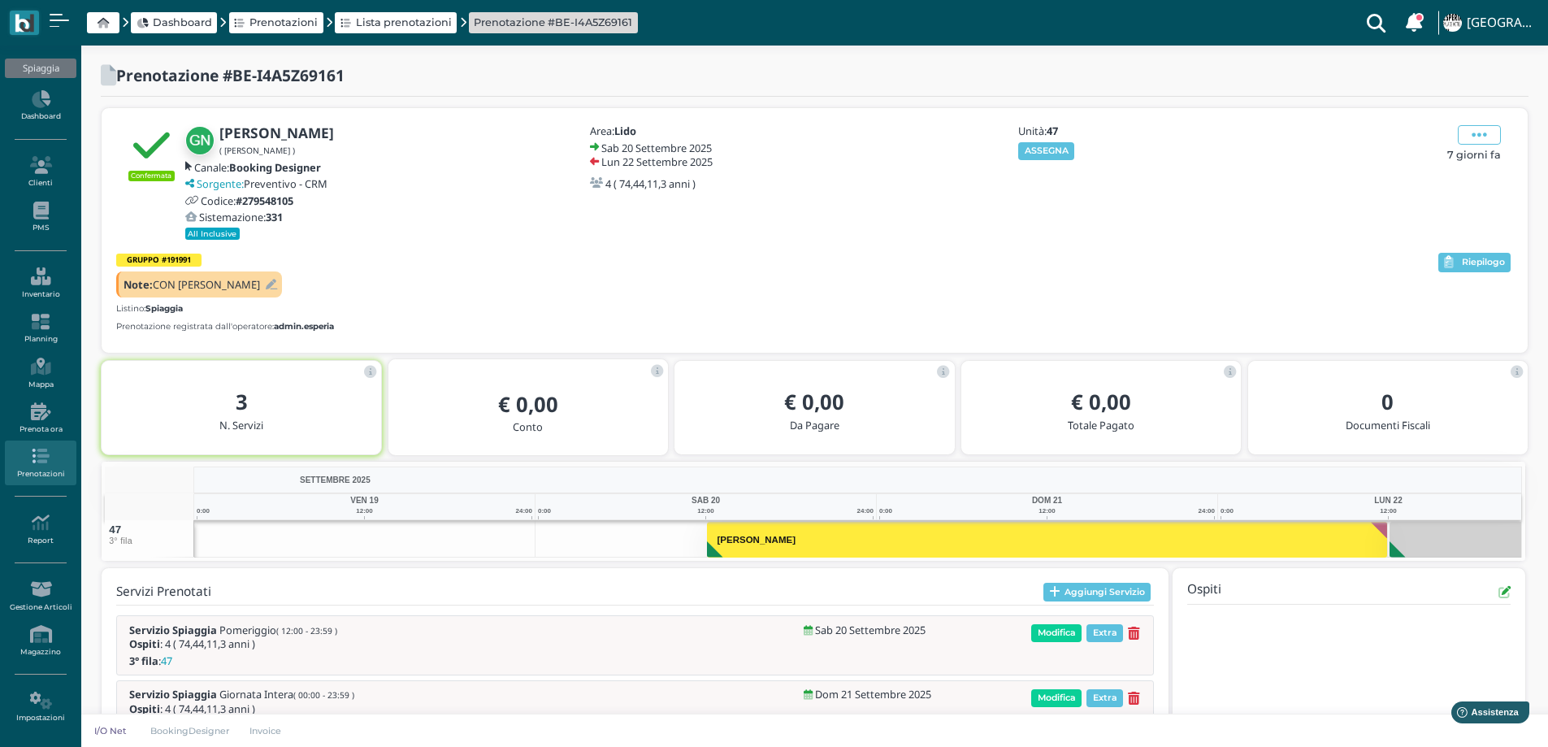
click at [156, 262] on b "GRUPPO #191991" at bounding box center [159, 259] width 64 height 11
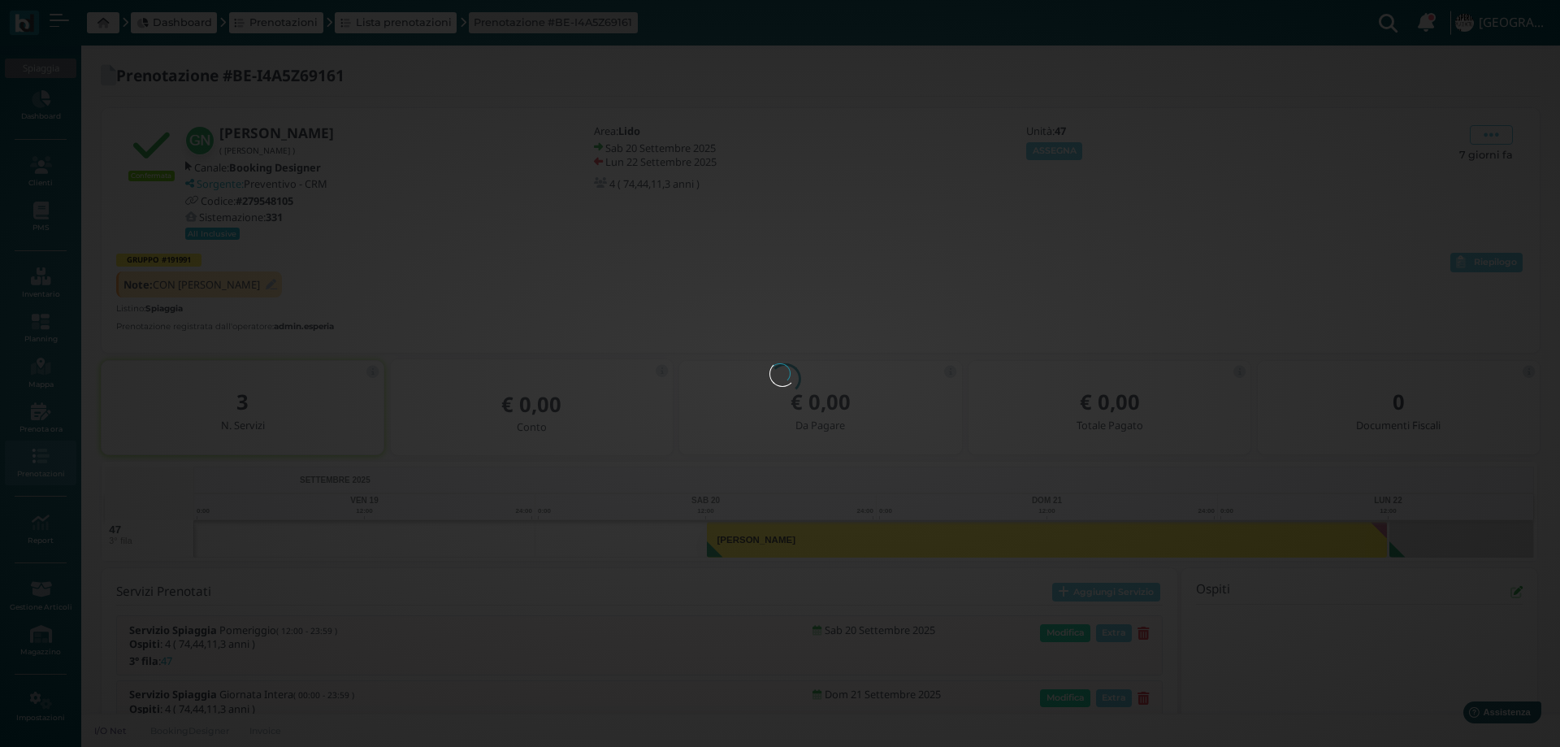
select select "1061"
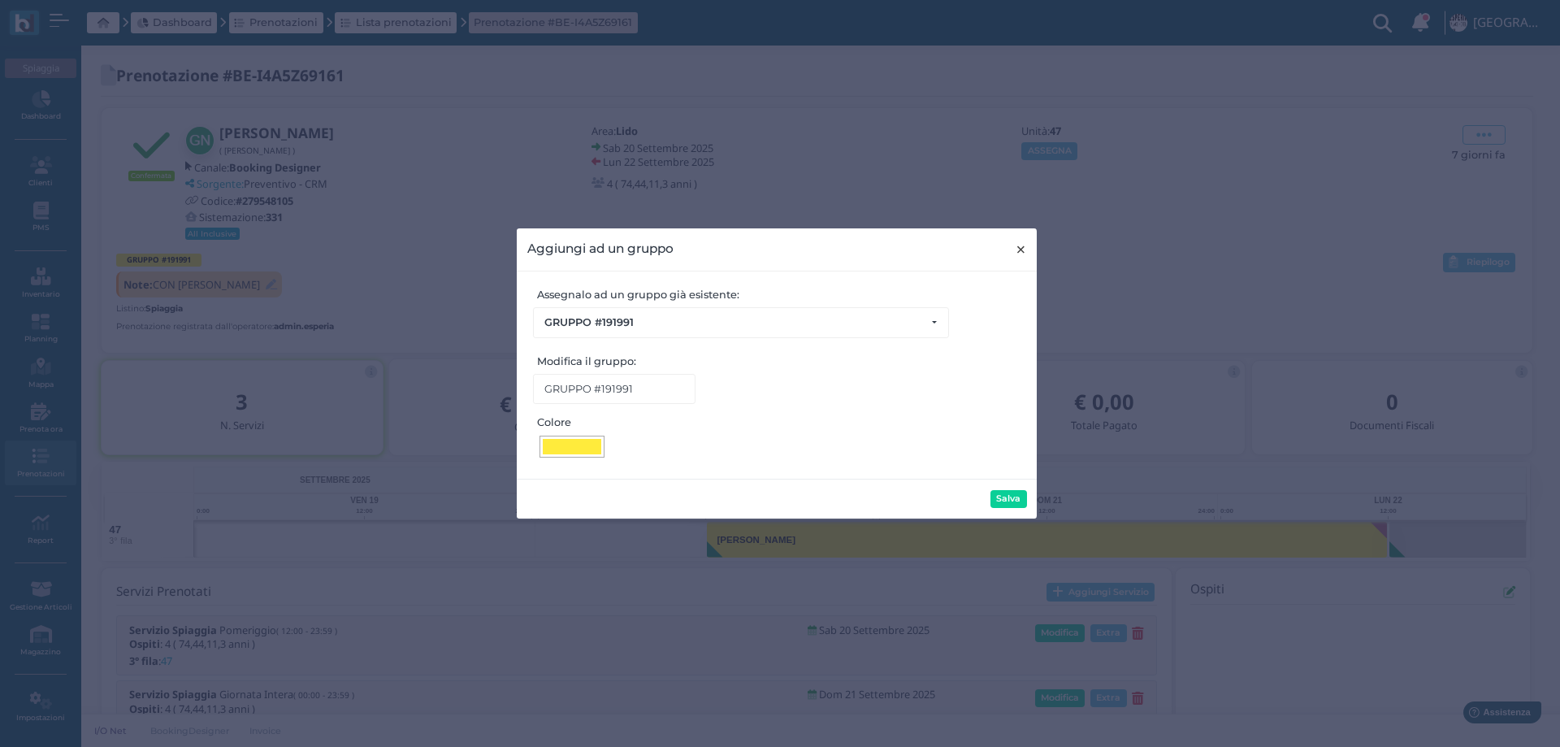
click at [1016, 246] on span "×" at bounding box center [1021, 249] width 12 height 21
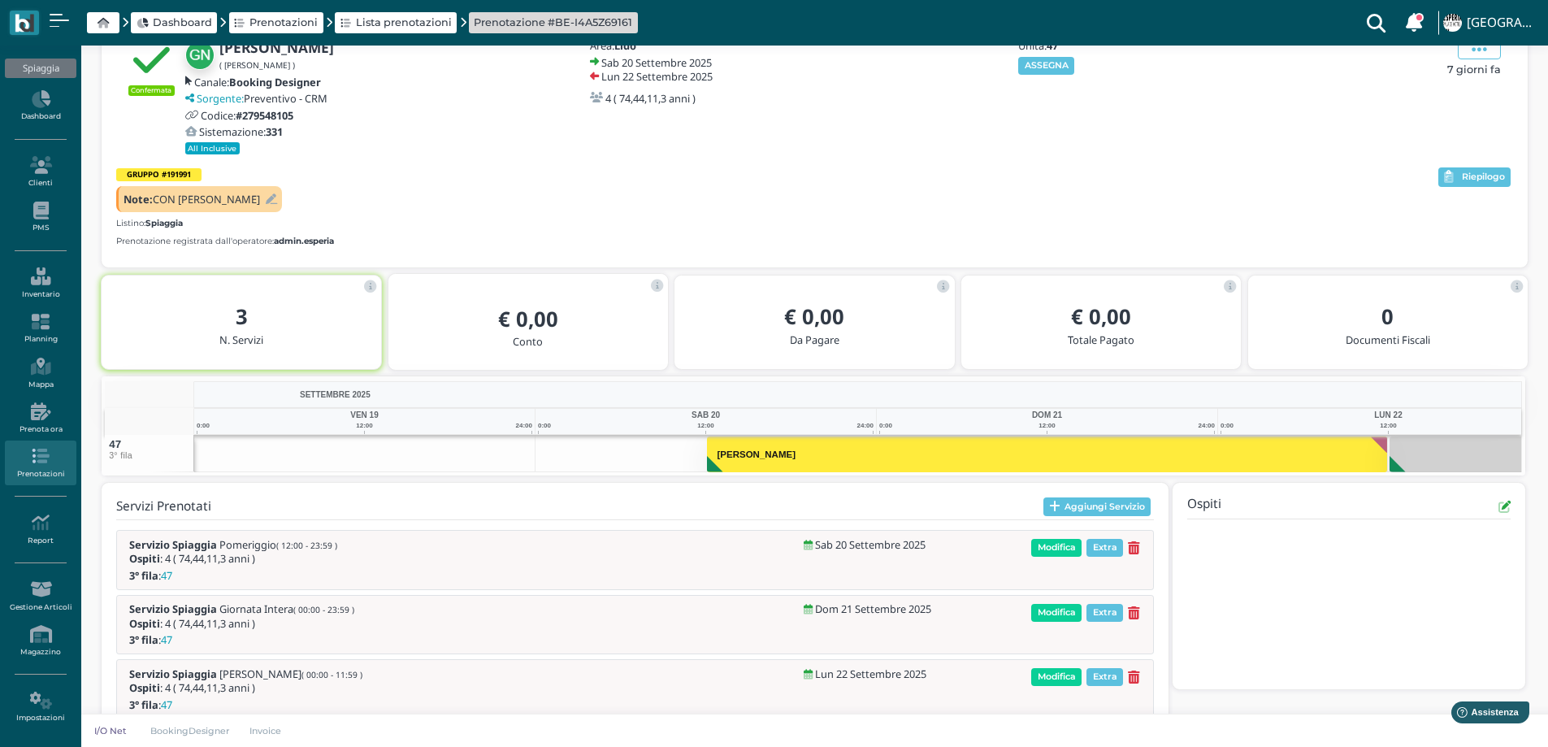
scroll to position [123, 0]
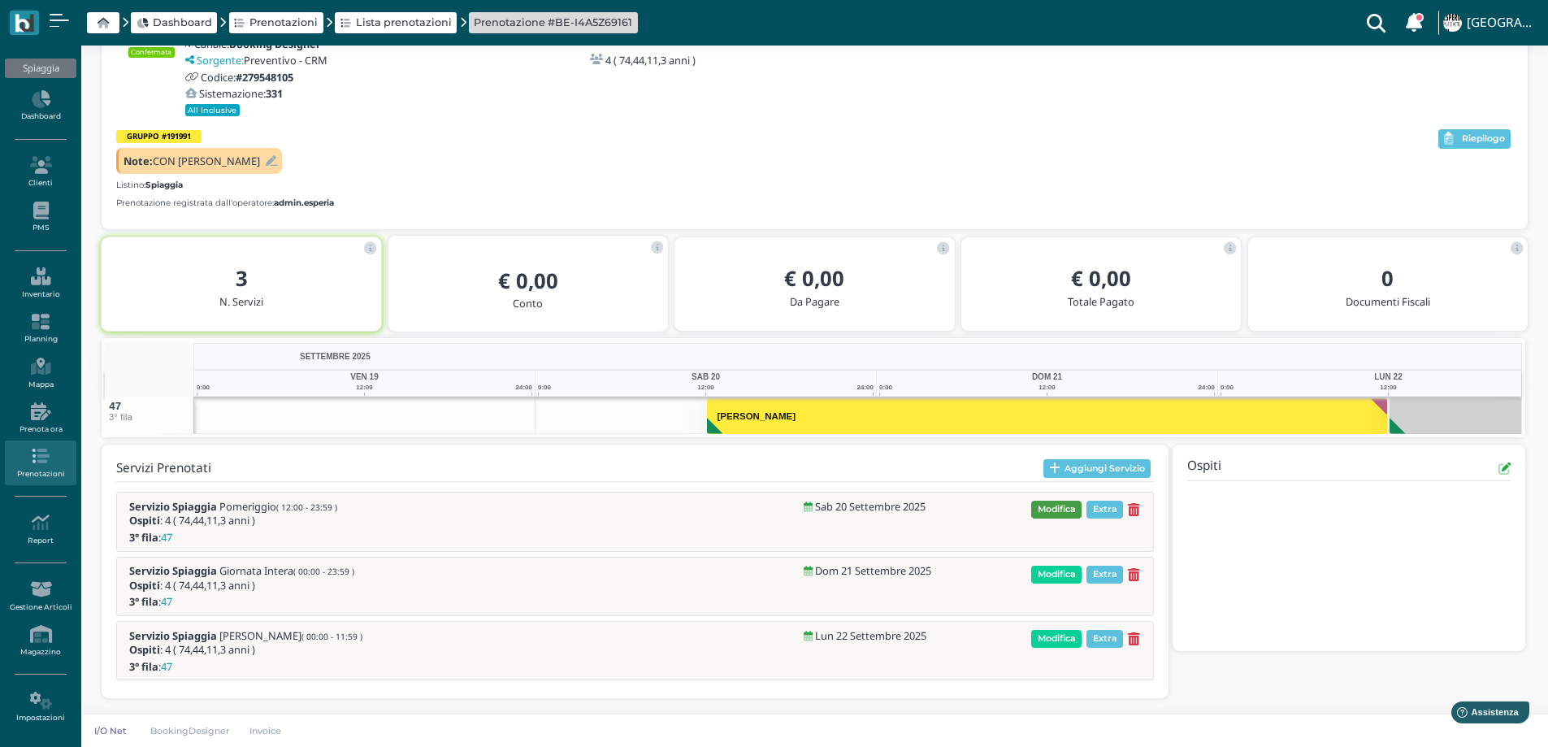
click at [1053, 502] on span "Modifica" at bounding box center [1056, 509] width 50 height 18
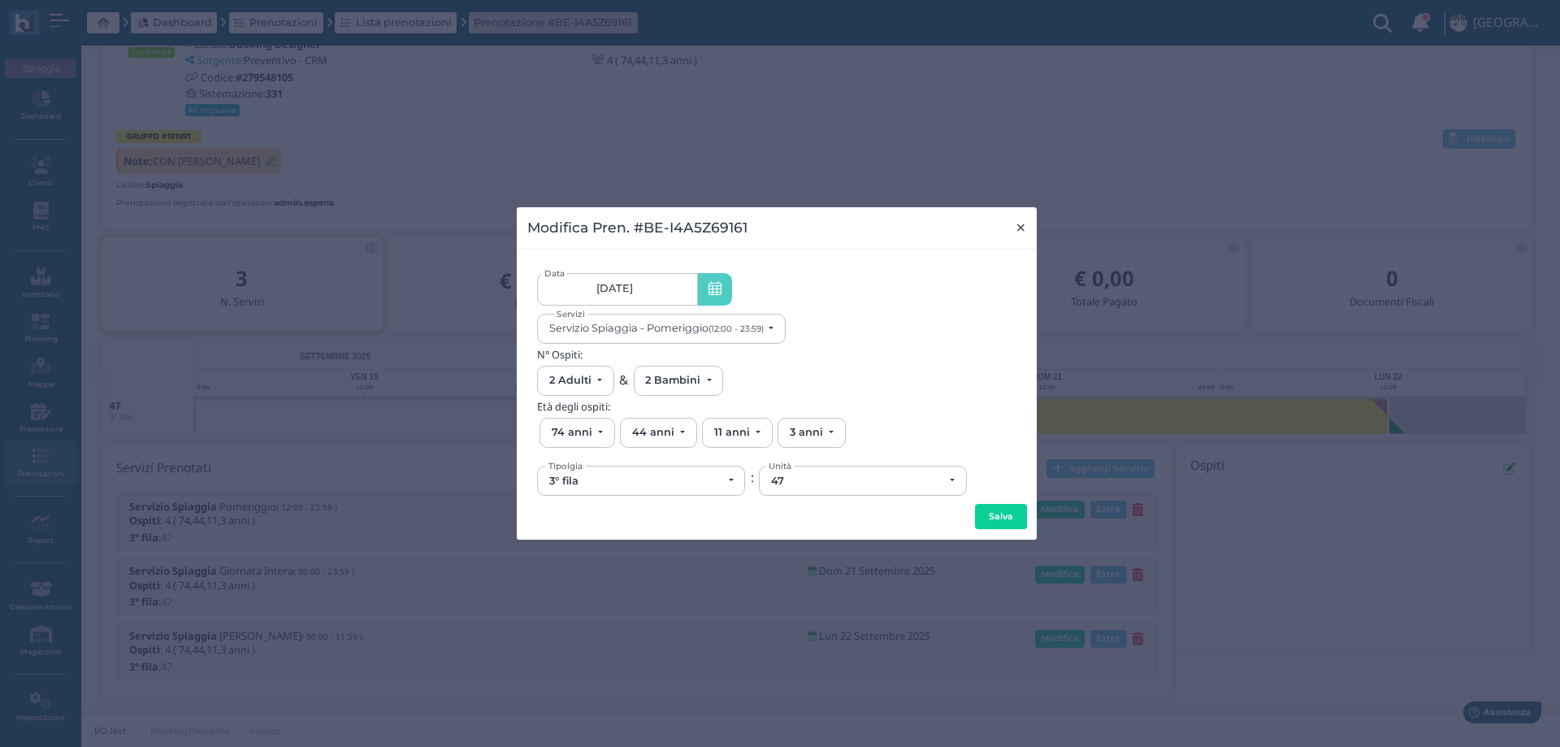
click at [1019, 224] on span "×" at bounding box center [1021, 227] width 12 height 21
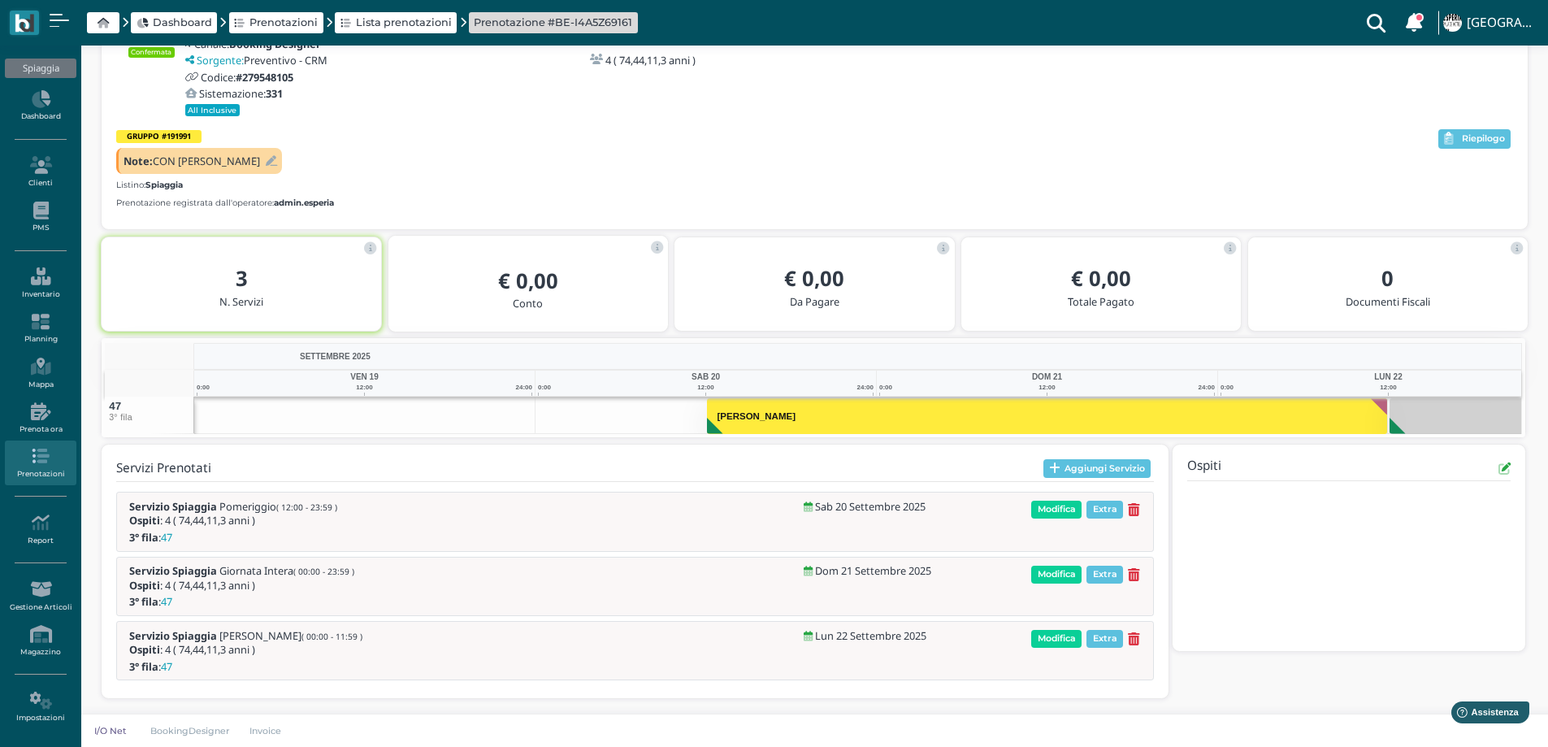
scroll to position [0, 0]
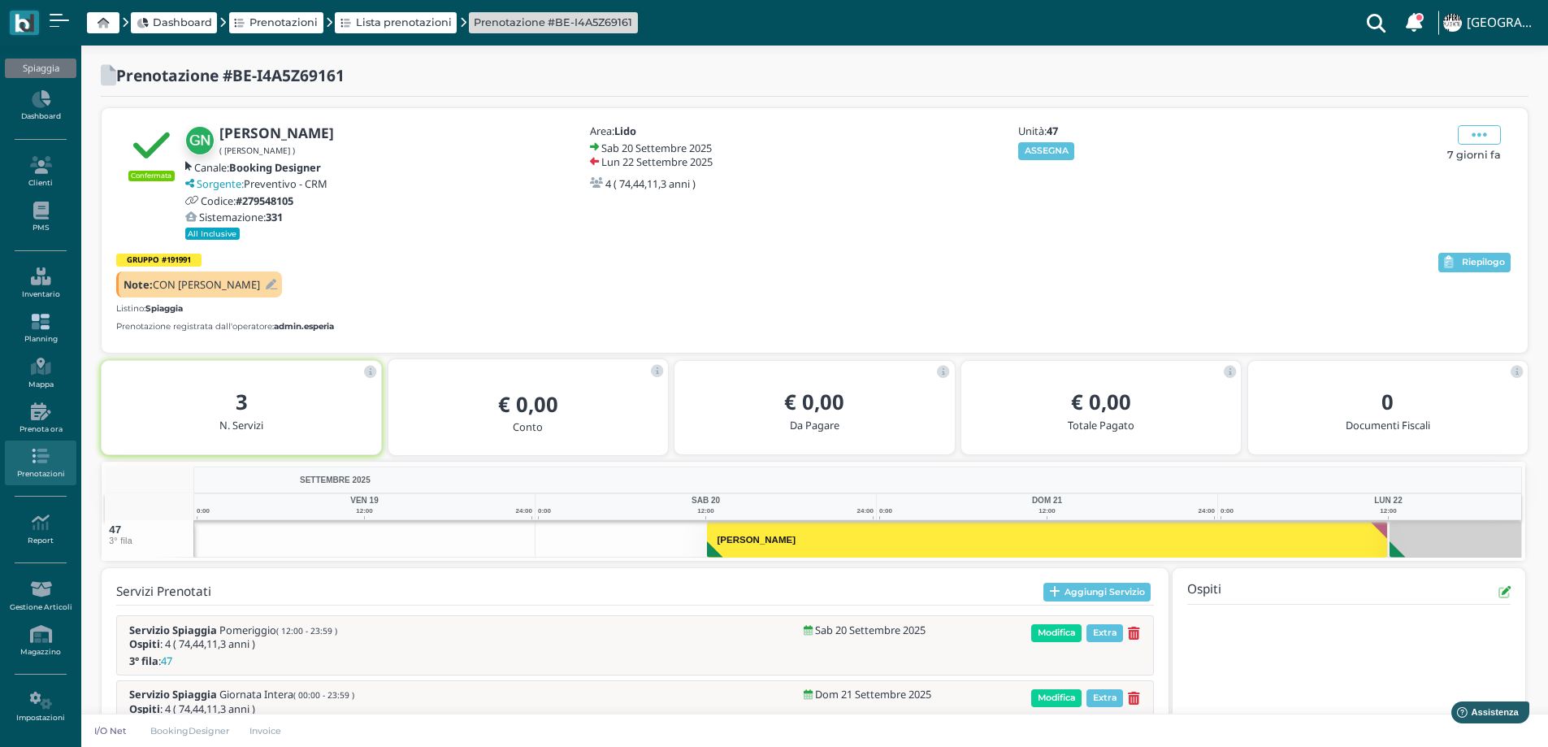
click at [50, 331] on link "Planning" at bounding box center [40, 328] width 71 height 45
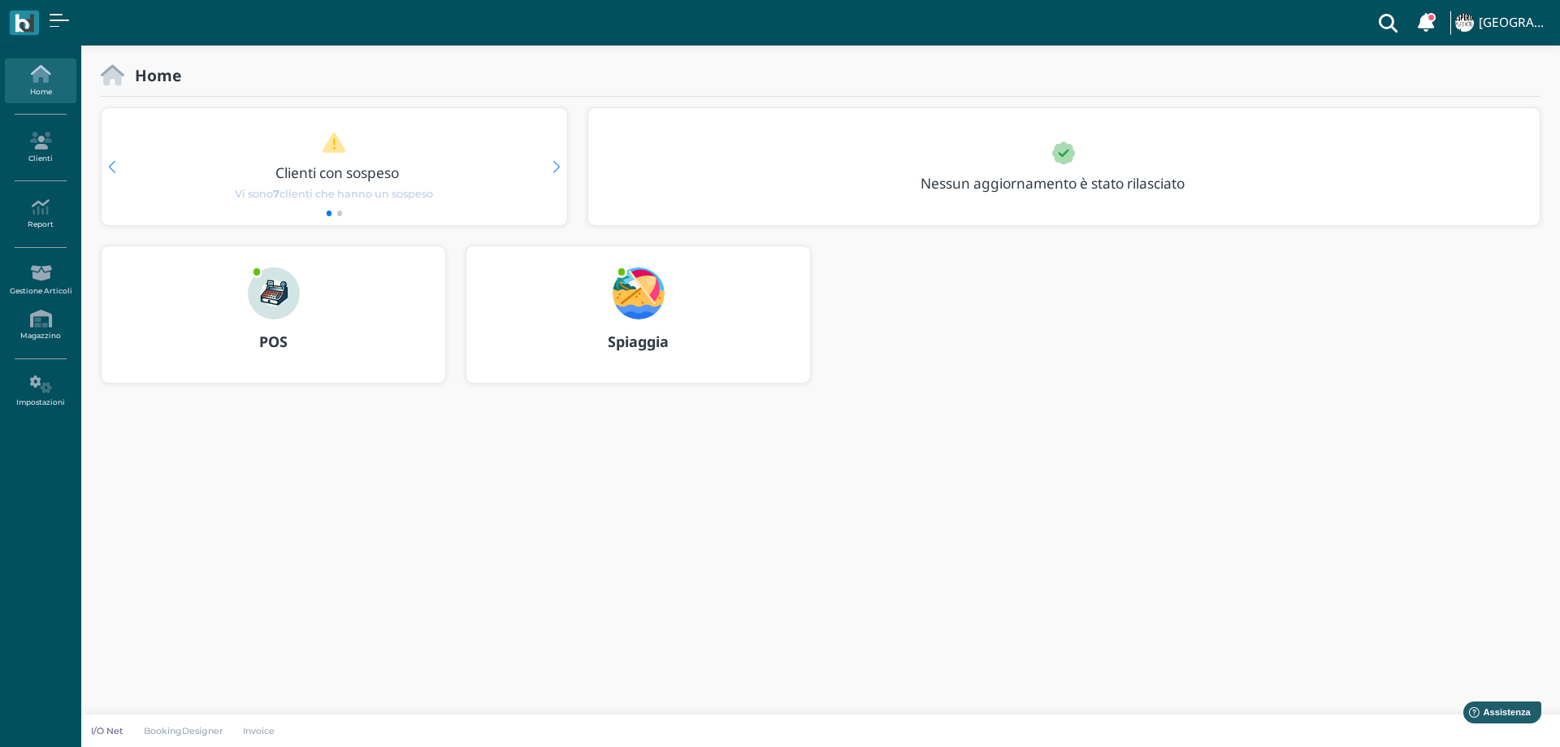
click at [630, 284] on img at bounding box center [639, 293] width 52 height 52
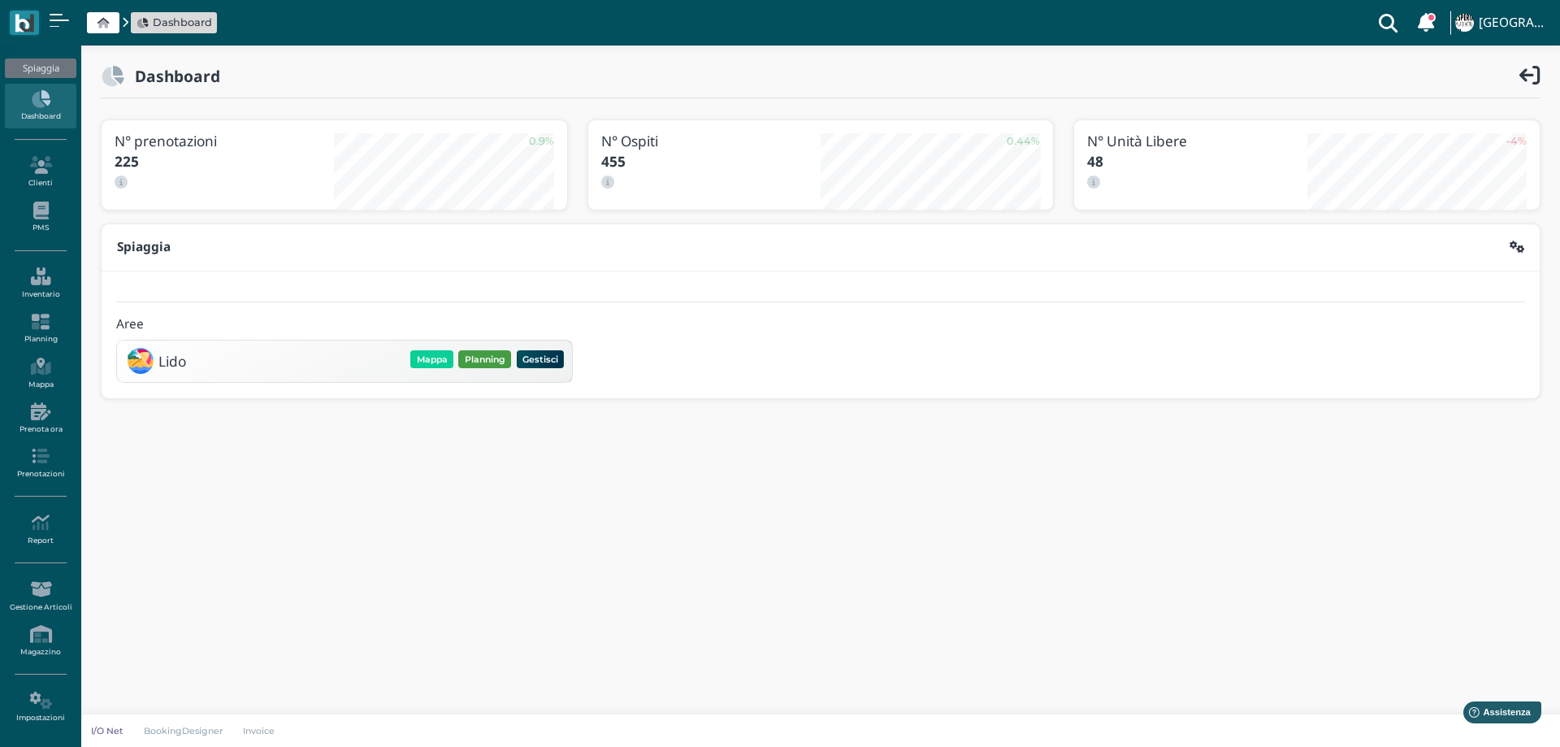
click at [496, 367] on div "Mappa Planning Gestisci Elimina" at bounding box center [487, 359] width 158 height 23
click at [495, 359] on button "Planning" at bounding box center [484, 359] width 53 height 18
